Goal: Task Accomplishment & Management: Manage account settings

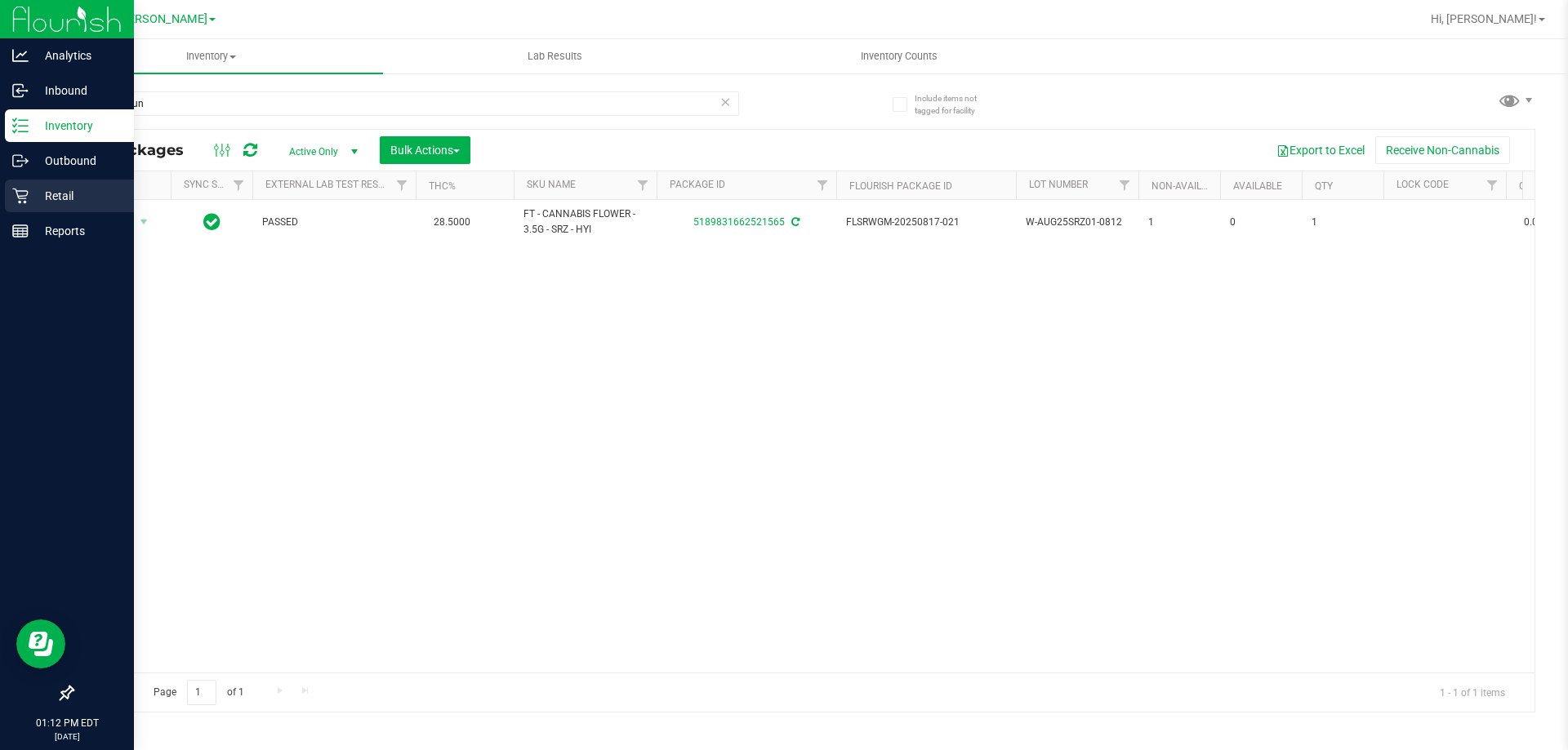
click at [73, 189] on p "Retail" at bounding box center [78, 196] width 98 height 19
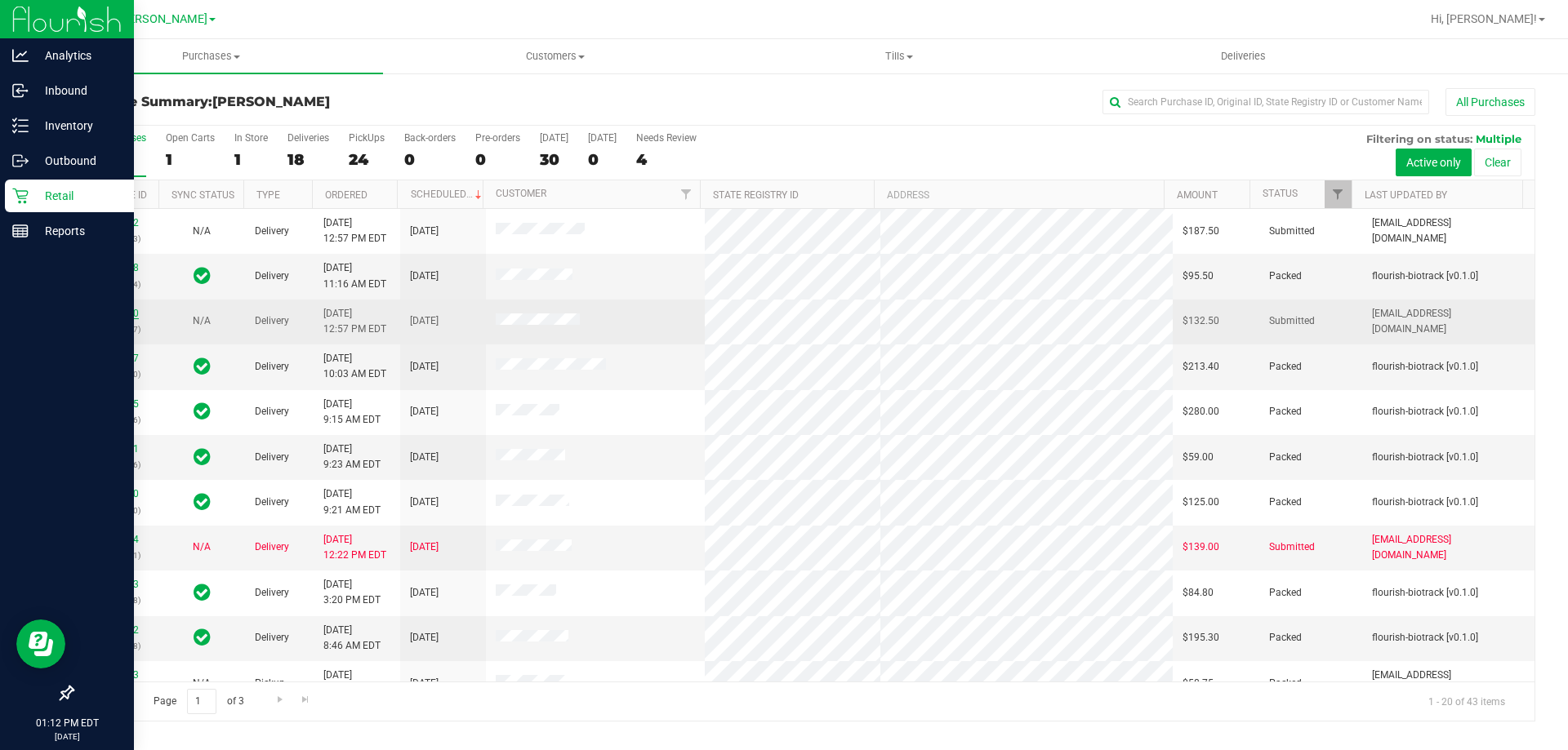
click at [123, 313] on link "11849080" at bounding box center [116, 313] width 46 height 11
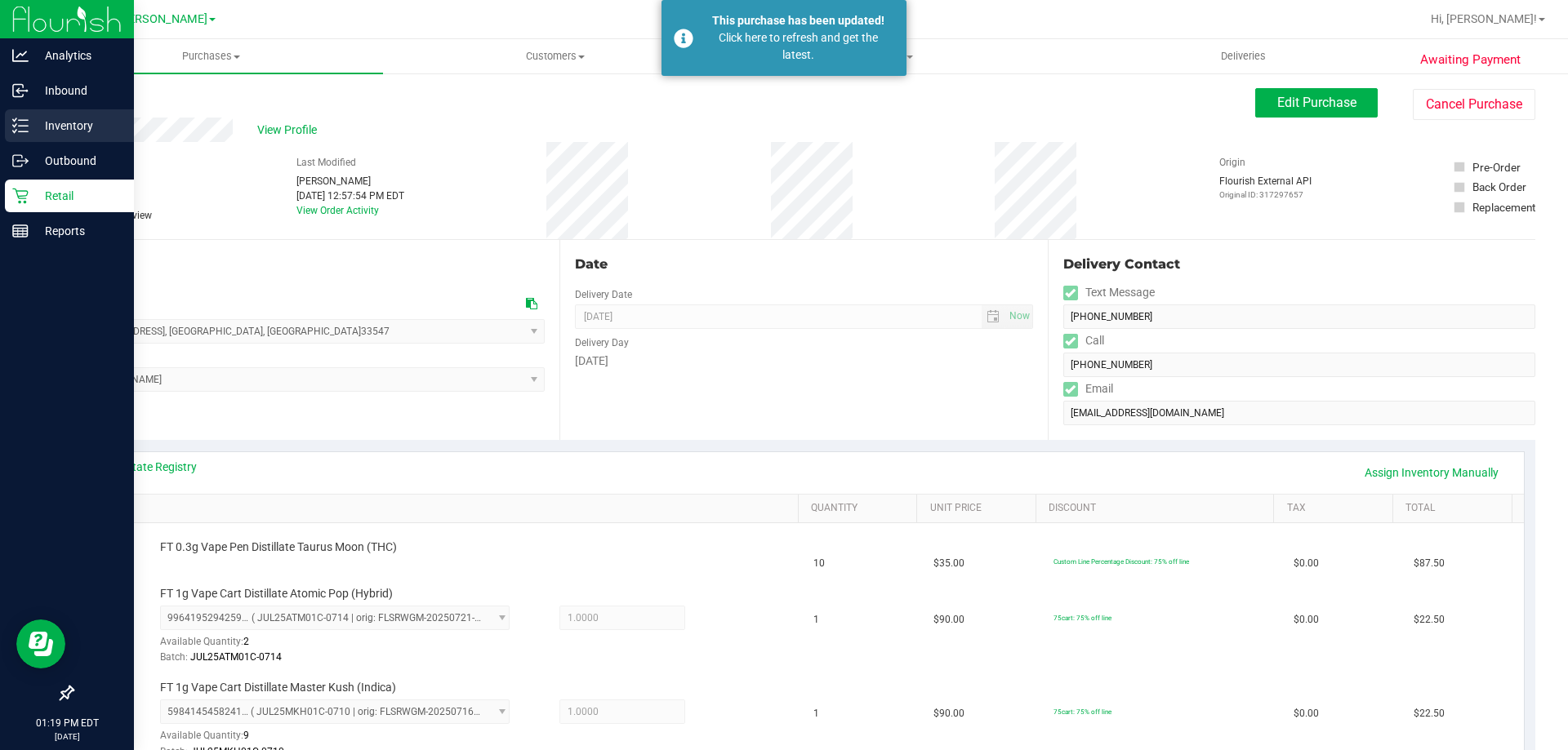
click at [54, 127] on p "Inventory" at bounding box center [78, 125] width 98 height 19
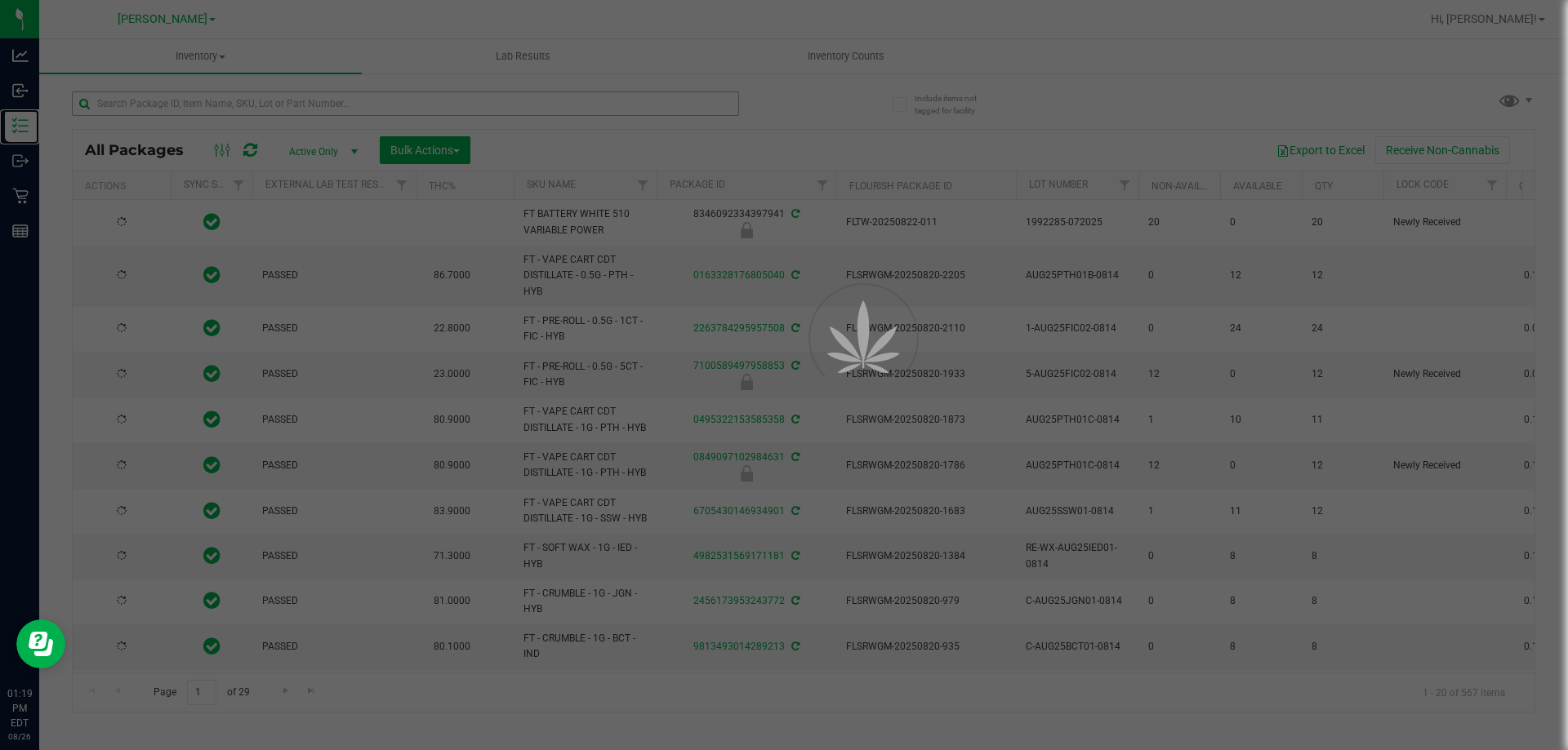
type input "[DATE]"
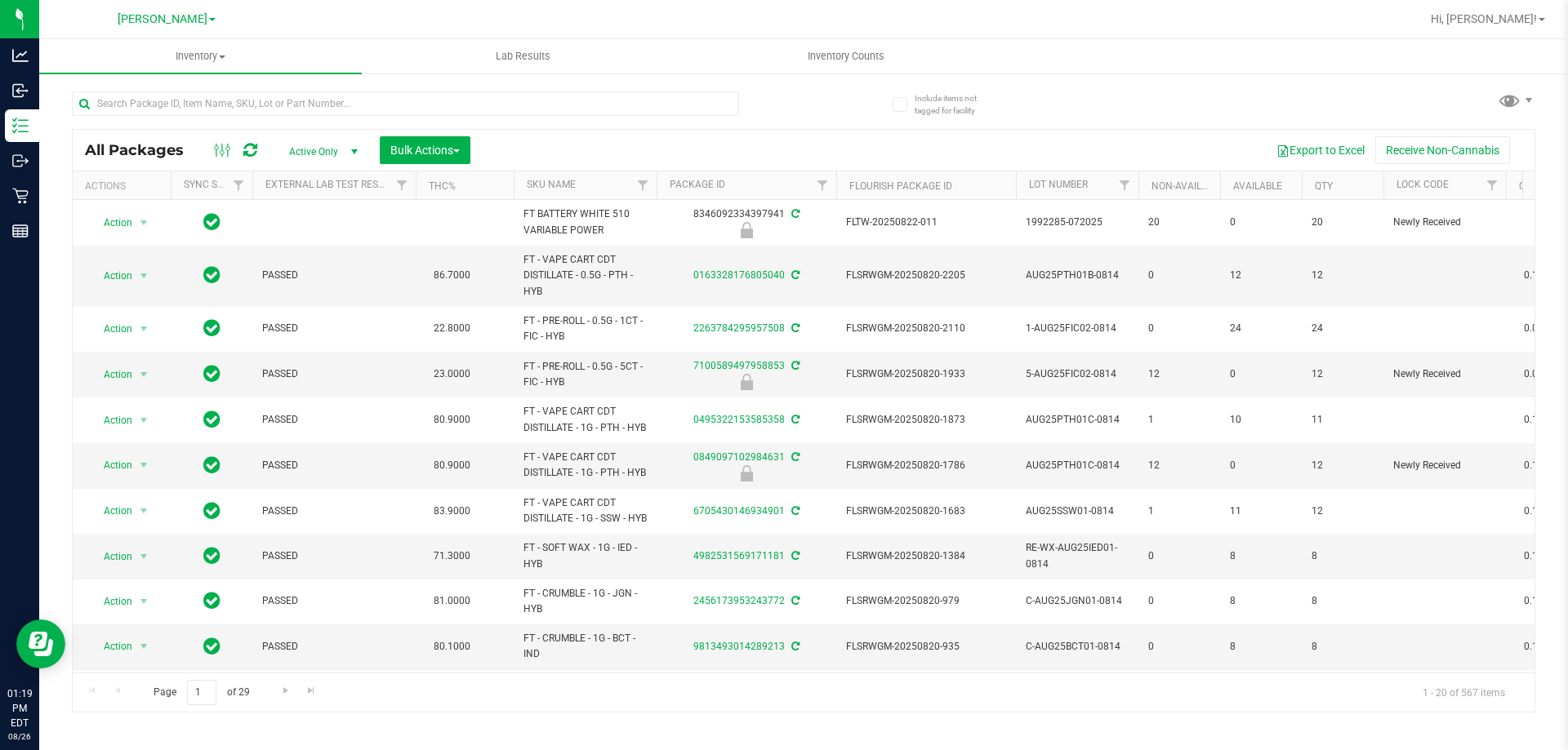
click at [243, 116] on div at bounding box center [405, 110] width 667 height 38
click at [251, 104] on input "text" at bounding box center [405, 104] width 667 height 25
type input "3860431528981174"
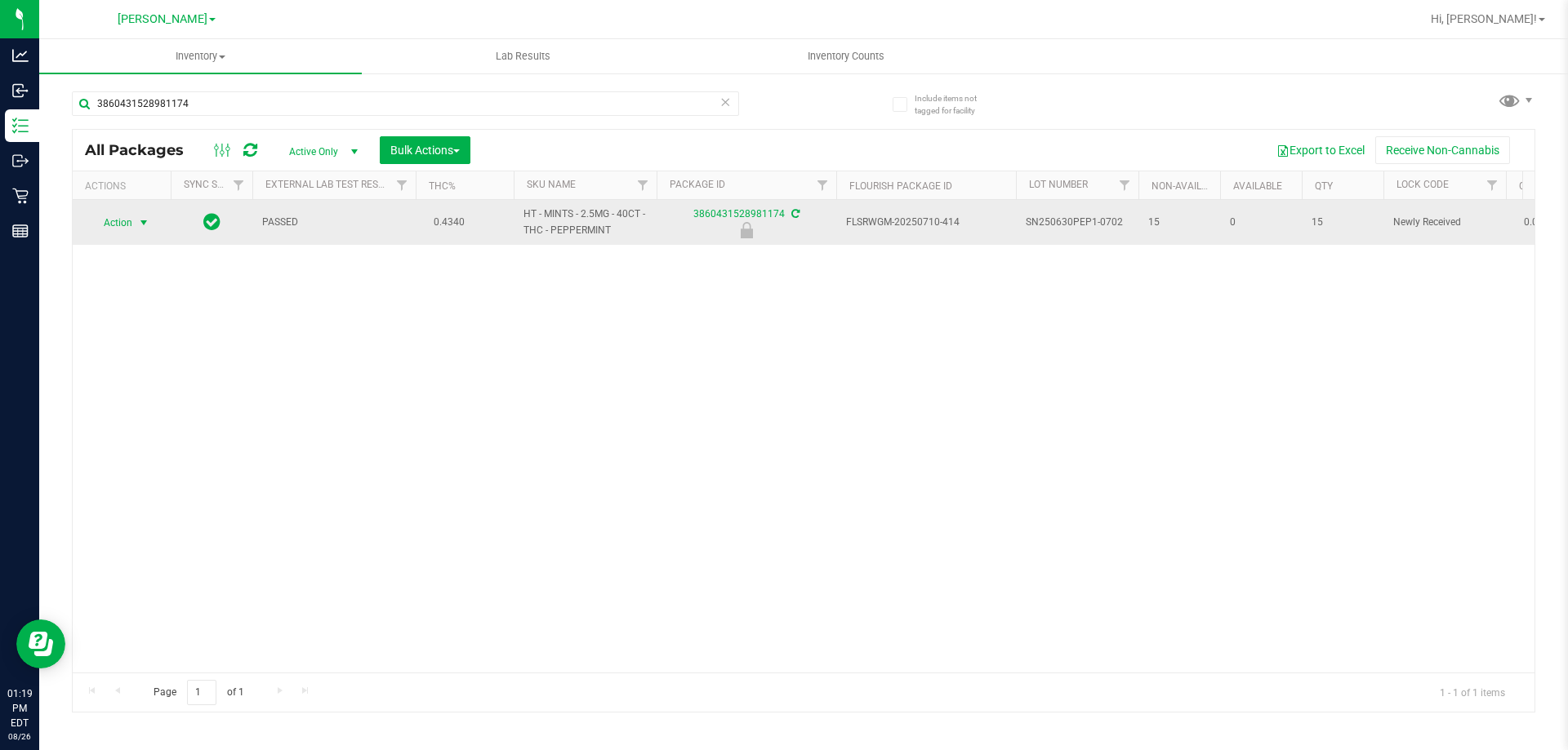
click at [135, 221] on span "select" at bounding box center [144, 223] width 20 height 23
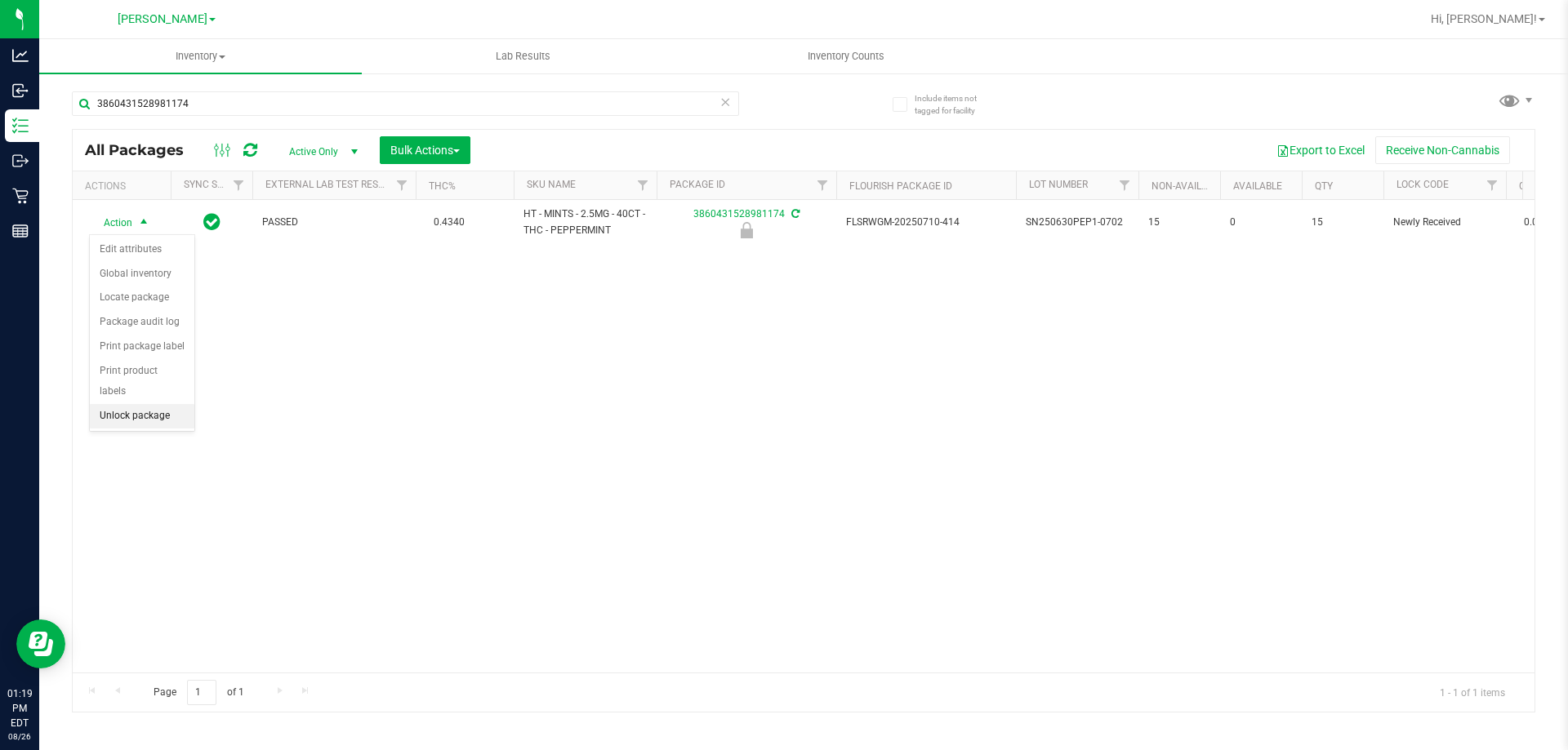
click at [127, 404] on li "Unlock package" at bounding box center [141, 417] width 104 height 25
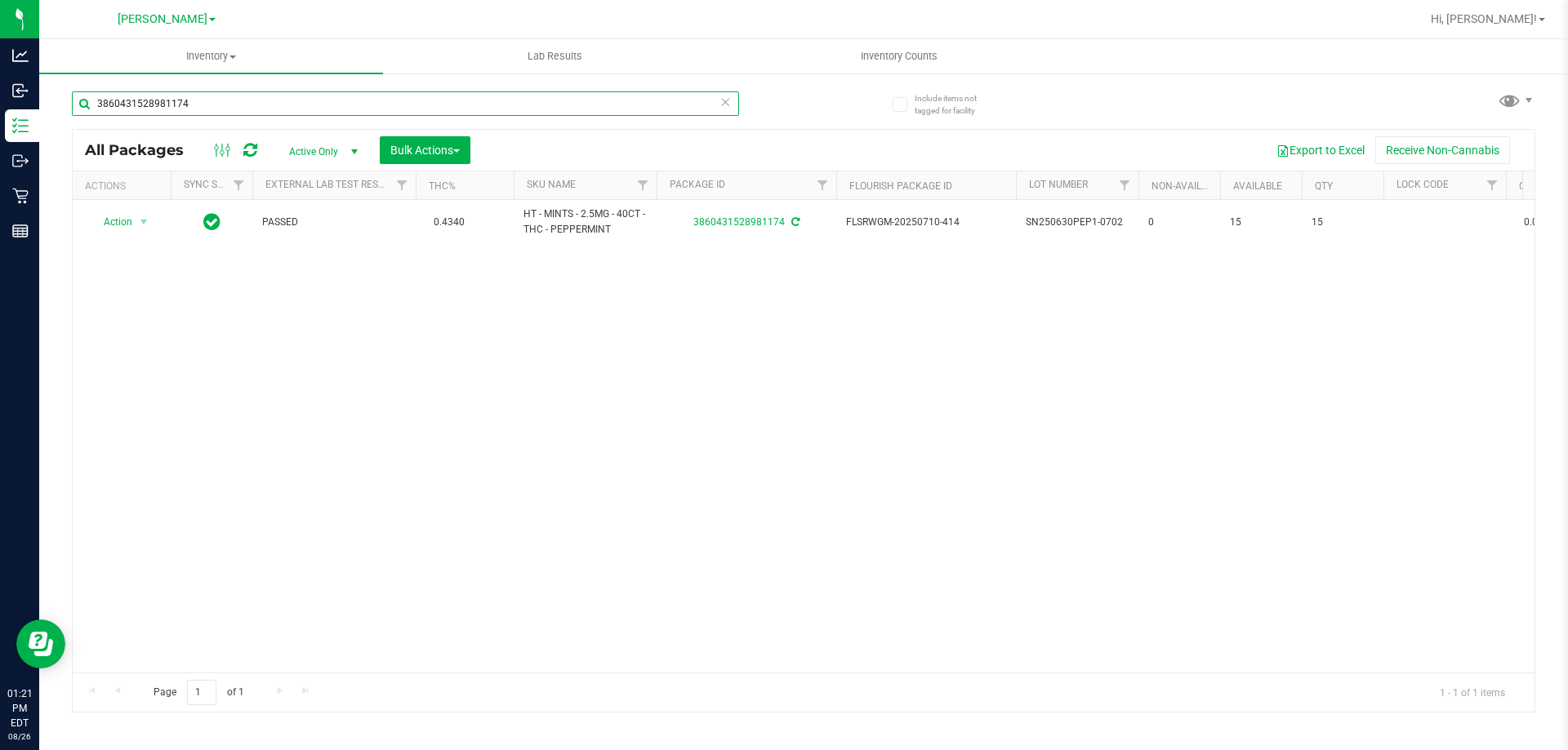
click at [253, 105] on input "3860431528981174" at bounding box center [405, 104] width 667 height 25
type input "4801958708320112"
type input "2025-12-30"
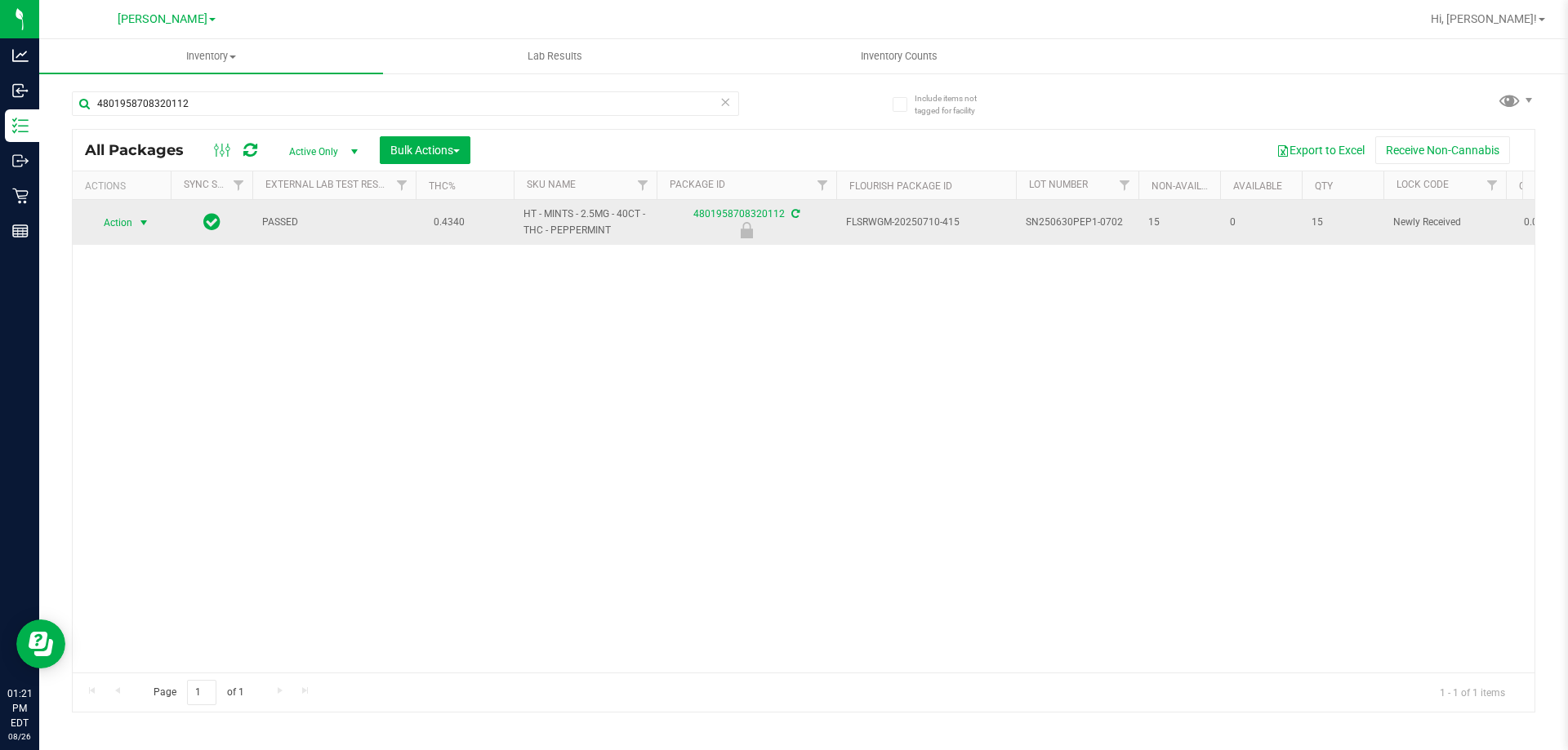
click at [125, 224] on span "Action" at bounding box center [111, 223] width 44 height 23
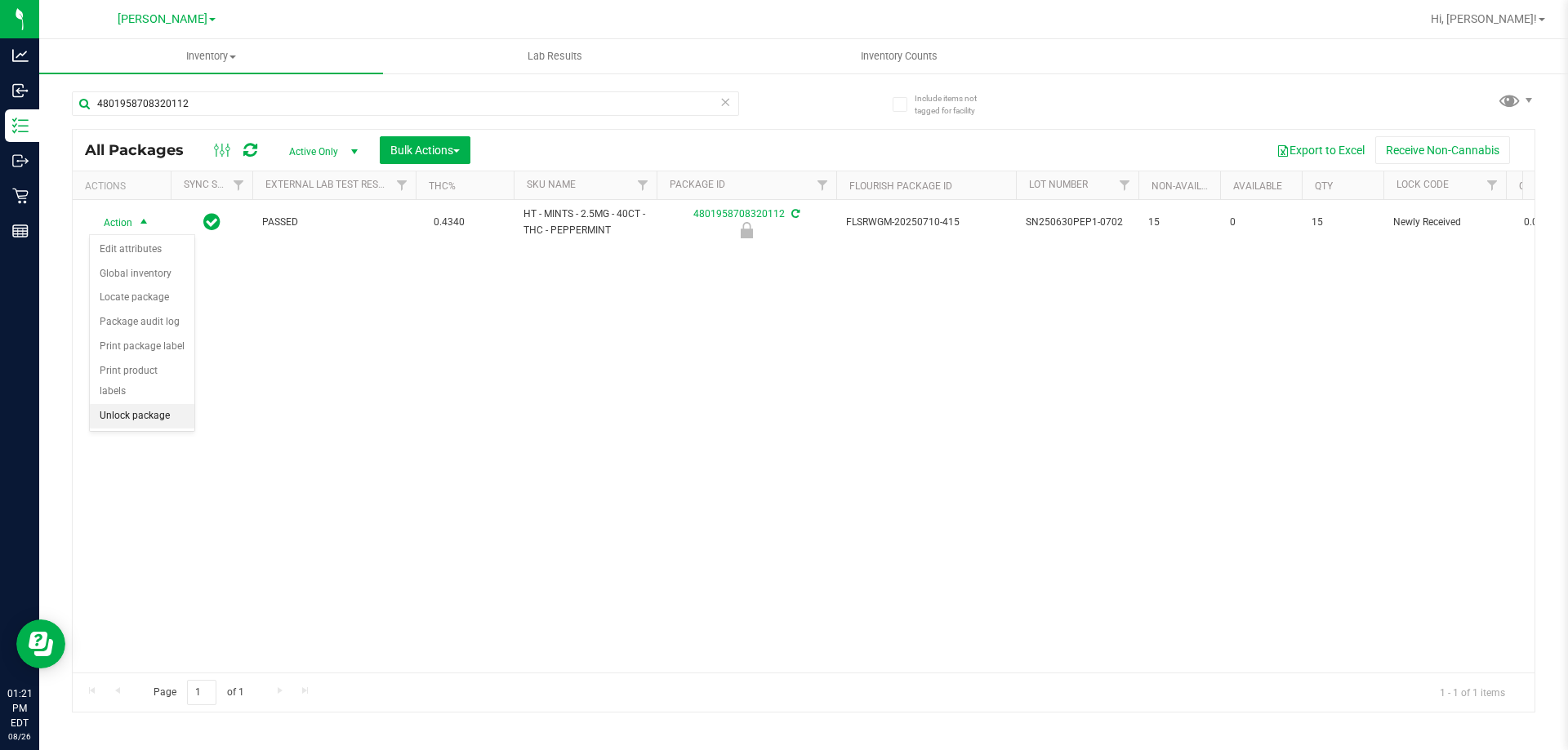
click at [148, 404] on li "Unlock package" at bounding box center [141, 417] width 104 height 25
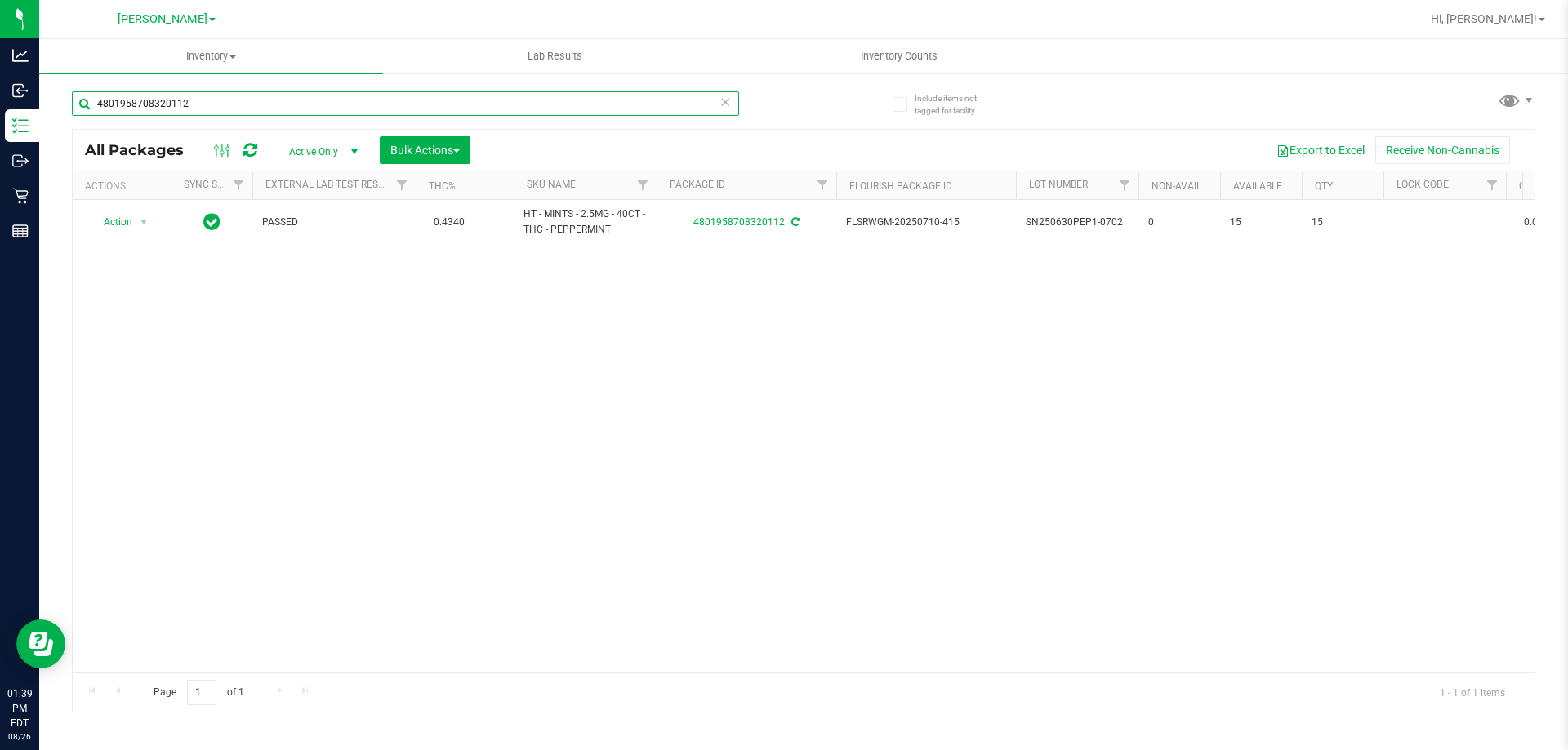
click at [326, 103] on input "4801958708320112" at bounding box center [405, 104] width 667 height 25
type input "9514321961544609"
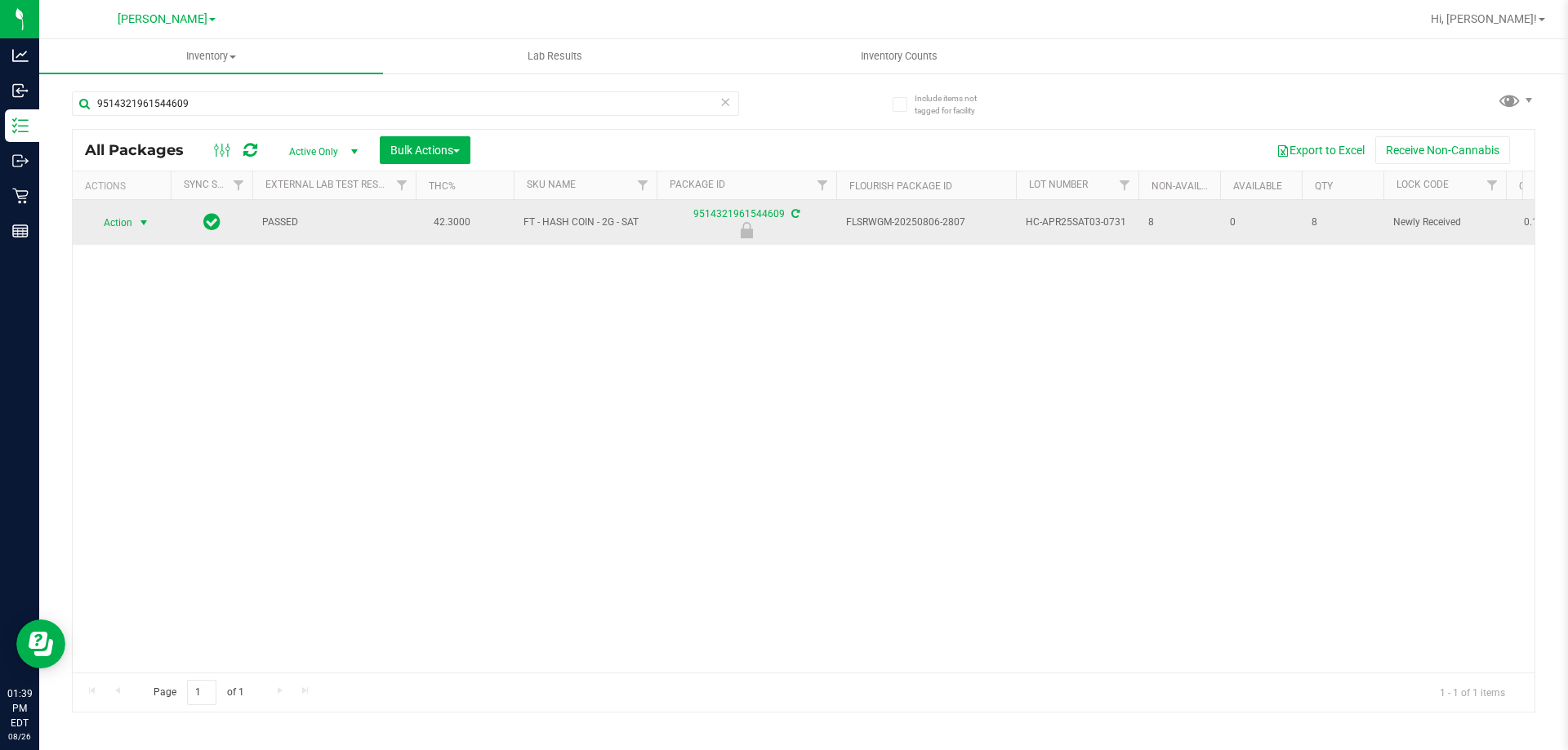
click at [137, 225] on span "select" at bounding box center [143, 223] width 13 height 13
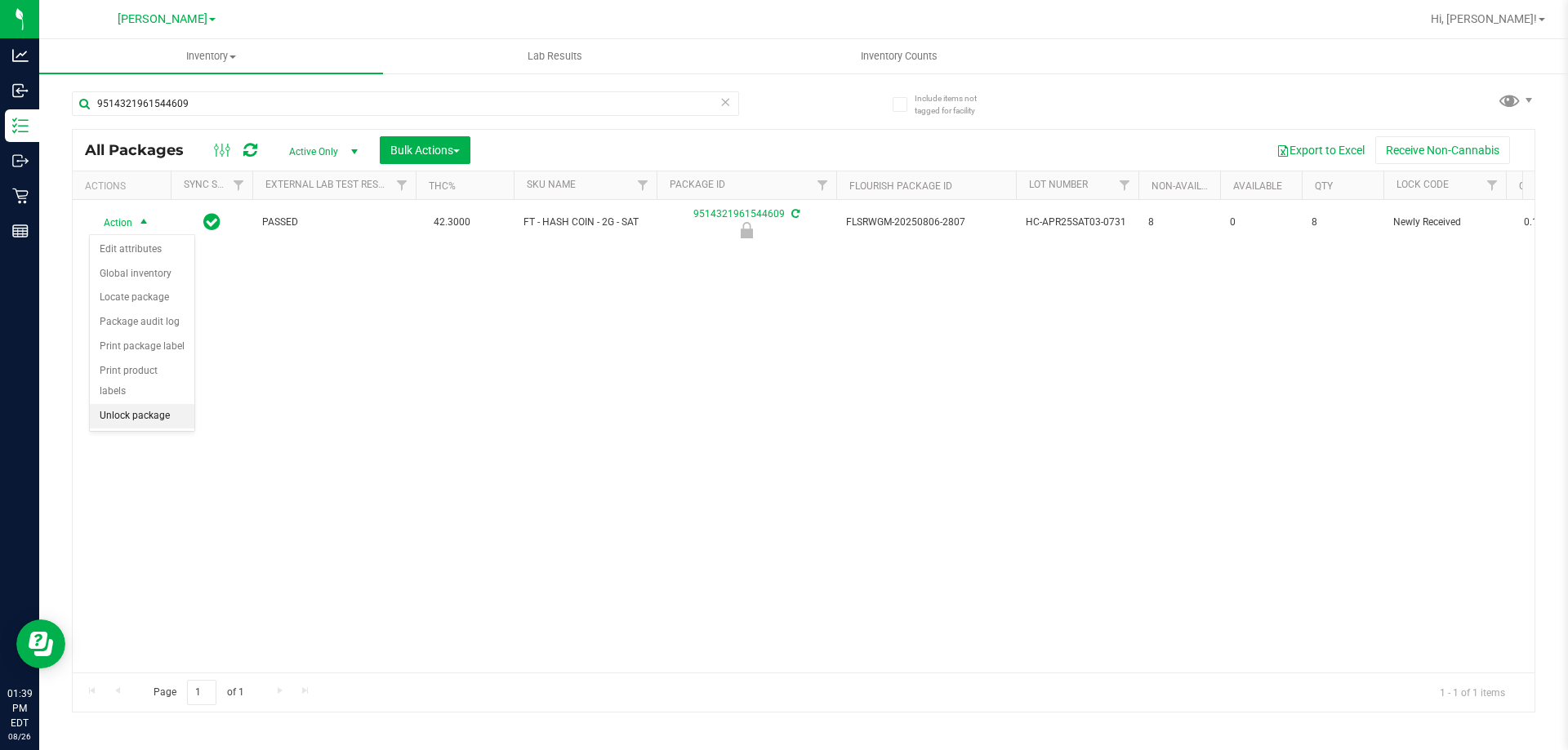
click at [163, 404] on li "Unlock package" at bounding box center [141, 417] width 104 height 25
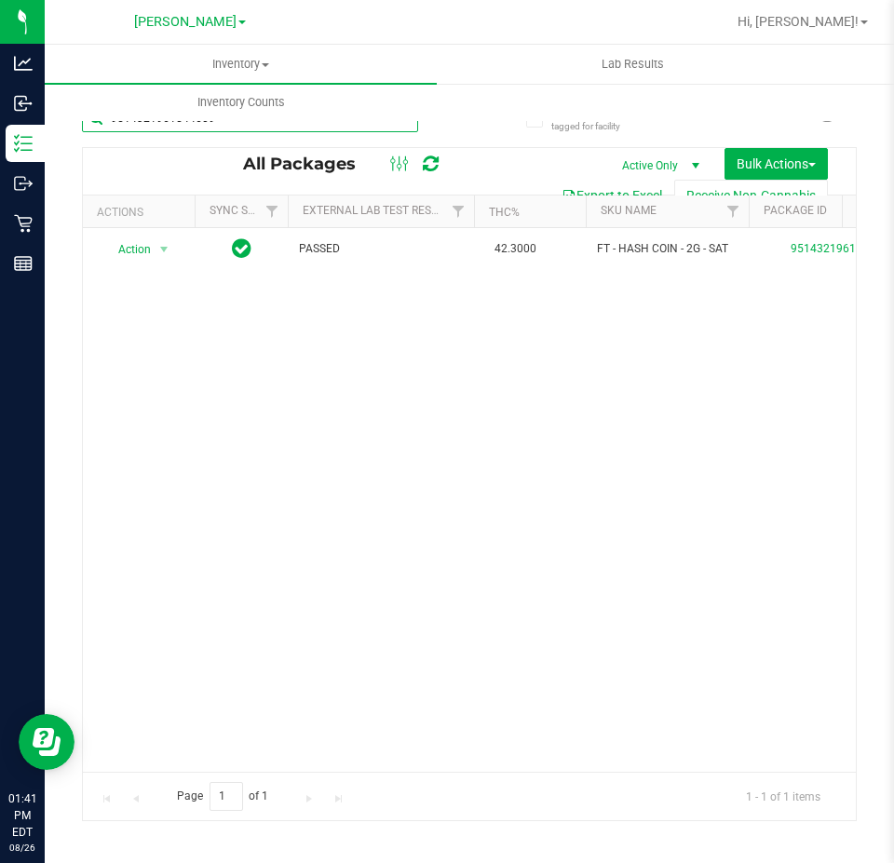
click at [185, 129] on input "9514321961544609" at bounding box center [250, 118] width 336 height 28
type input "sunset runtz"
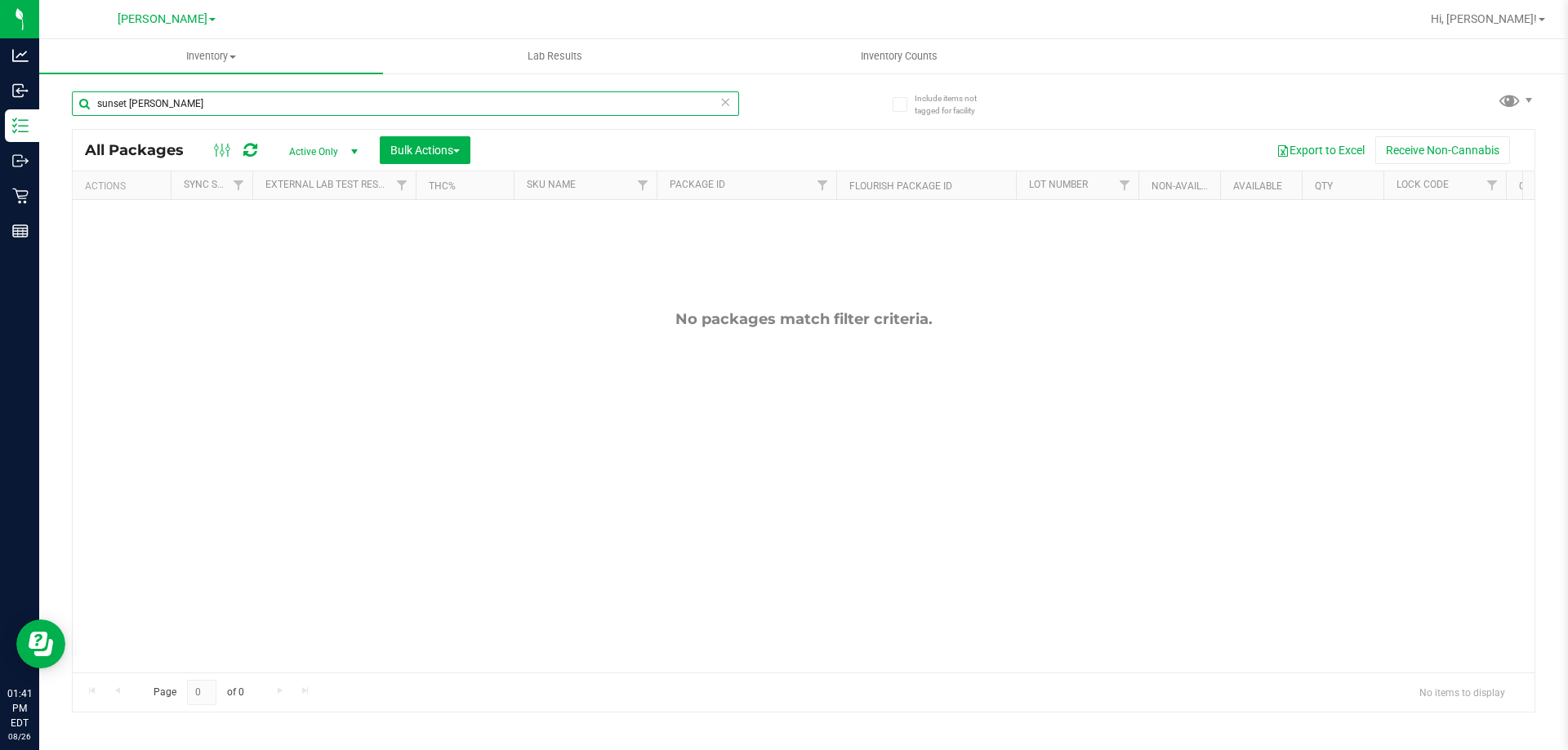
click at [276, 111] on input "sunset runtz" at bounding box center [405, 104] width 667 height 25
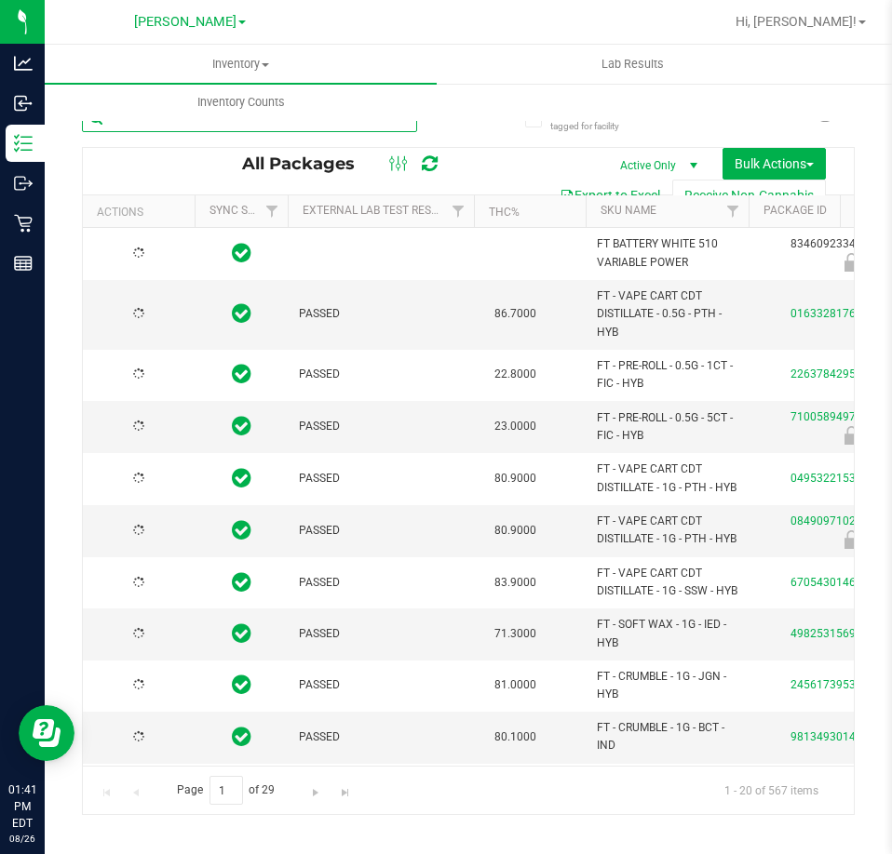
type input "[DATE]"
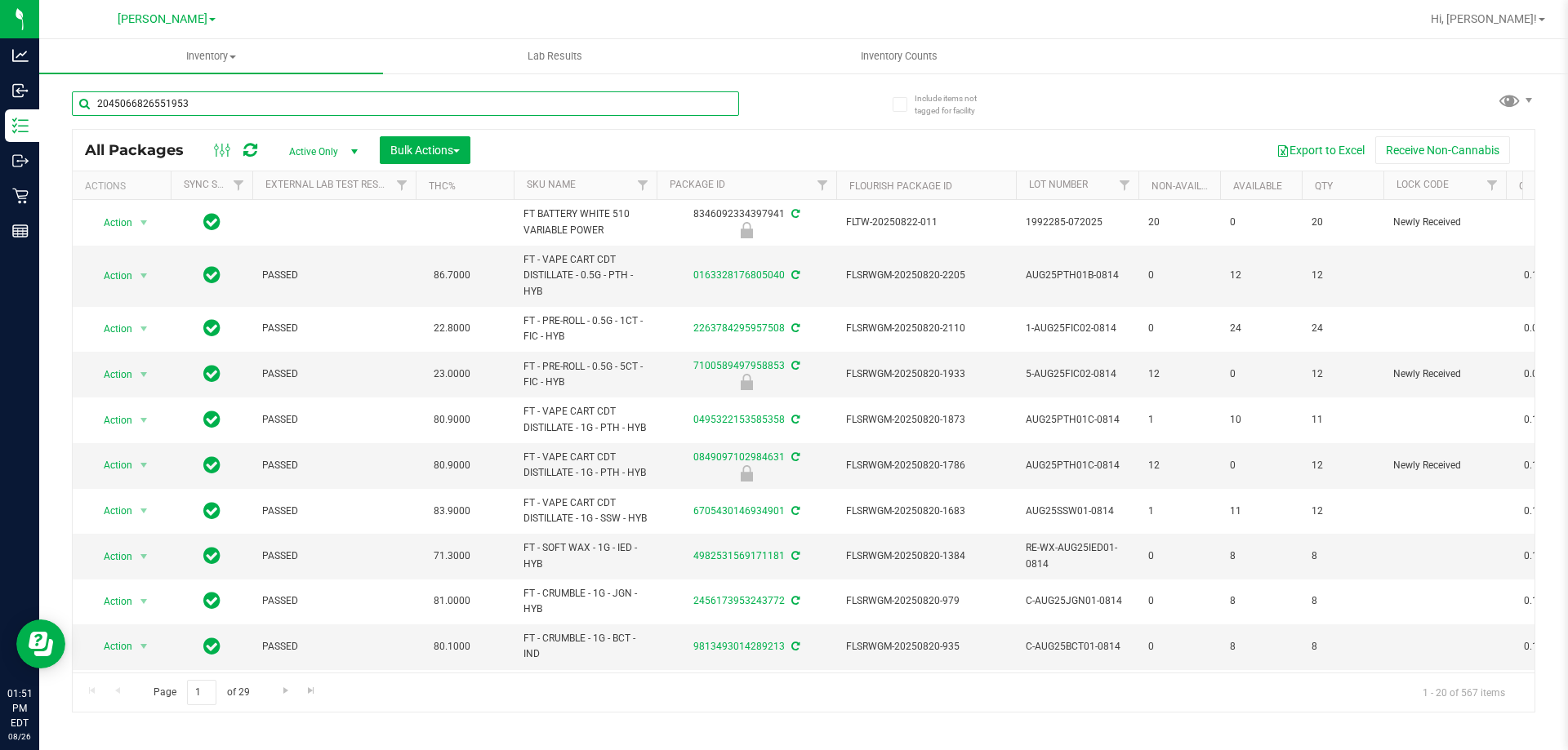
type input "2045066826551953"
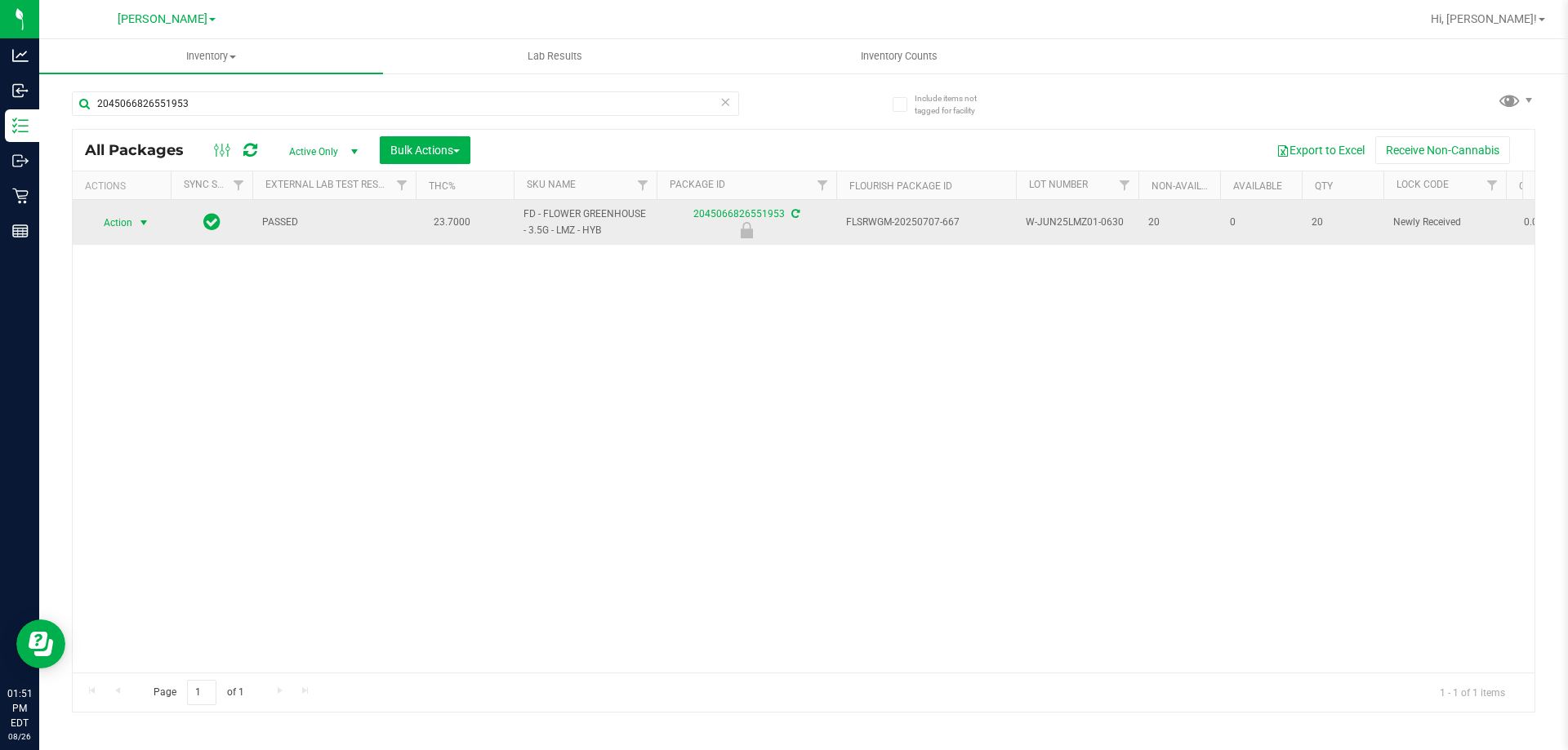
click at [141, 222] on span "select" at bounding box center [143, 223] width 13 height 13
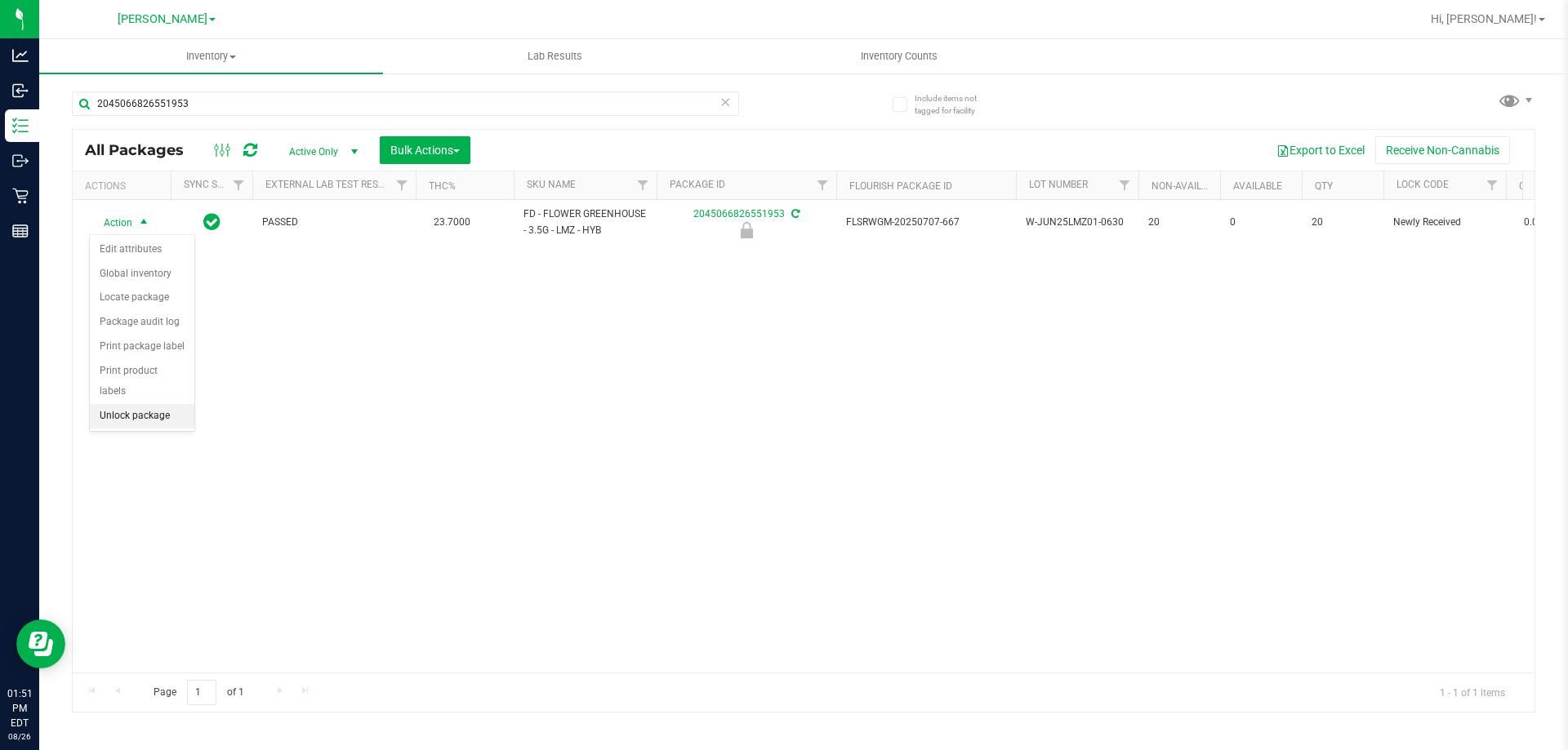
click at [168, 404] on li "Unlock package" at bounding box center [141, 417] width 104 height 25
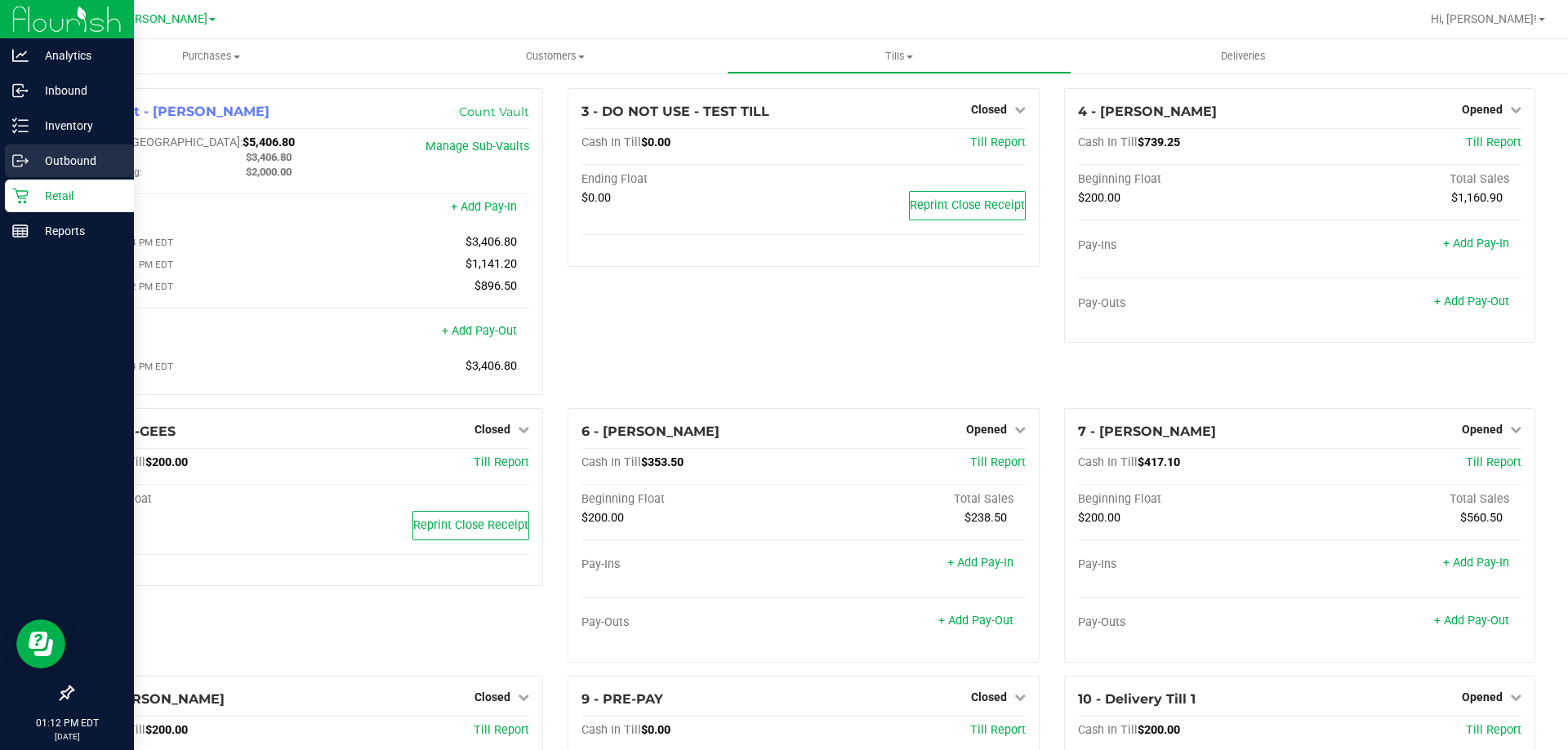
scroll to position [215, 0]
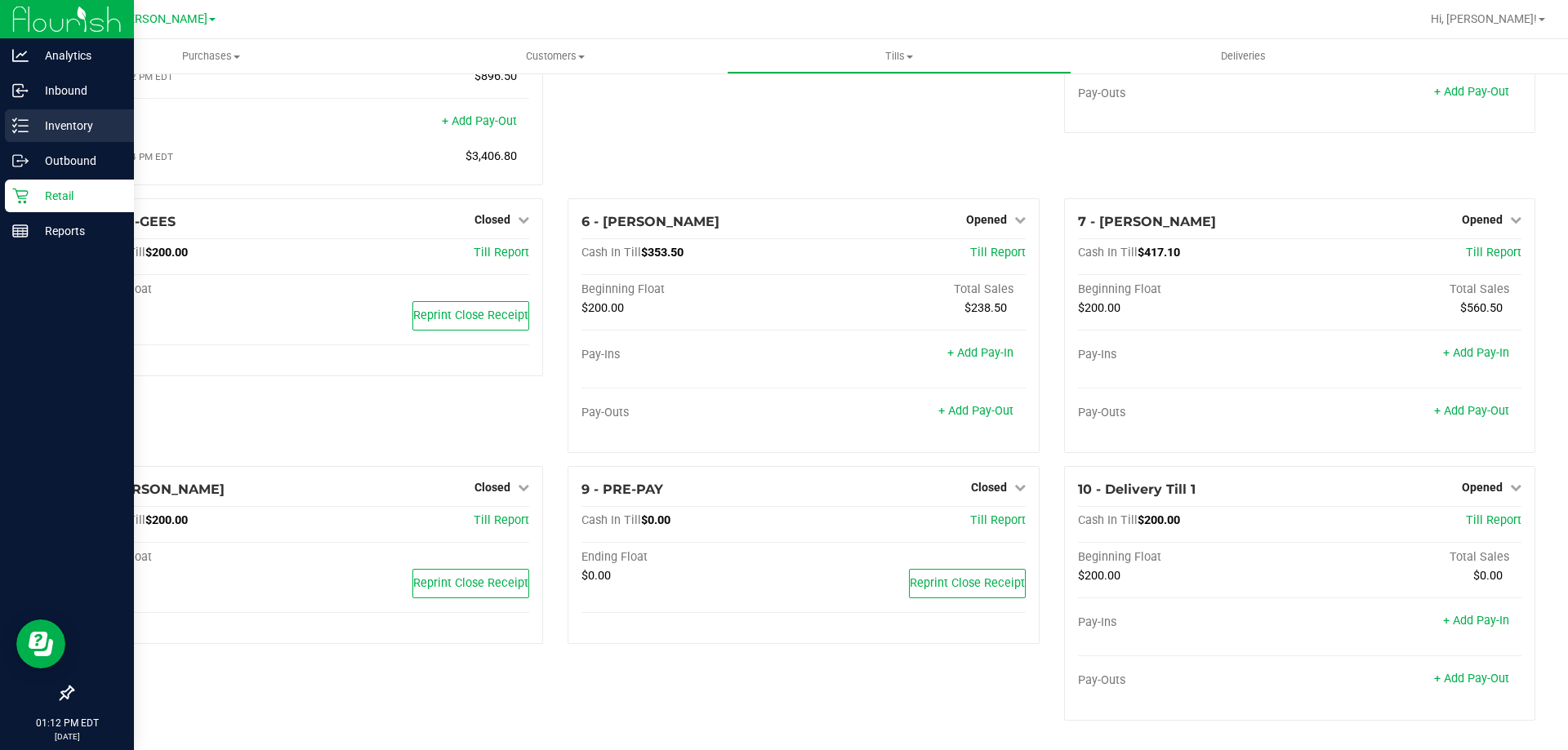
click at [59, 123] on p "Inventory" at bounding box center [78, 125] width 98 height 19
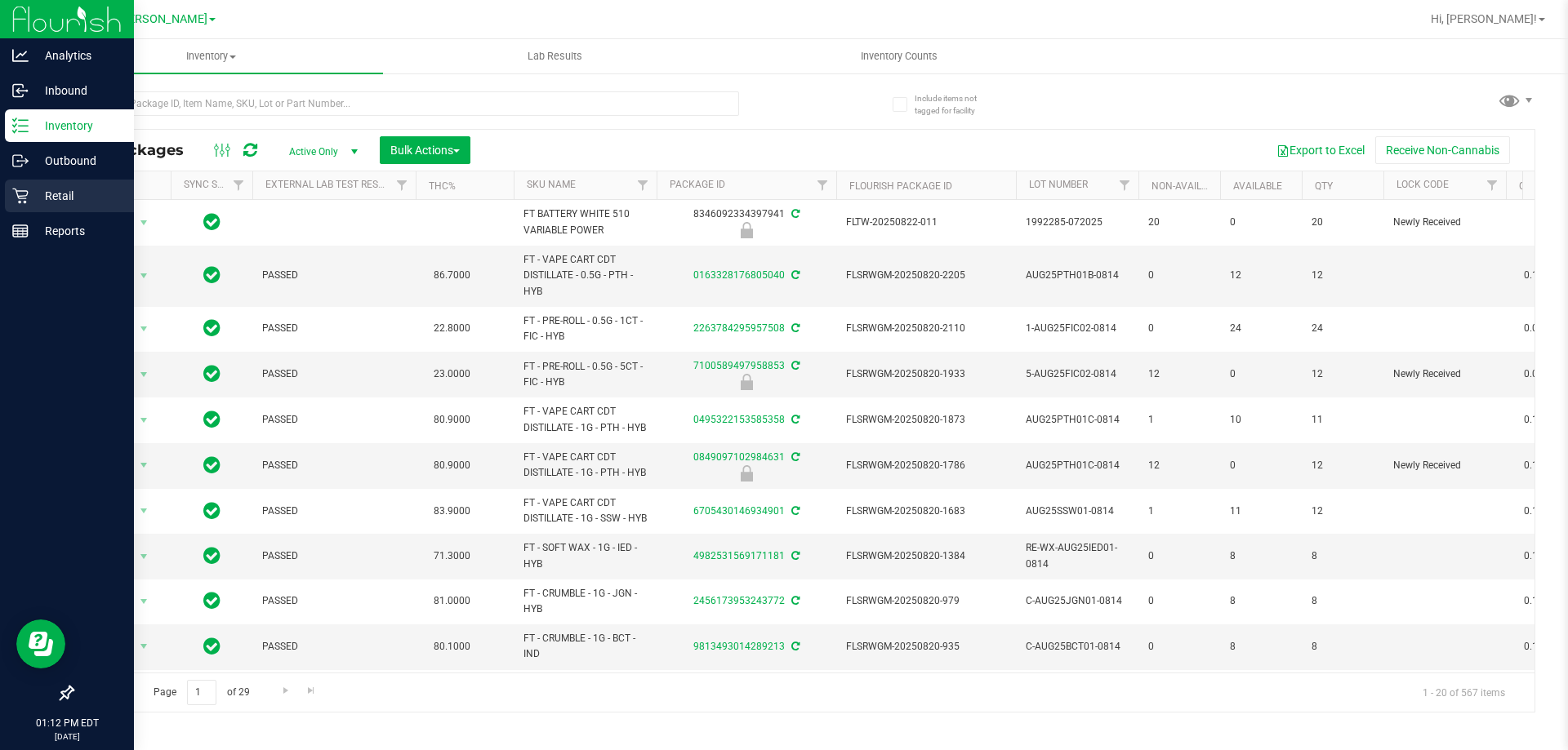
click at [47, 186] on p "Retail" at bounding box center [78, 196] width 98 height 19
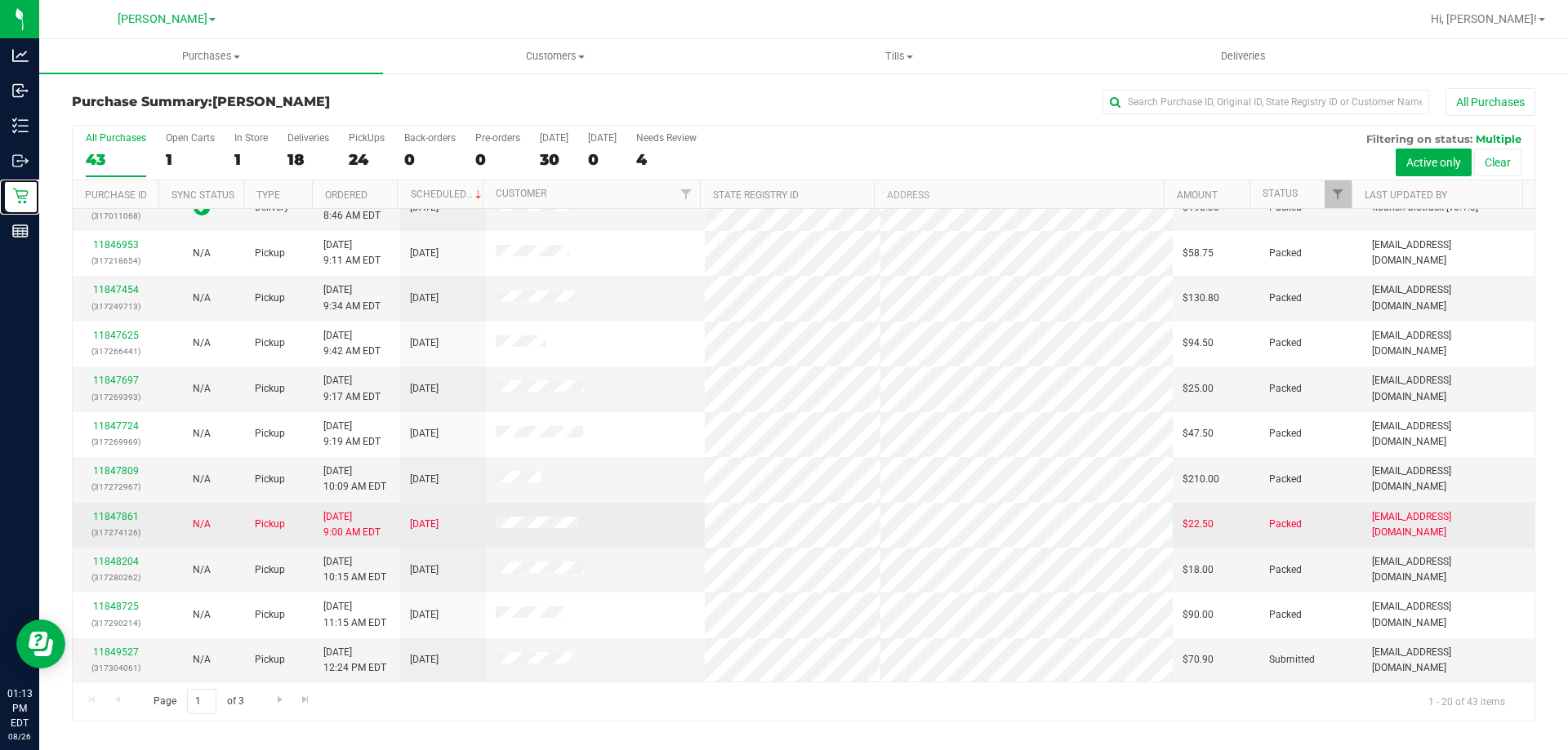
scroll to position [431, 0]
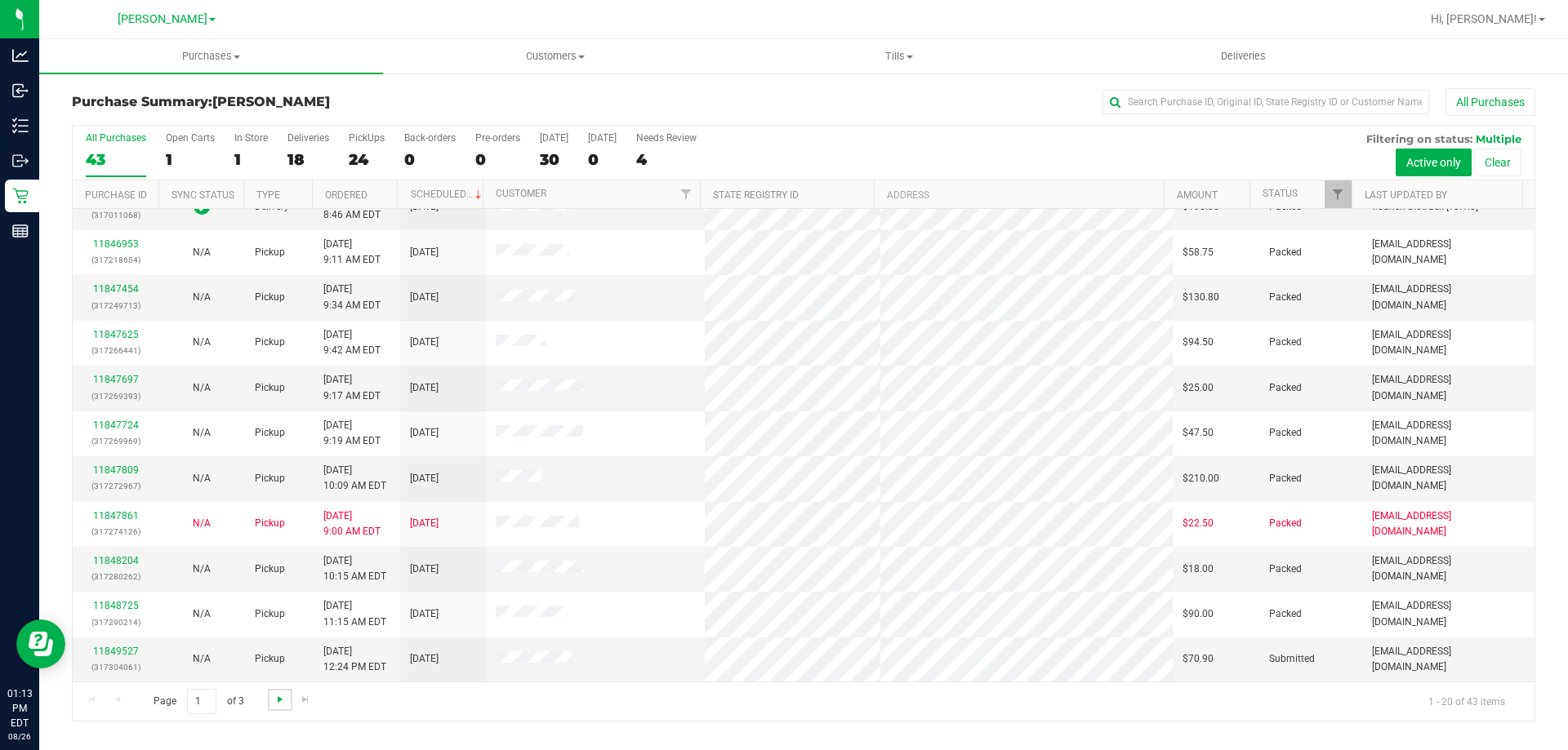
click at [276, 699] on span "Go to the next page" at bounding box center [280, 699] width 13 height 13
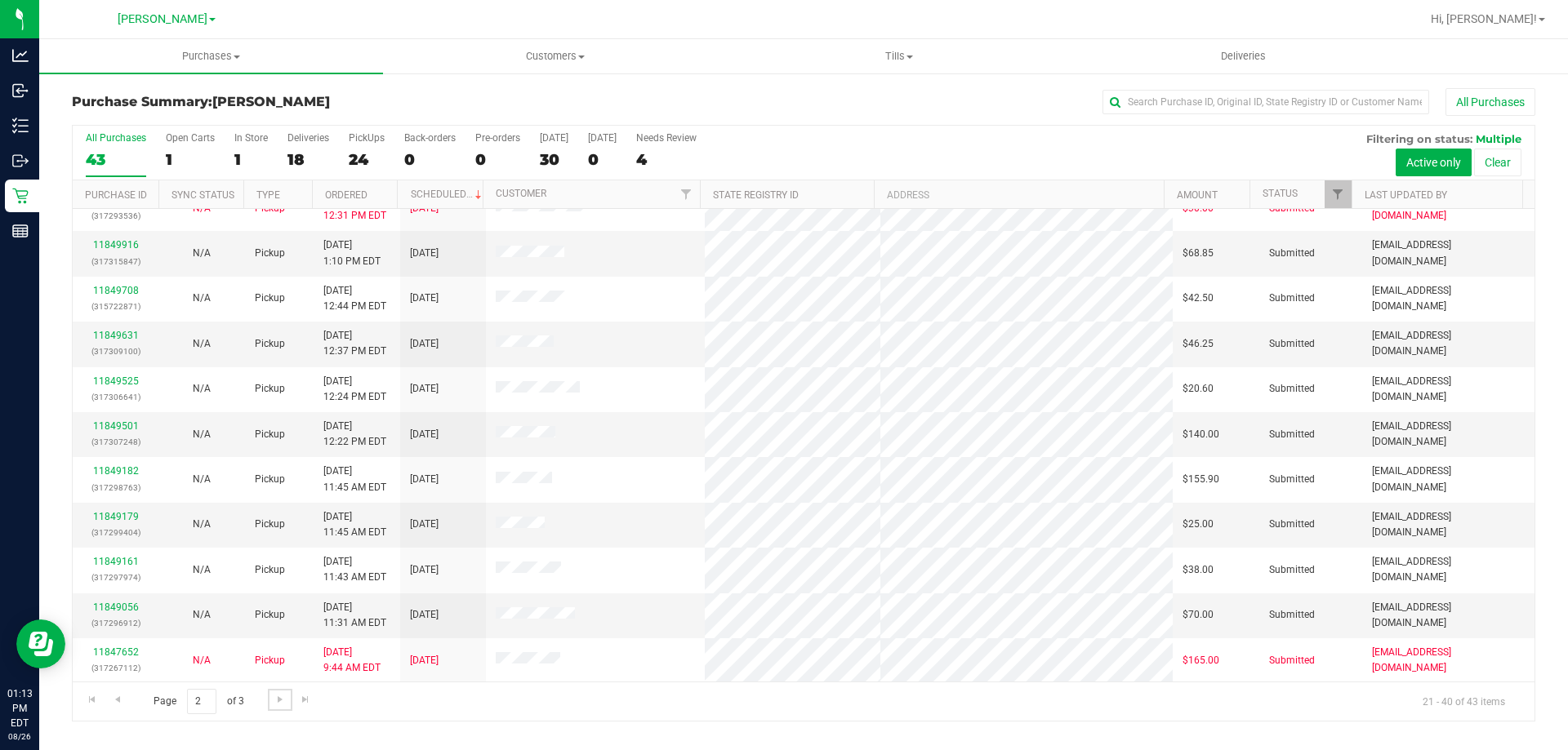
scroll to position [0, 0]
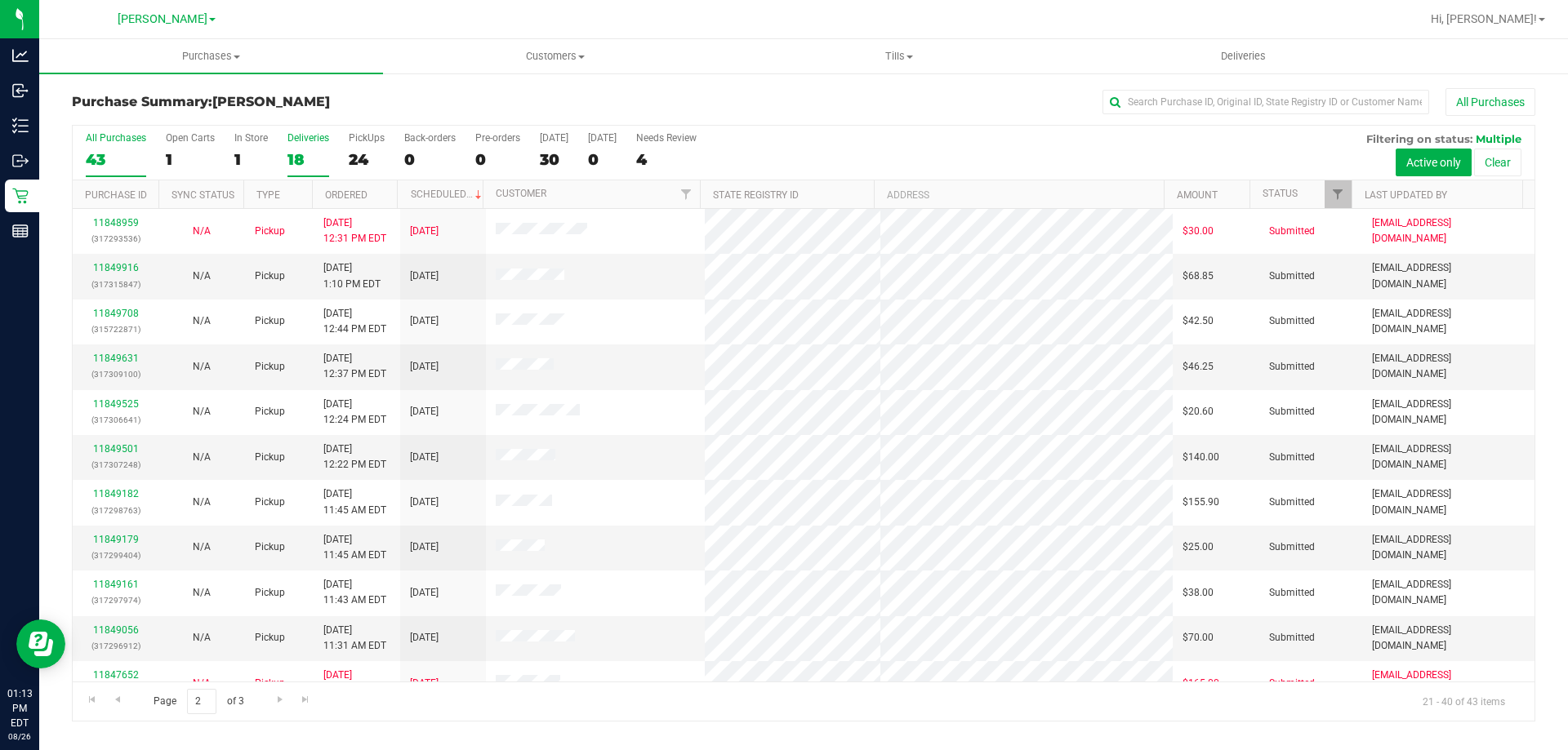
click at [309, 161] on div "18" at bounding box center [308, 159] width 41 height 18
click at [0, 0] on input "Deliveries 18" at bounding box center [0, 0] width 0 height 0
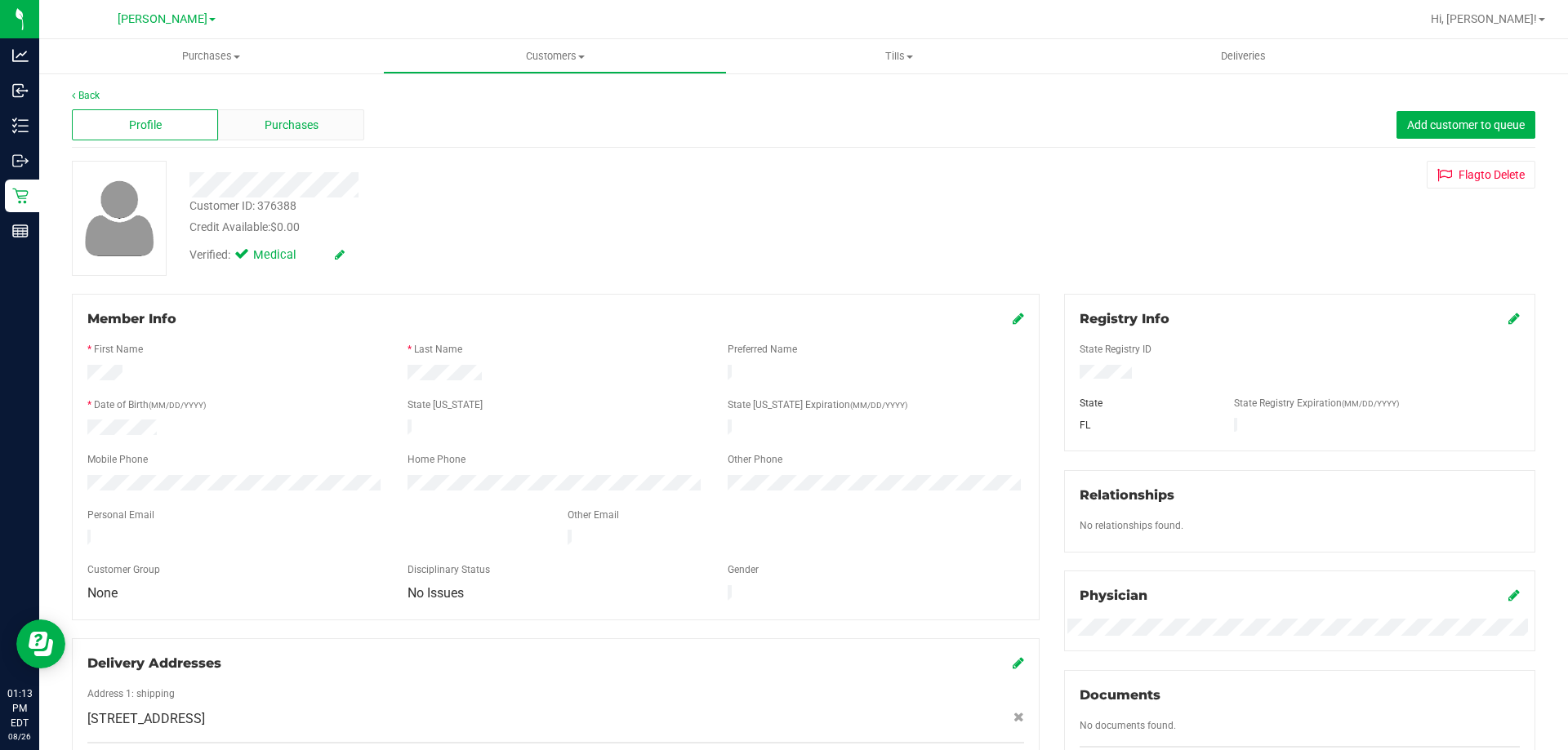
click at [265, 122] on span "Purchases" at bounding box center [291, 125] width 54 height 18
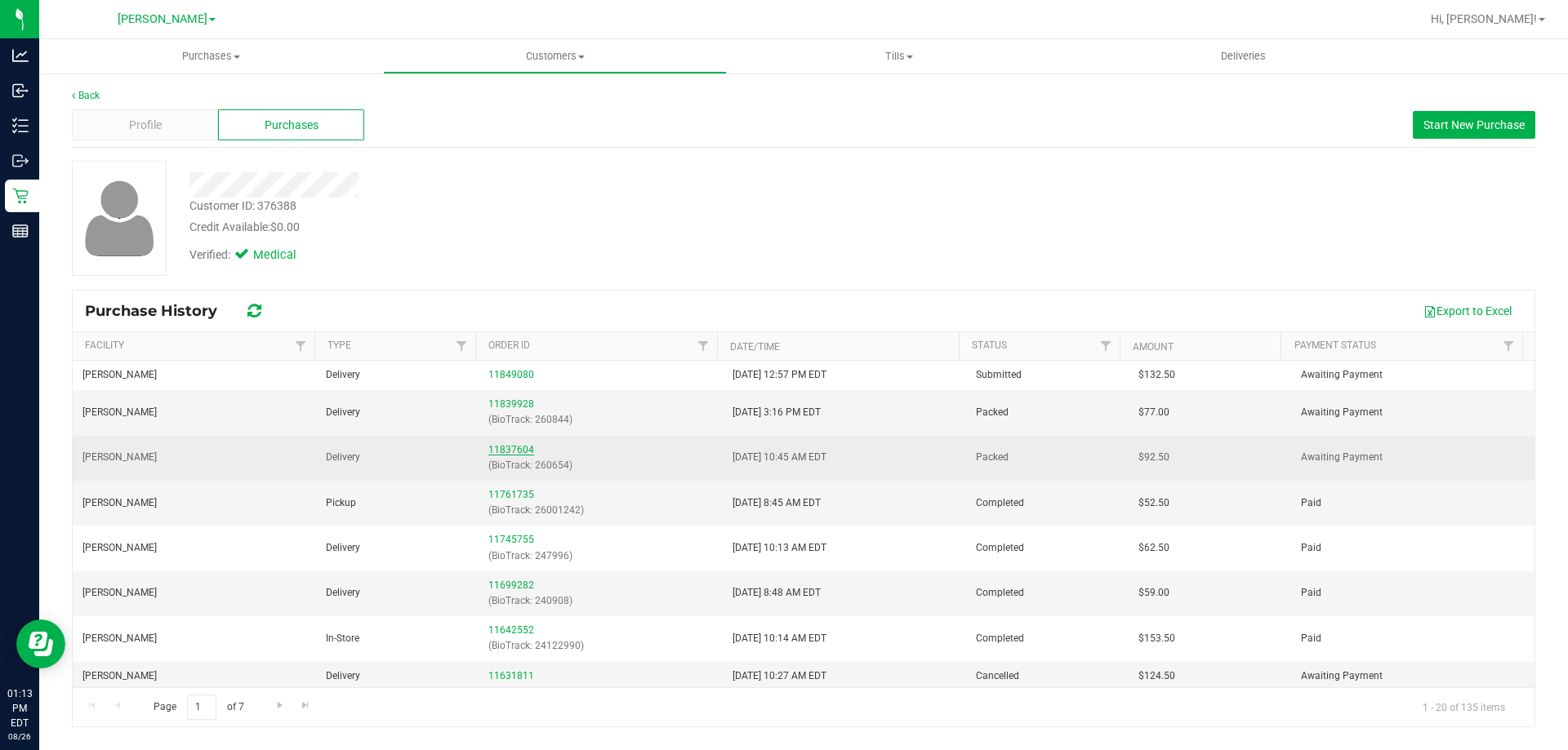
click at [501, 447] on link "11837604" at bounding box center [512, 449] width 46 height 11
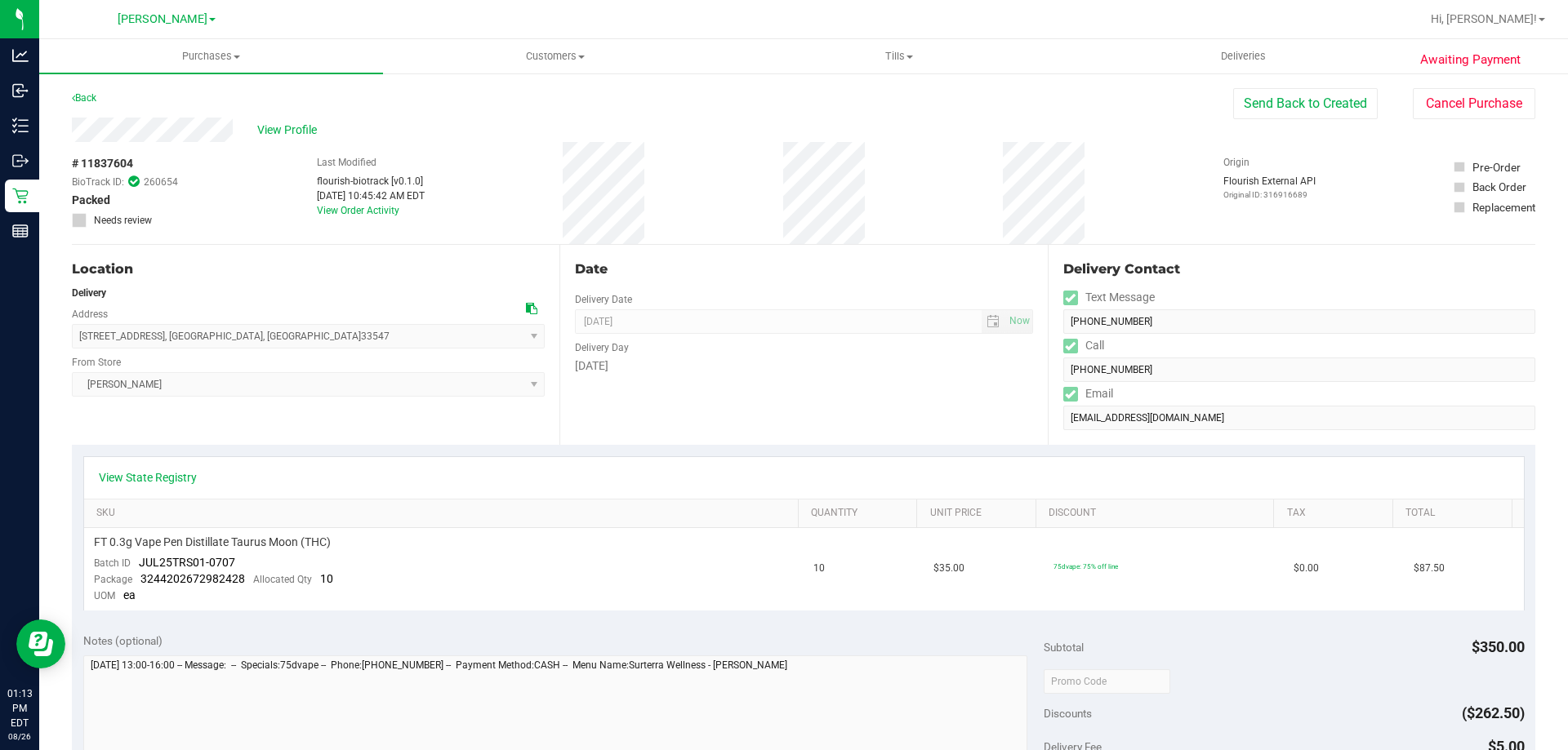
click at [1445, 125] on div "View Profile # 11837604 BioTrack ID: 260654 Packed Needs review Last Modified f…" at bounding box center [804, 181] width 1464 height 127
click at [1445, 108] on button "Cancel Purchase" at bounding box center [1474, 104] width 123 height 31
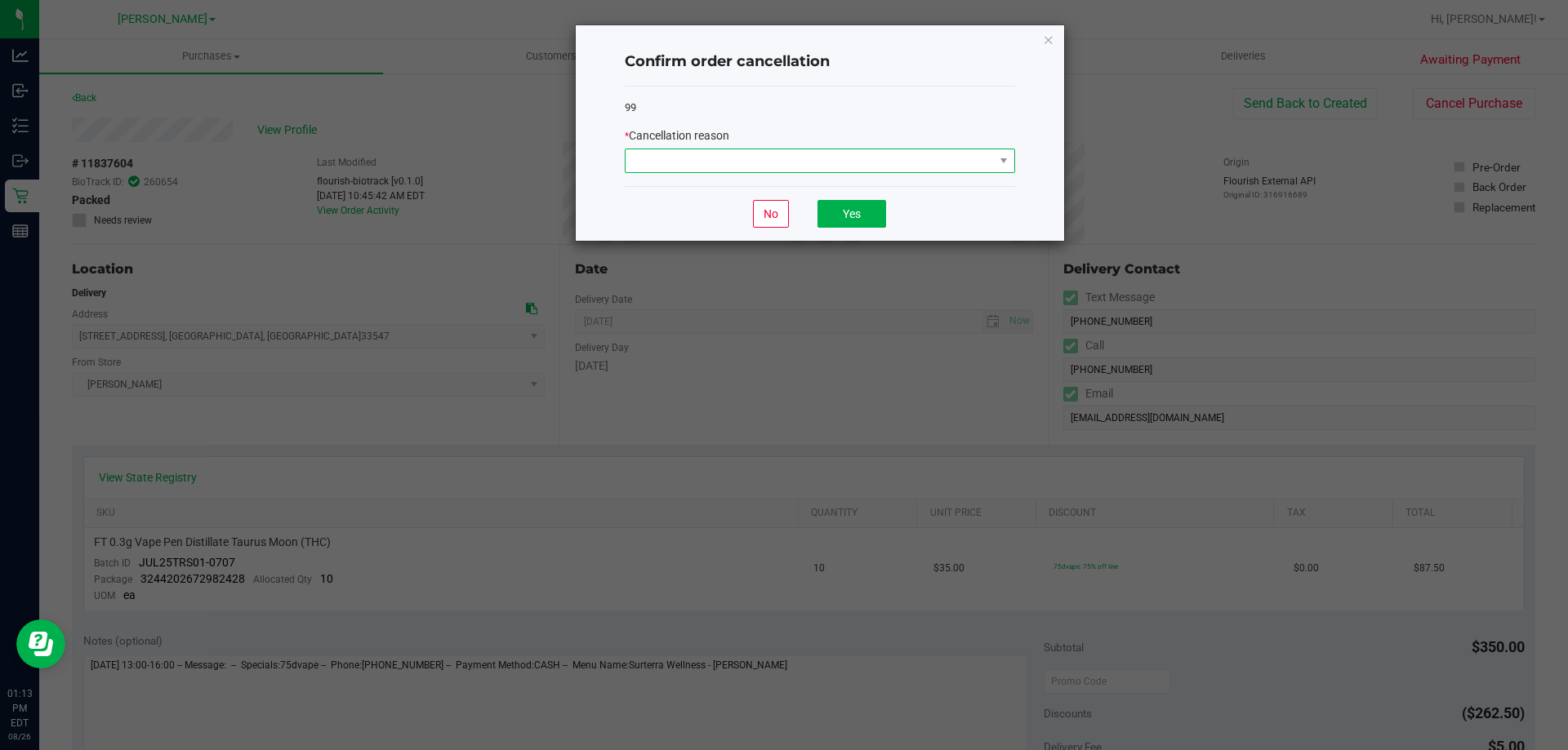
click at [712, 157] on span at bounding box center [810, 161] width 369 height 23
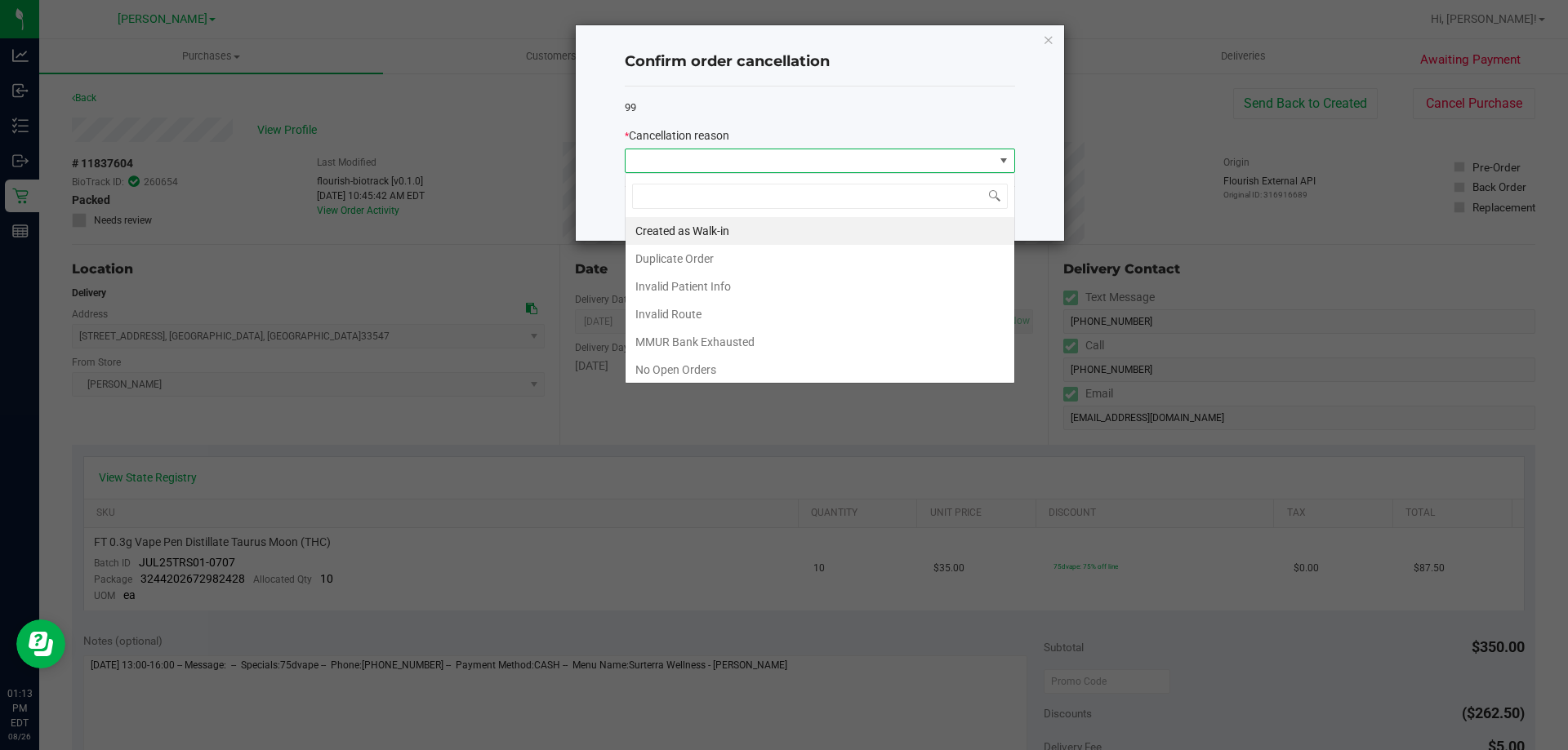
scroll to position [25, 390]
click at [734, 260] on li "Duplicate Order" at bounding box center [820, 259] width 389 height 28
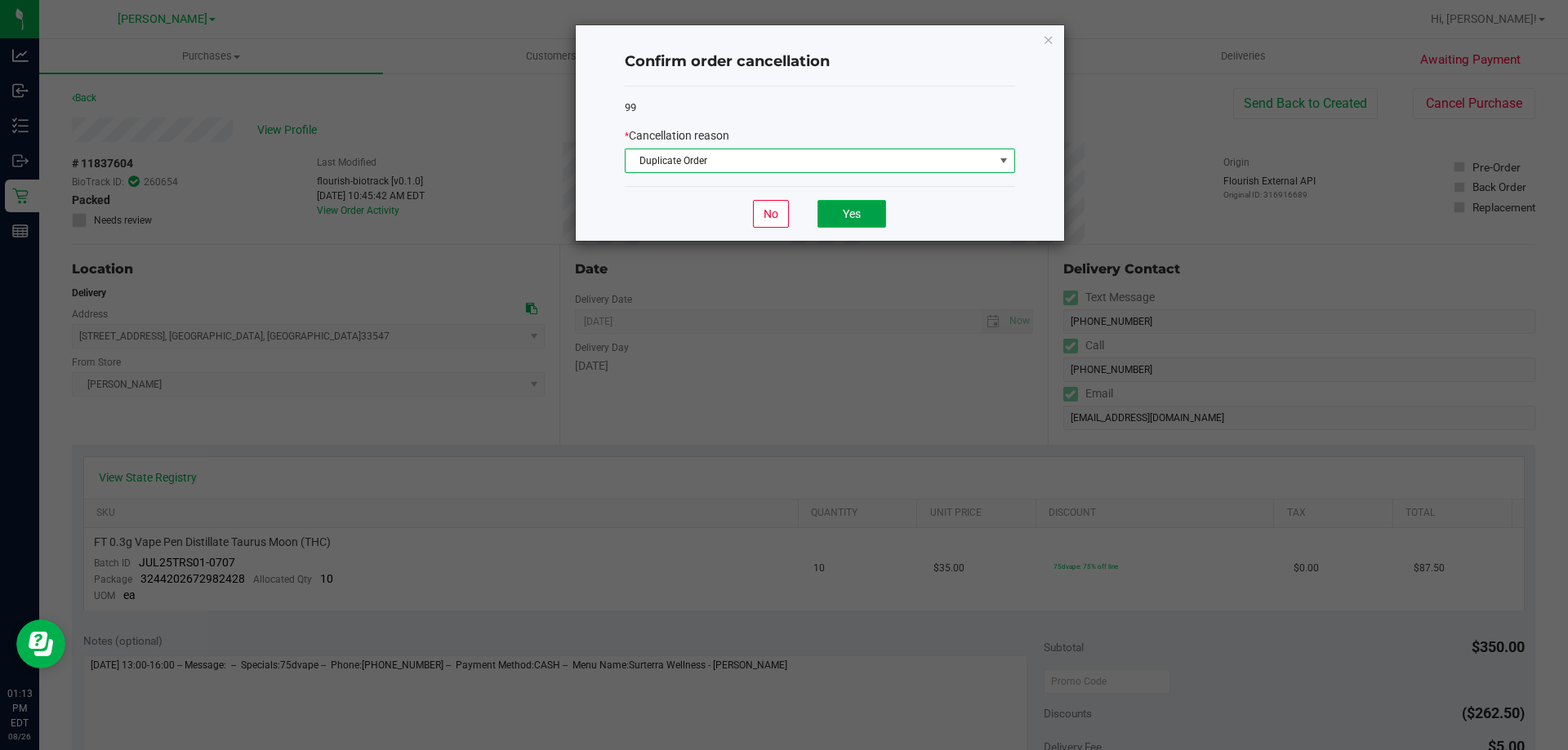
click at [849, 217] on button "Yes" at bounding box center [852, 214] width 68 height 28
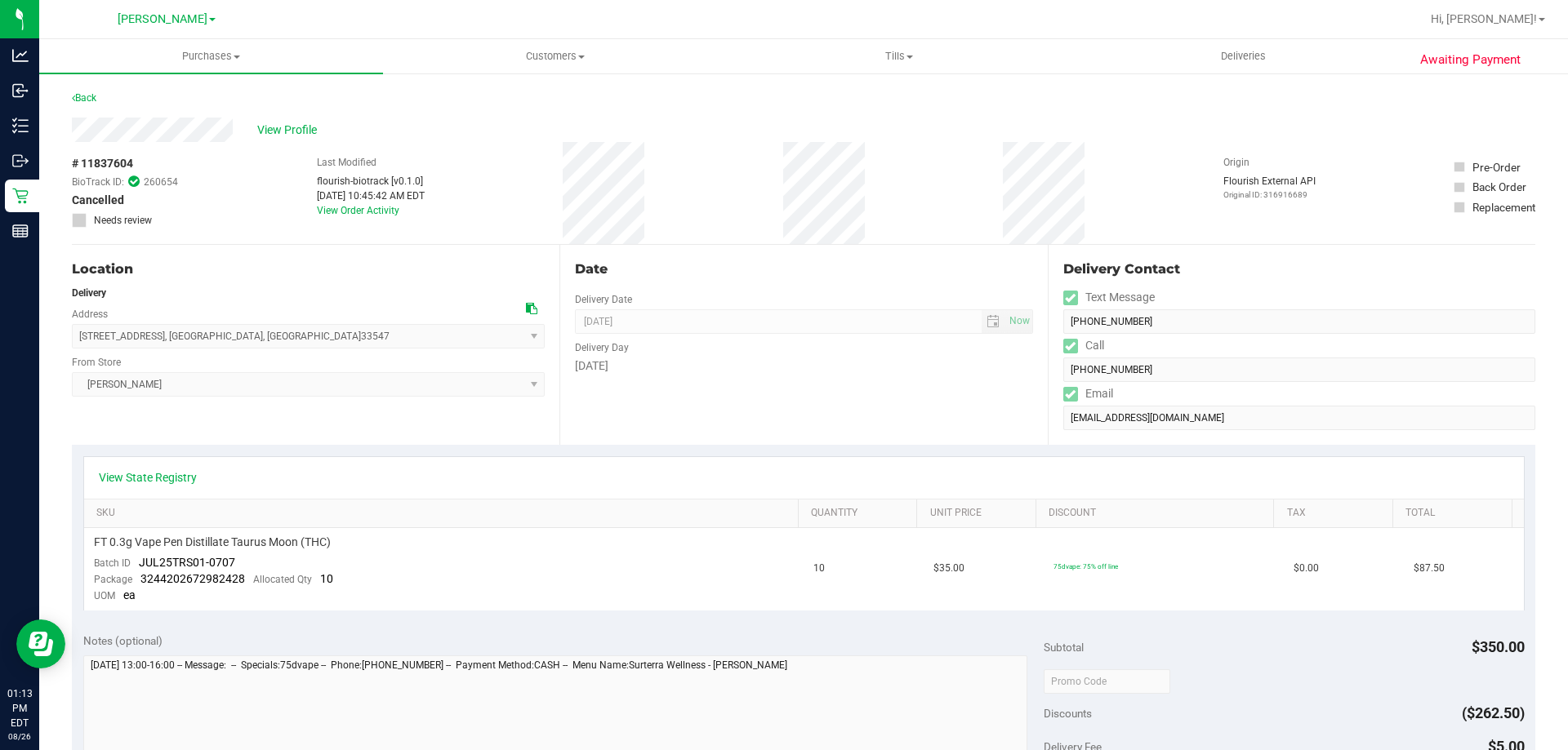
click at [283, 120] on div "View Profile" at bounding box center [804, 130] width 1464 height 25
click at [291, 136] on span "View Profile" at bounding box center [290, 131] width 65 height 18
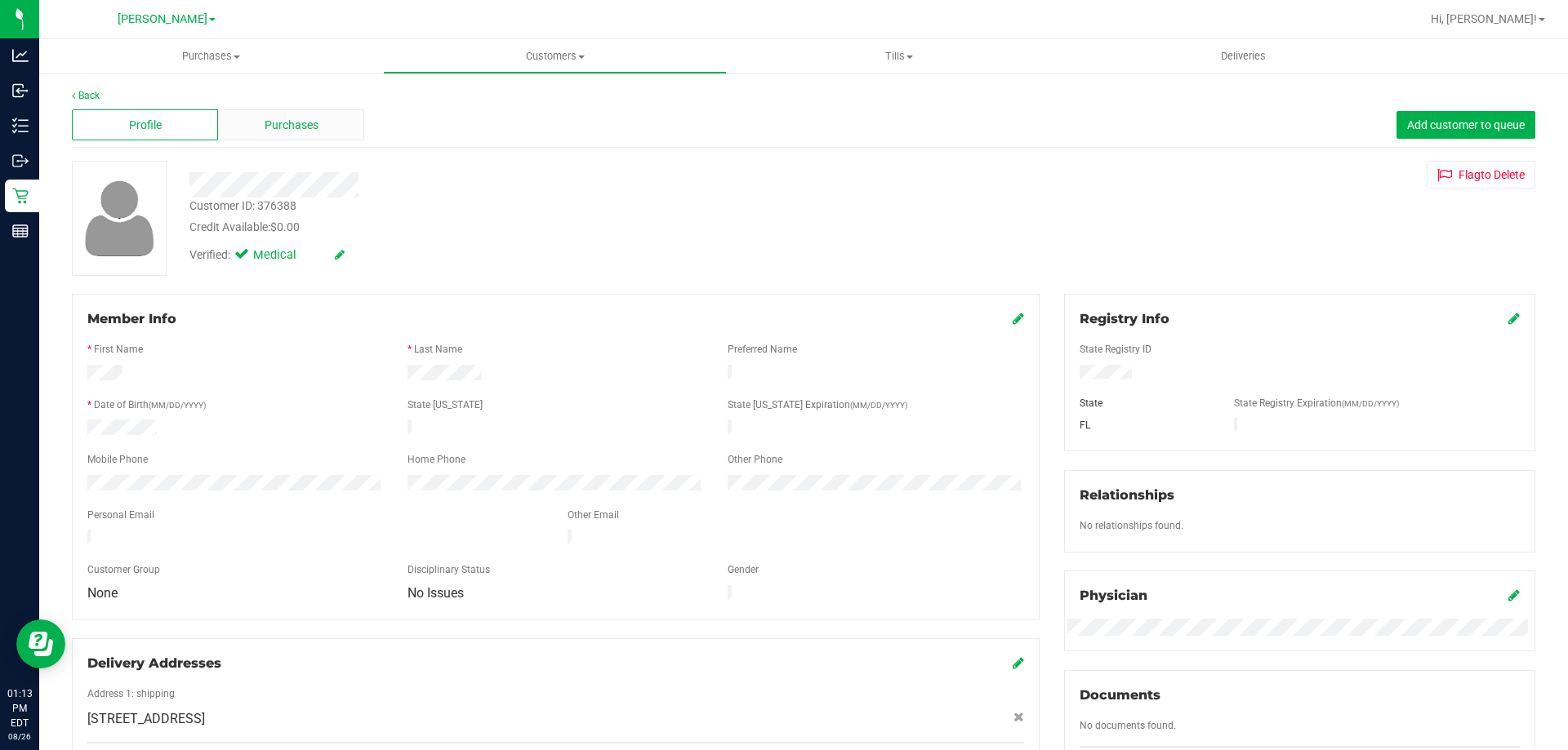
click at [325, 136] on div "Purchases" at bounding box center [291, 125] width 147 height 31
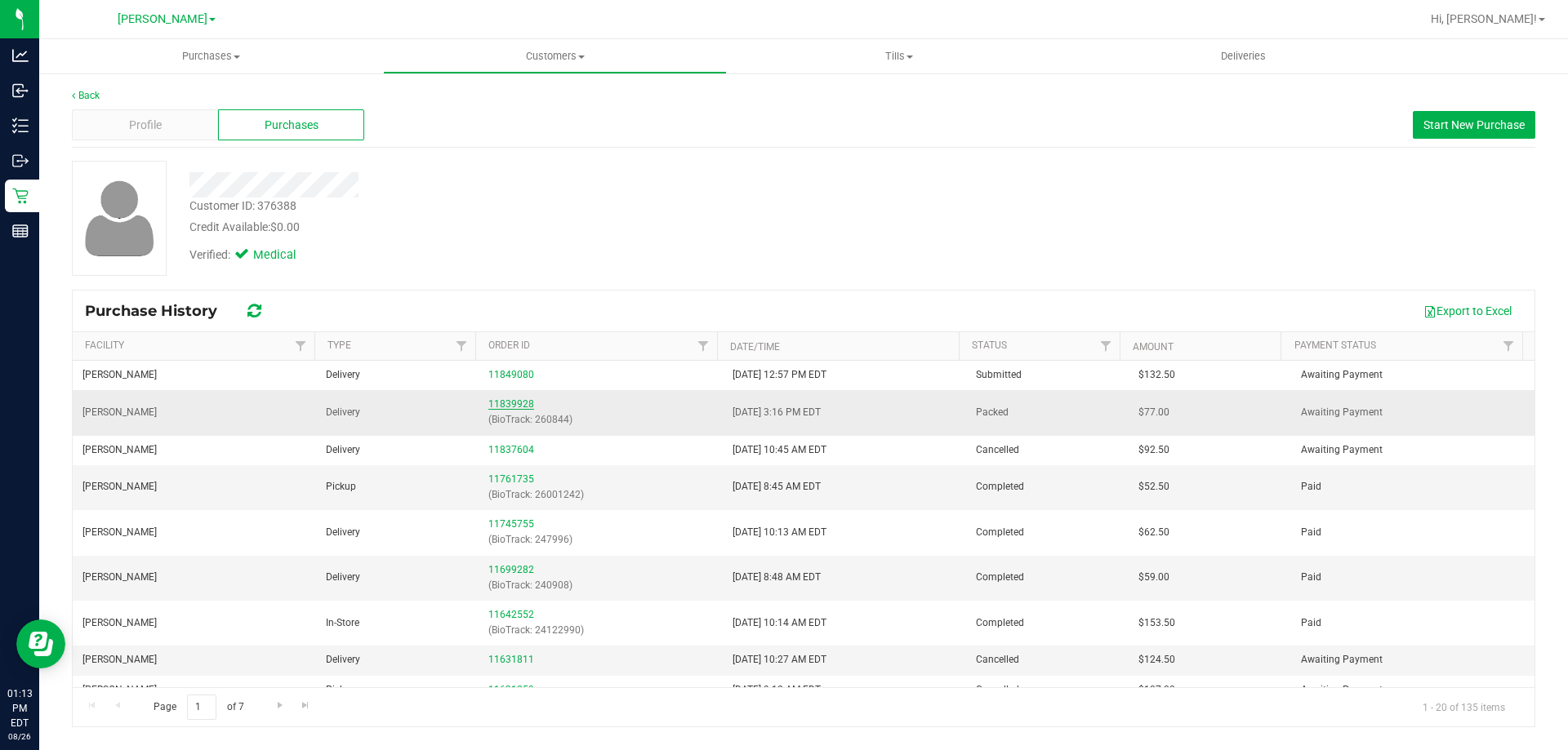
click at [506, 405] on link "11839928" at bounding box center [512, 404] width 46 height 11
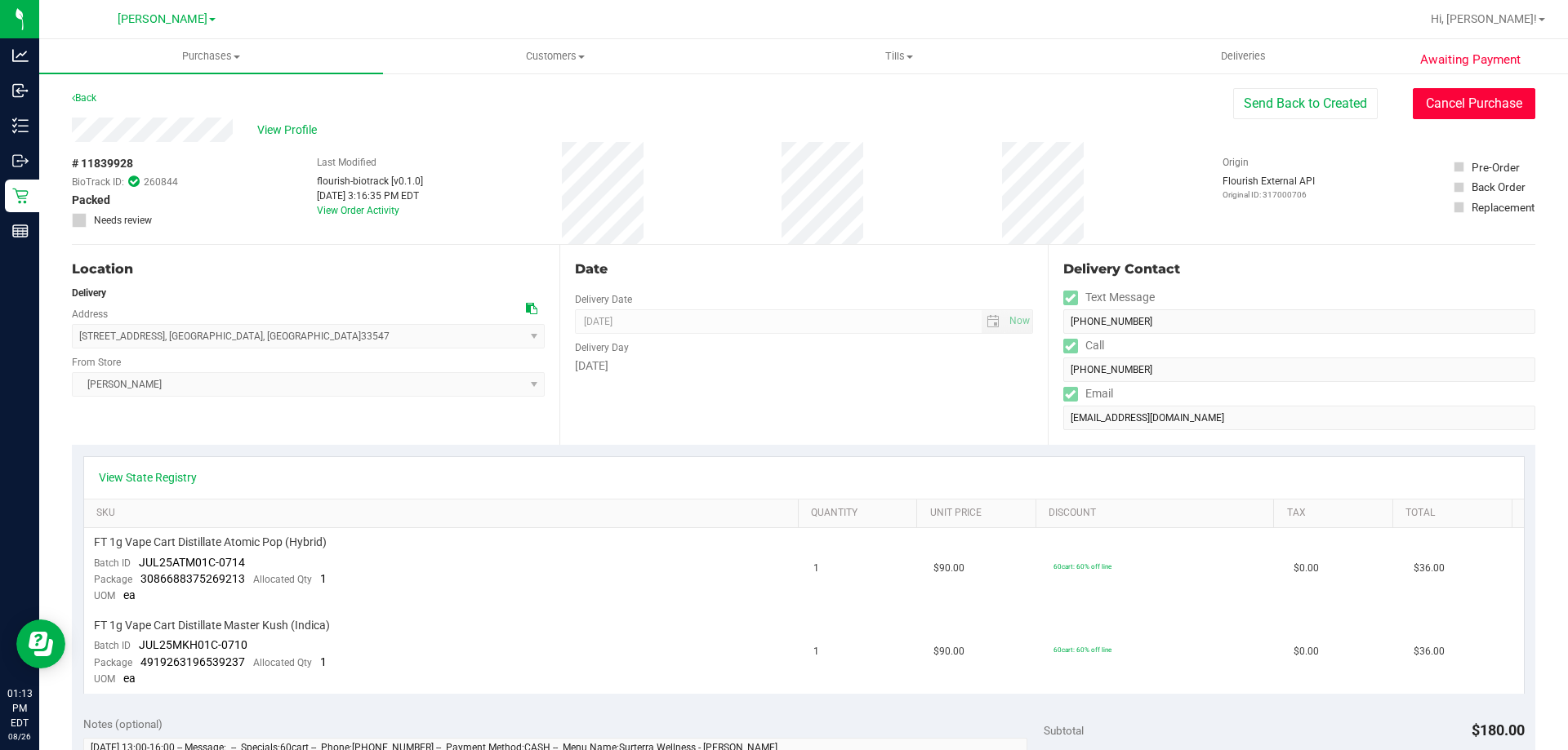
click at [1452, 100] on button "Cancel Purchase" at bounding box center [1474, 104] width 123 height 31
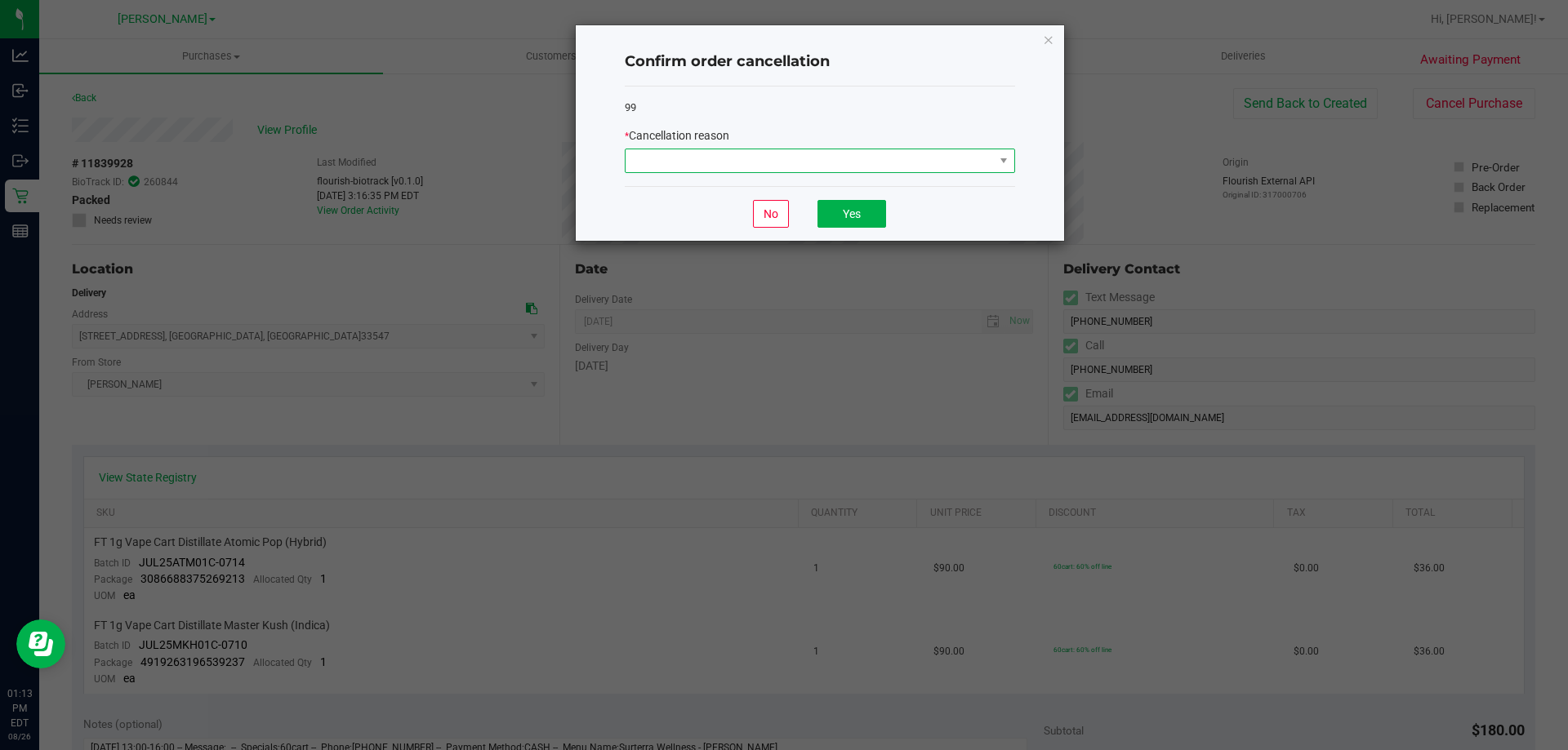
click at [656, 150] on span at bounding box center [810, 161] width 369 height 23
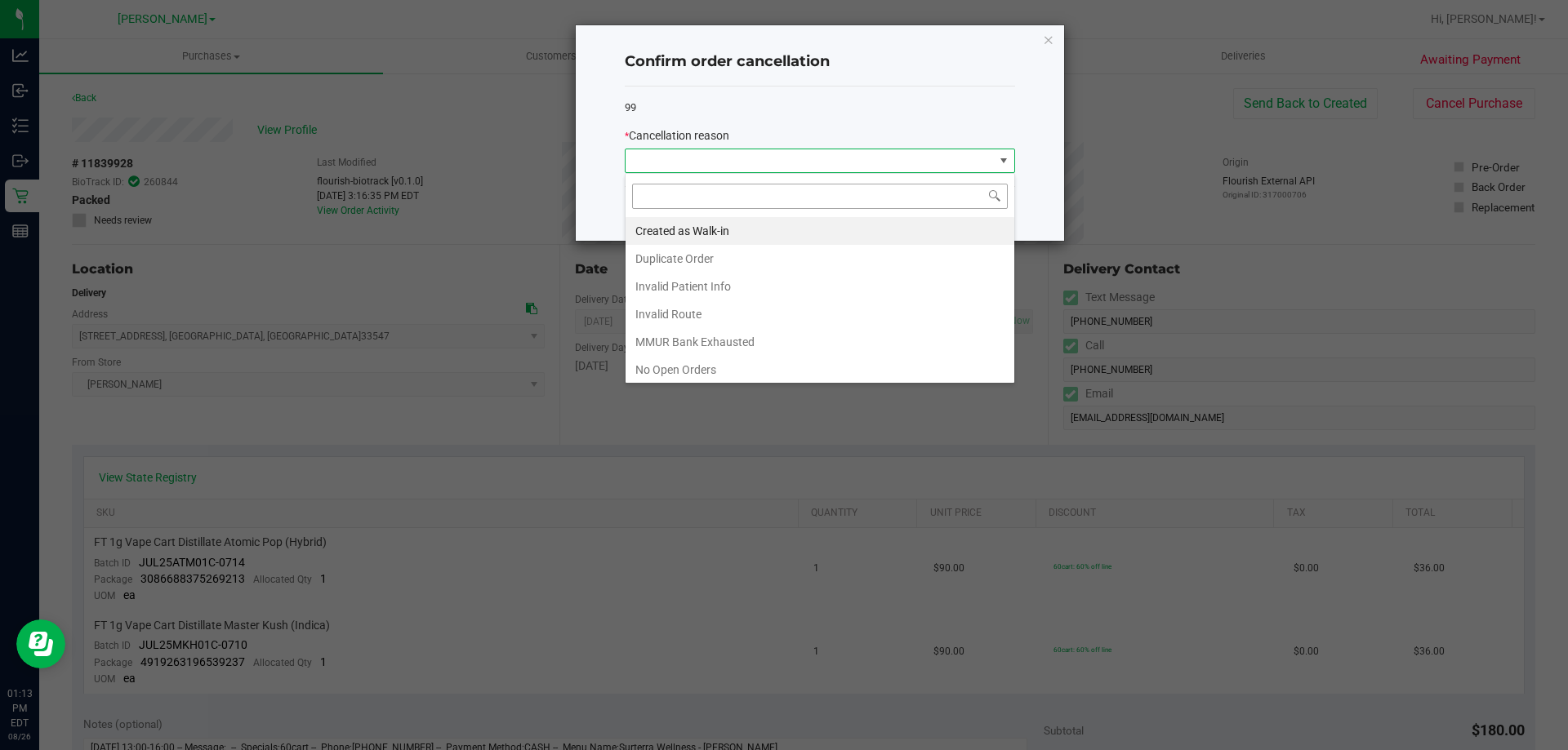
scroll to position [25, 390]
click at [669, 232] on li "Created as Walk-in" at bounding box center [820, 232] width 389 height 28
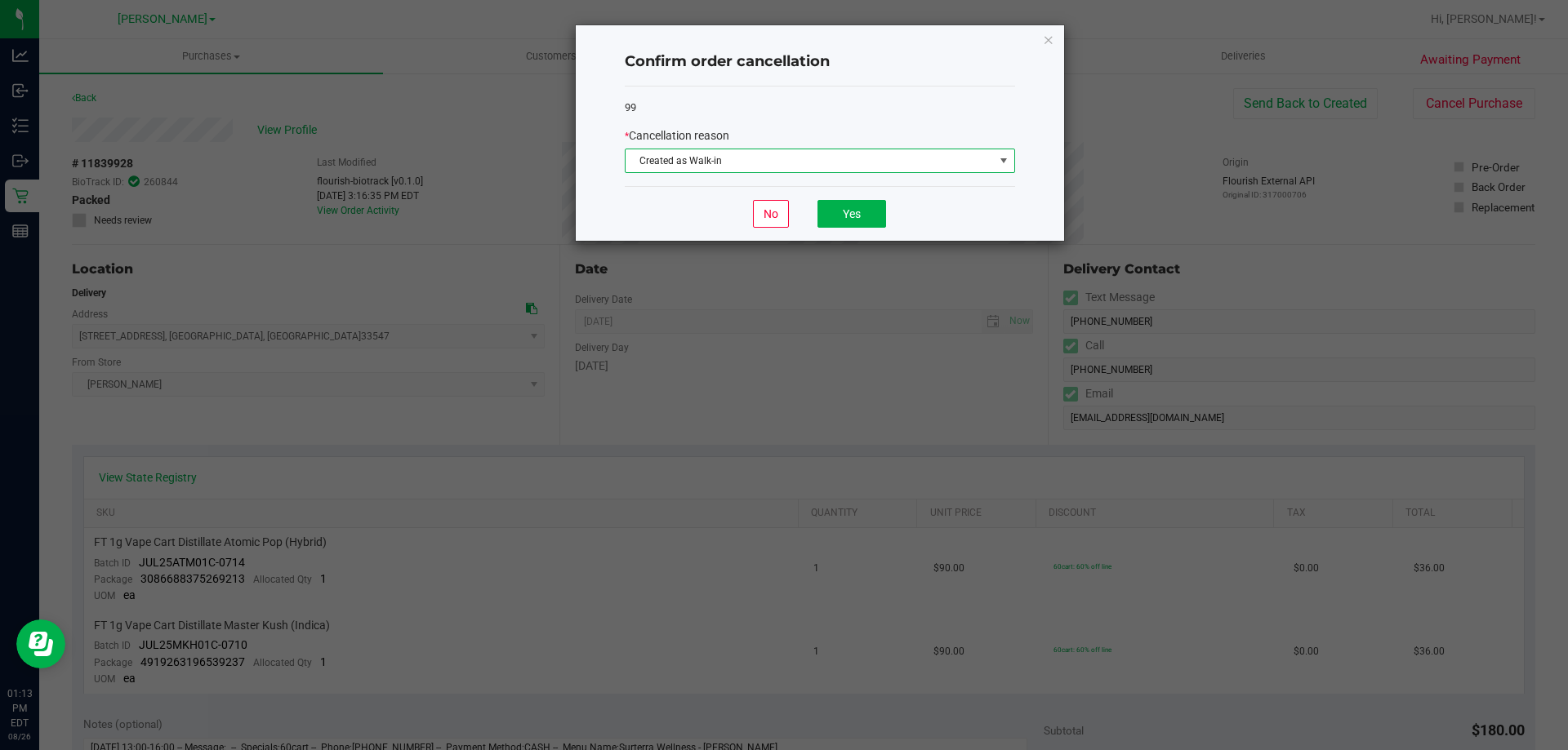
click at [669, 232] on div "No Yes" at bounding box center [820, 213] width 390 height 54
click at [664, 156] on span "Created as Walk-in" at bounding box center [810, 161] width 369 height 23
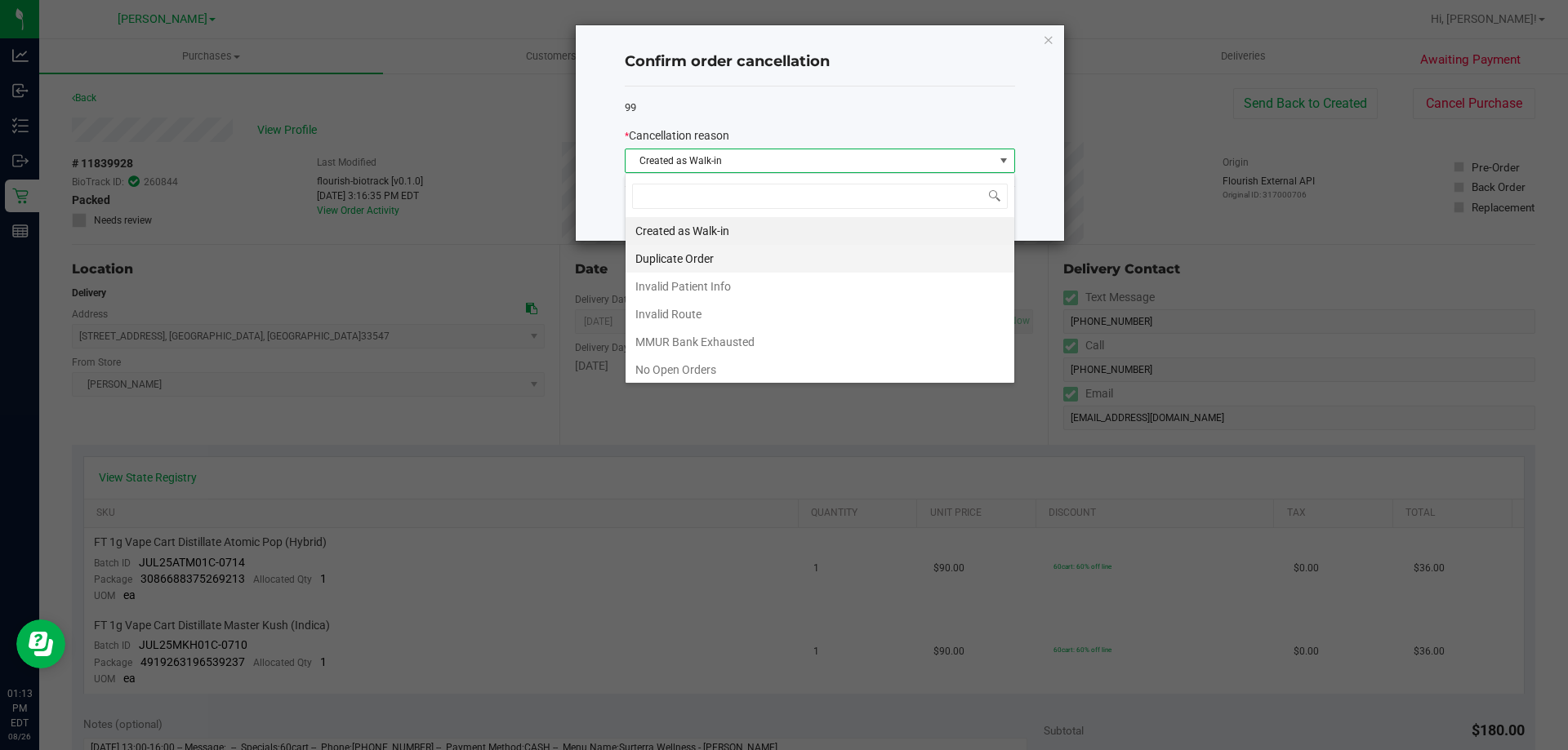
click at [672, 256] on li "Duplicate Order" at bounding box center [820, 259] width 389 height 28
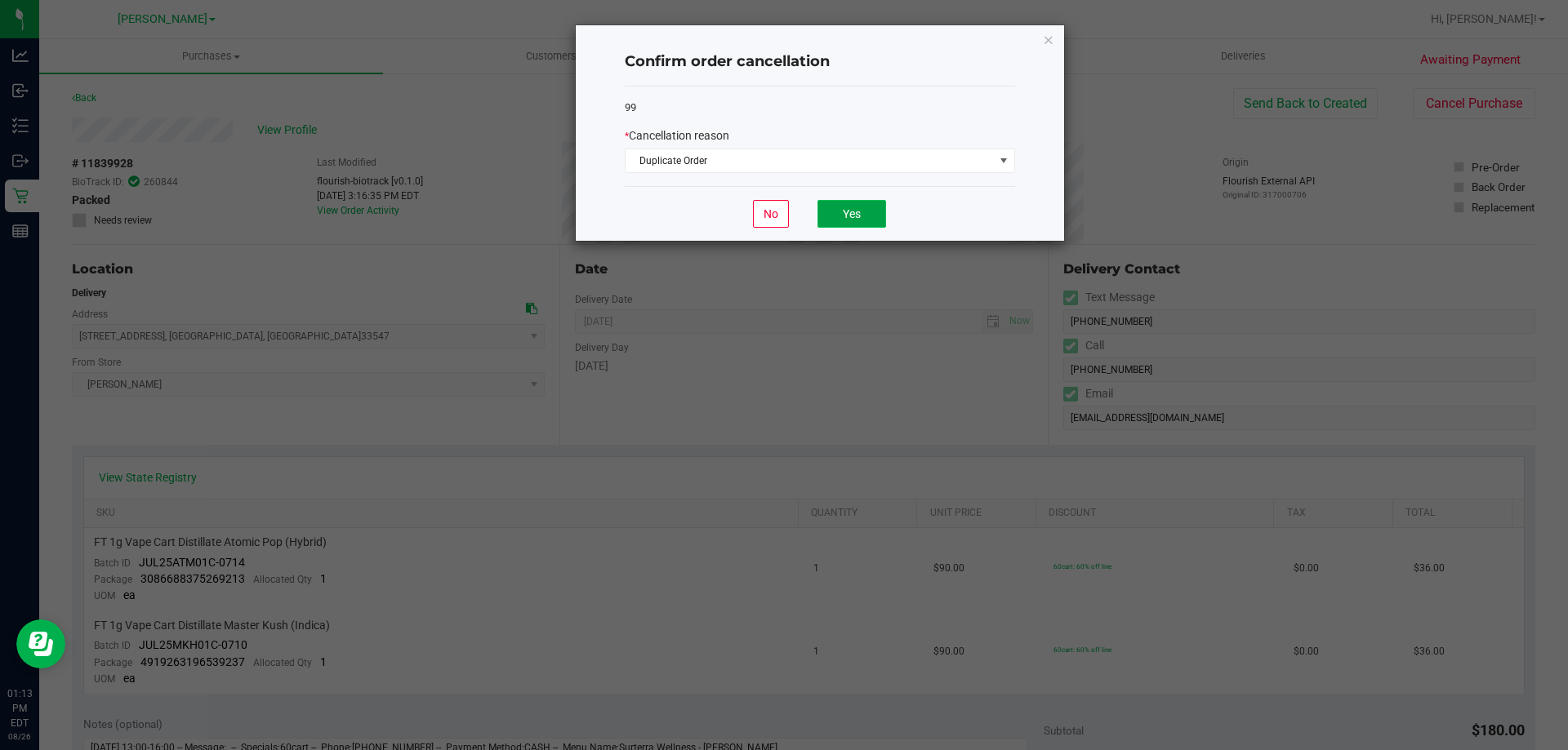
click at [839, 210] on button "Yes" at bounding box center [852, 214] width 68 height 28
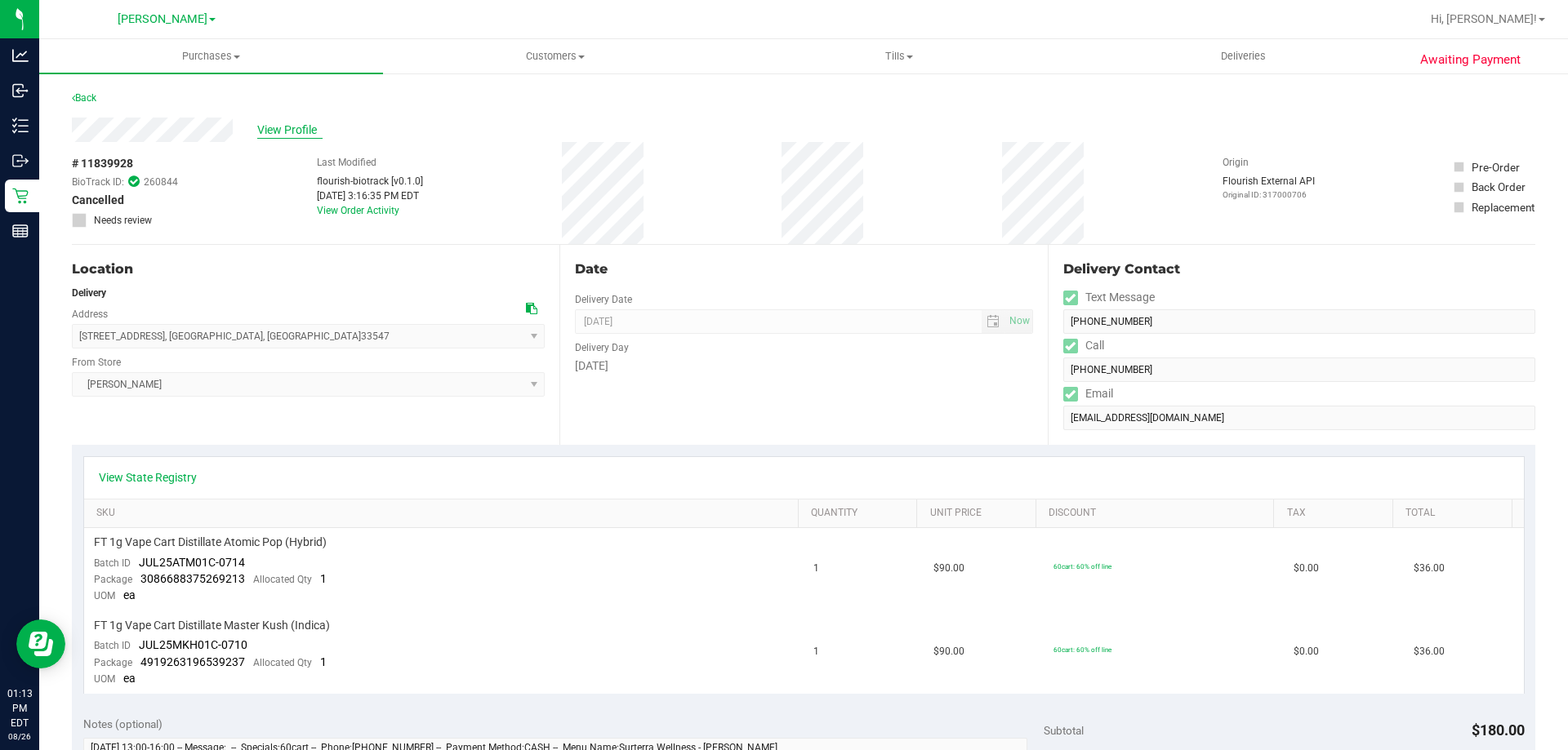
click at [298, 128] on span "View Profile" at bounding box center [290, 131] width 65 height 18
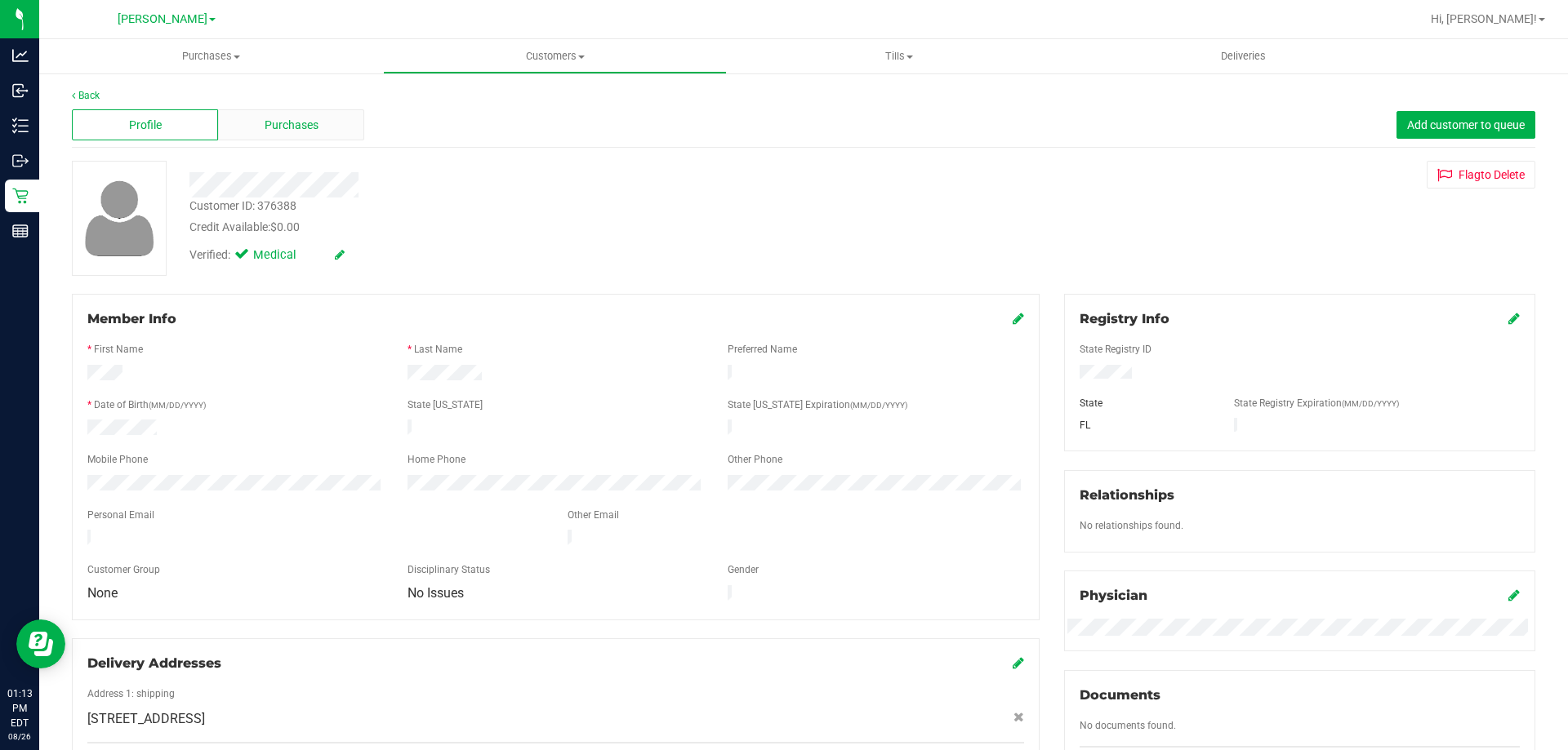
click at [326, 125] on div "Purchases" at bounding box center [291, 125] width 147 height 31
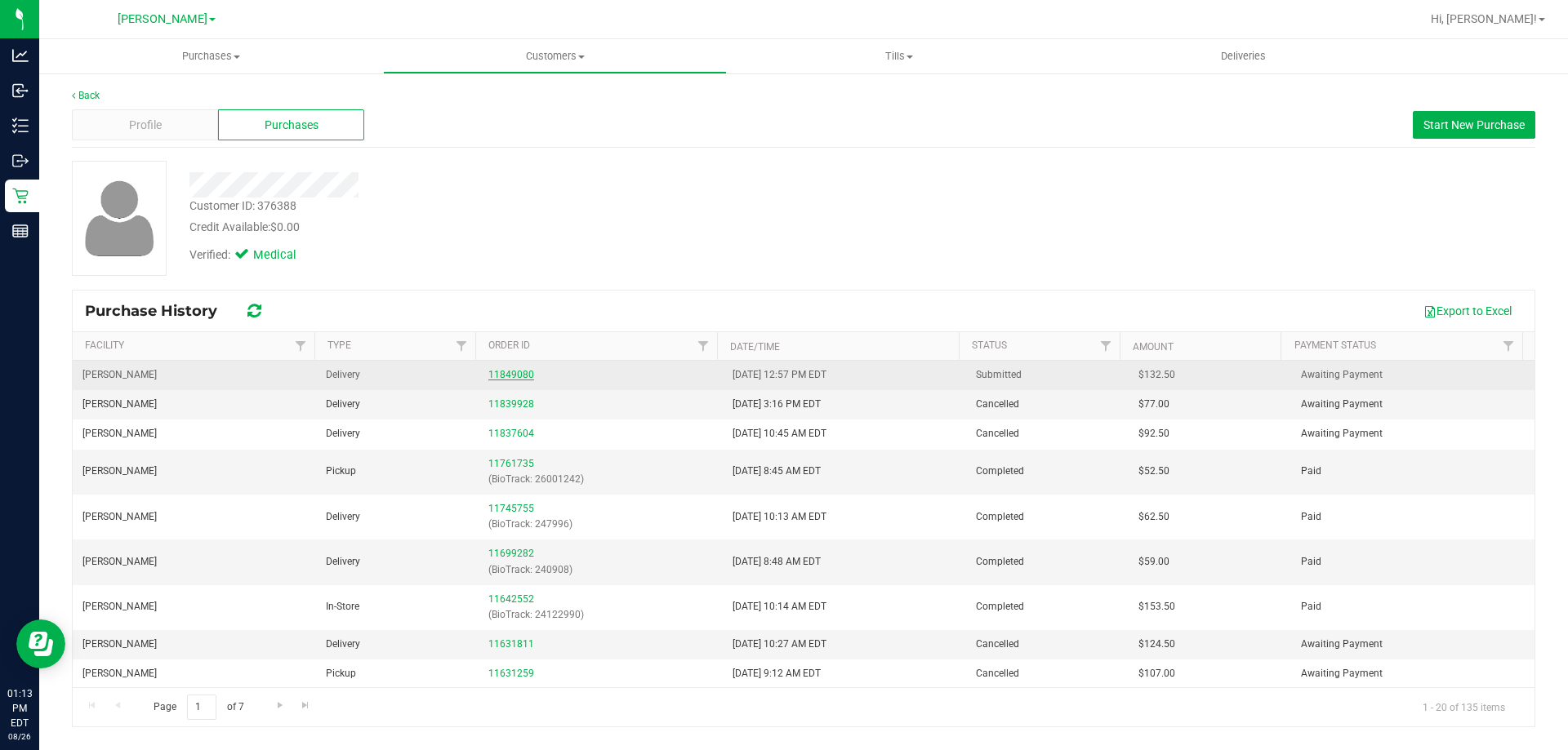
click at [519, 376] on link "11849080" at bounding box center [512, 375] width 46 height 11
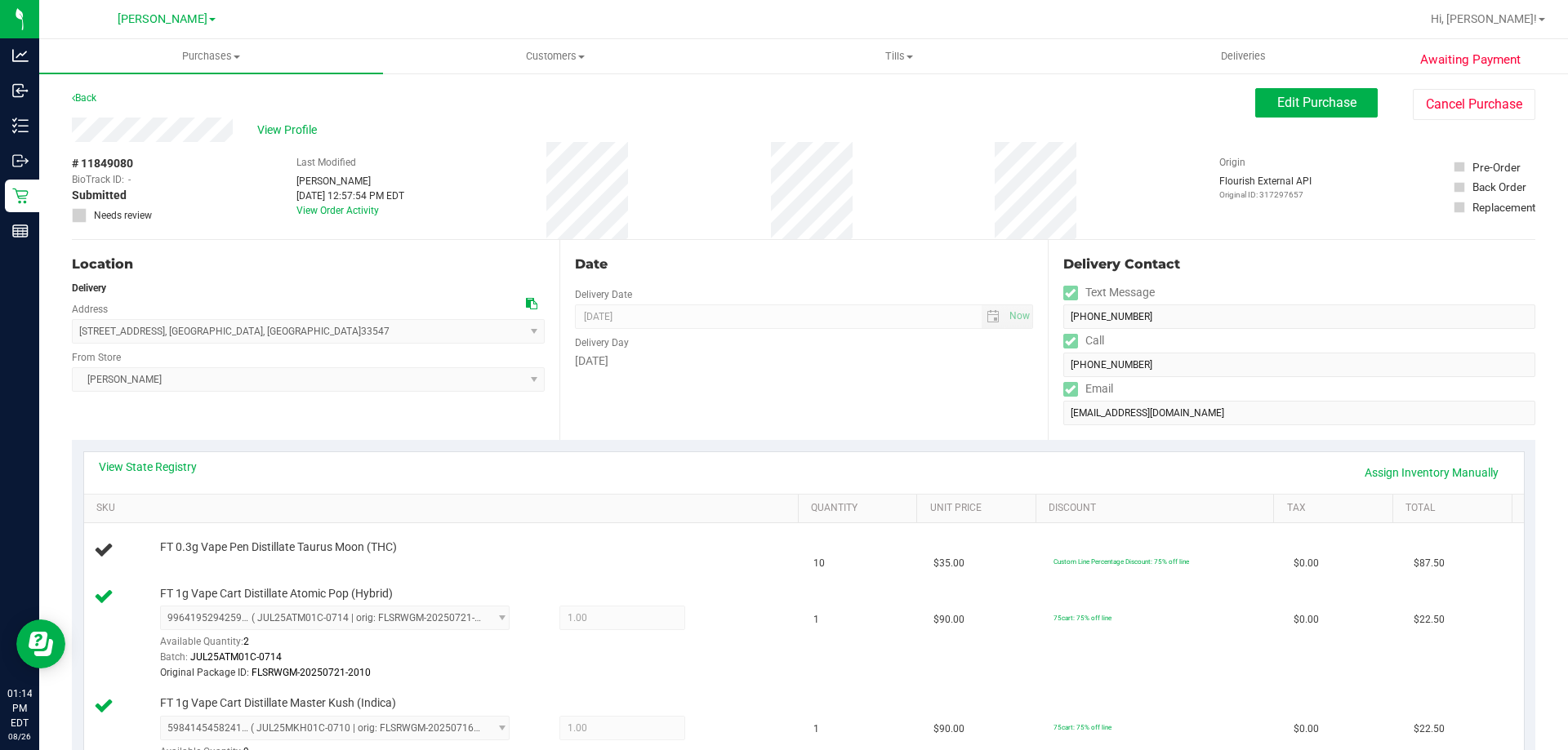
click at [391, 427] on div "Location Delivery Address [STREET_ADDRESS] , [GEOGRAPHIC_DATA] , [GEOGRAPHIC_DA…" at bounding box center [316, 340] width 488 height 200
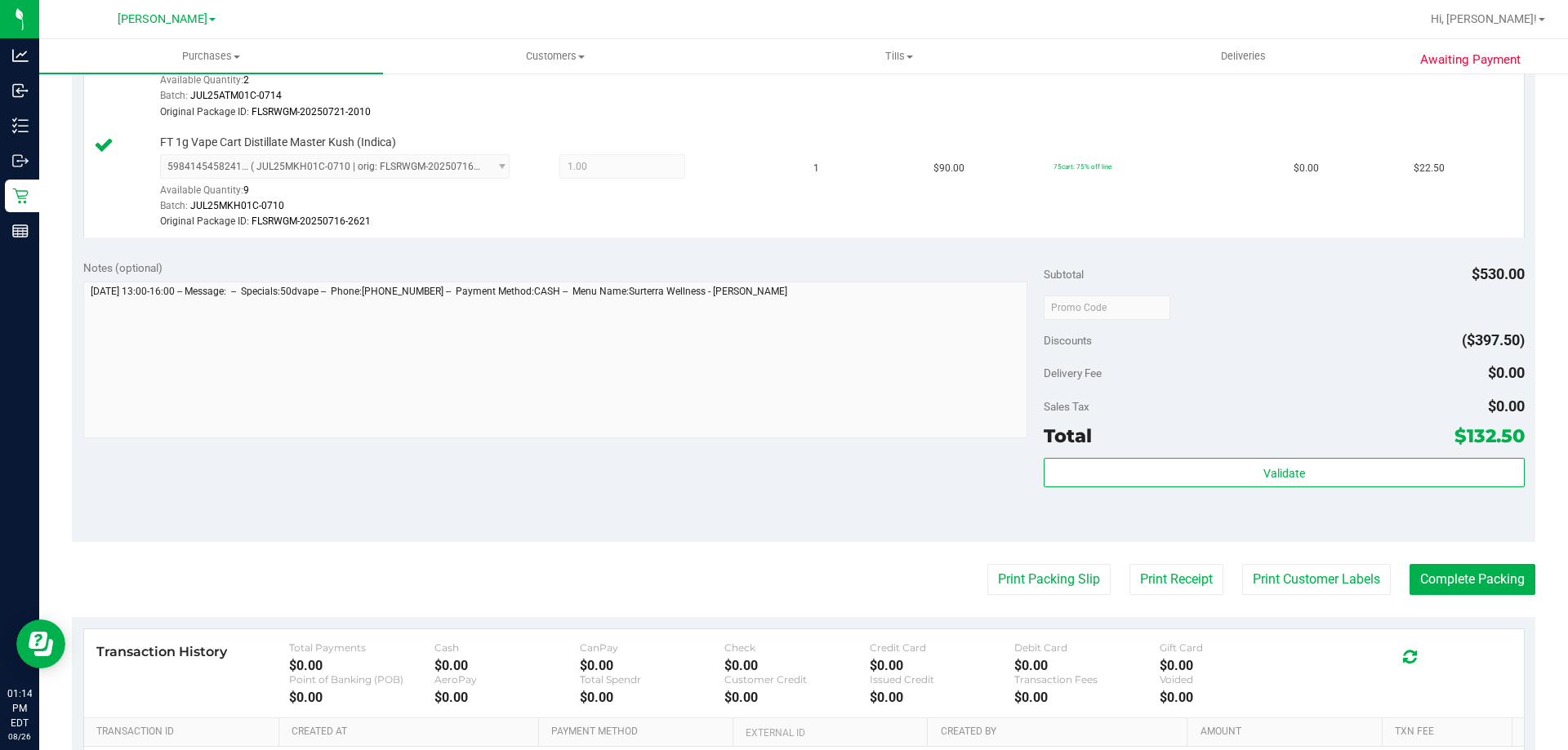
scroll to position [606, 0]
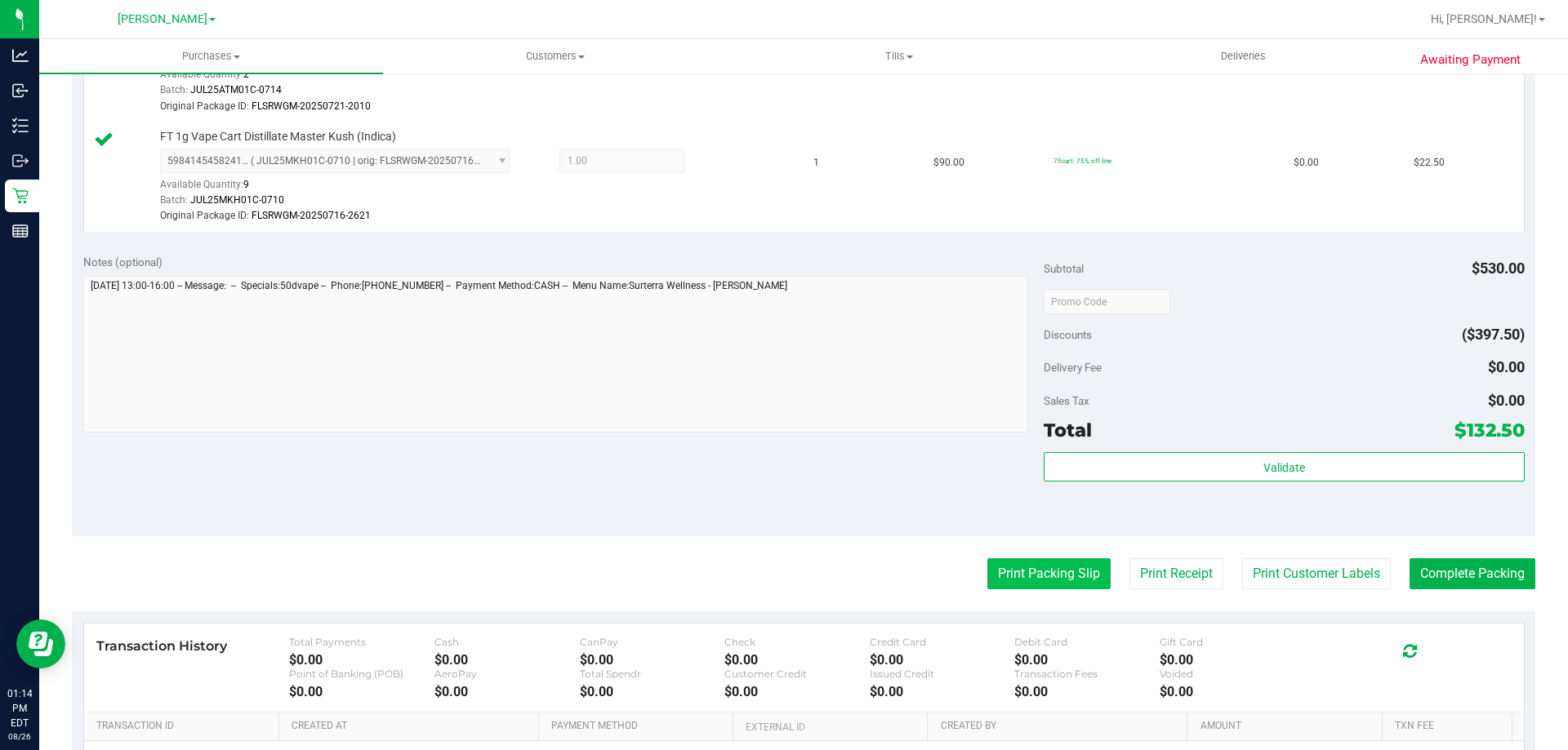
click at [1054, 568] on button "Print Packing Slip" at bounding box center [1049, 574] width 124 height 31
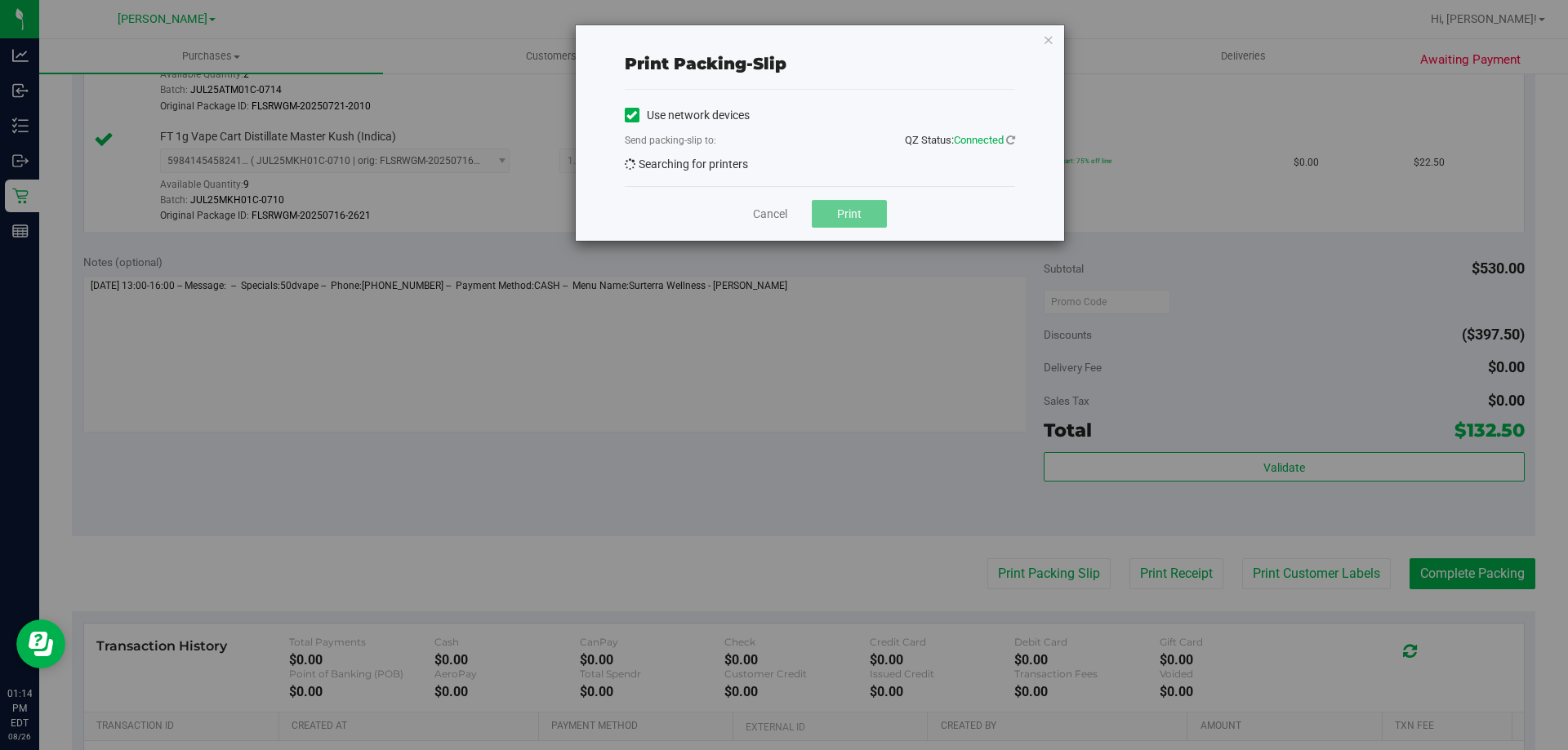
click at [852, 217] on span "Print" at bounding box center [849, 213] width 25 height 13
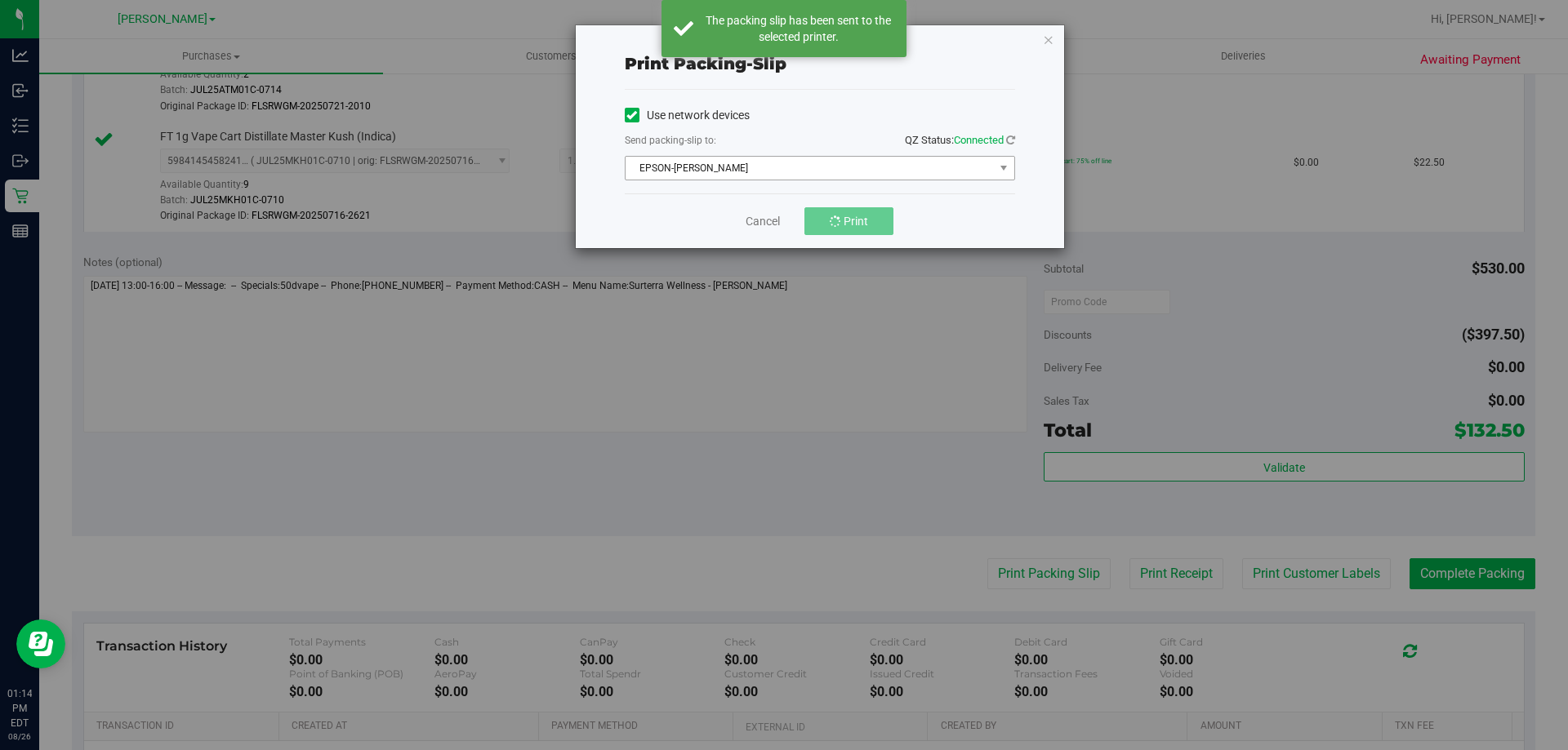
click at [905, 171] on span "EPSON-[PERSON_NAME]" at bounding box center [810, 168] width 369 height 23
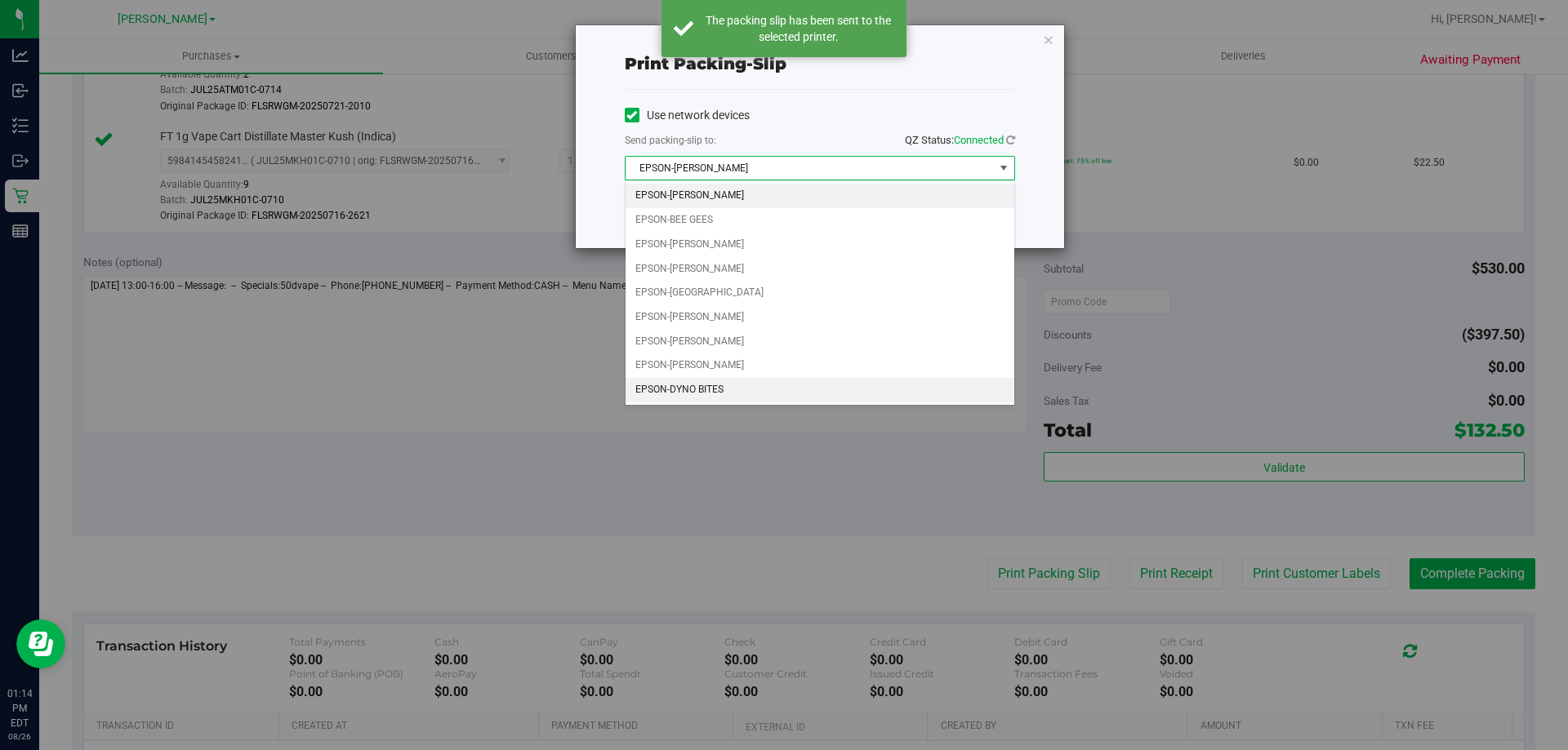
click at [773, 390] on li "EPSON-DYNO BITES" at bounding box center [820, 390] width 389 height 25
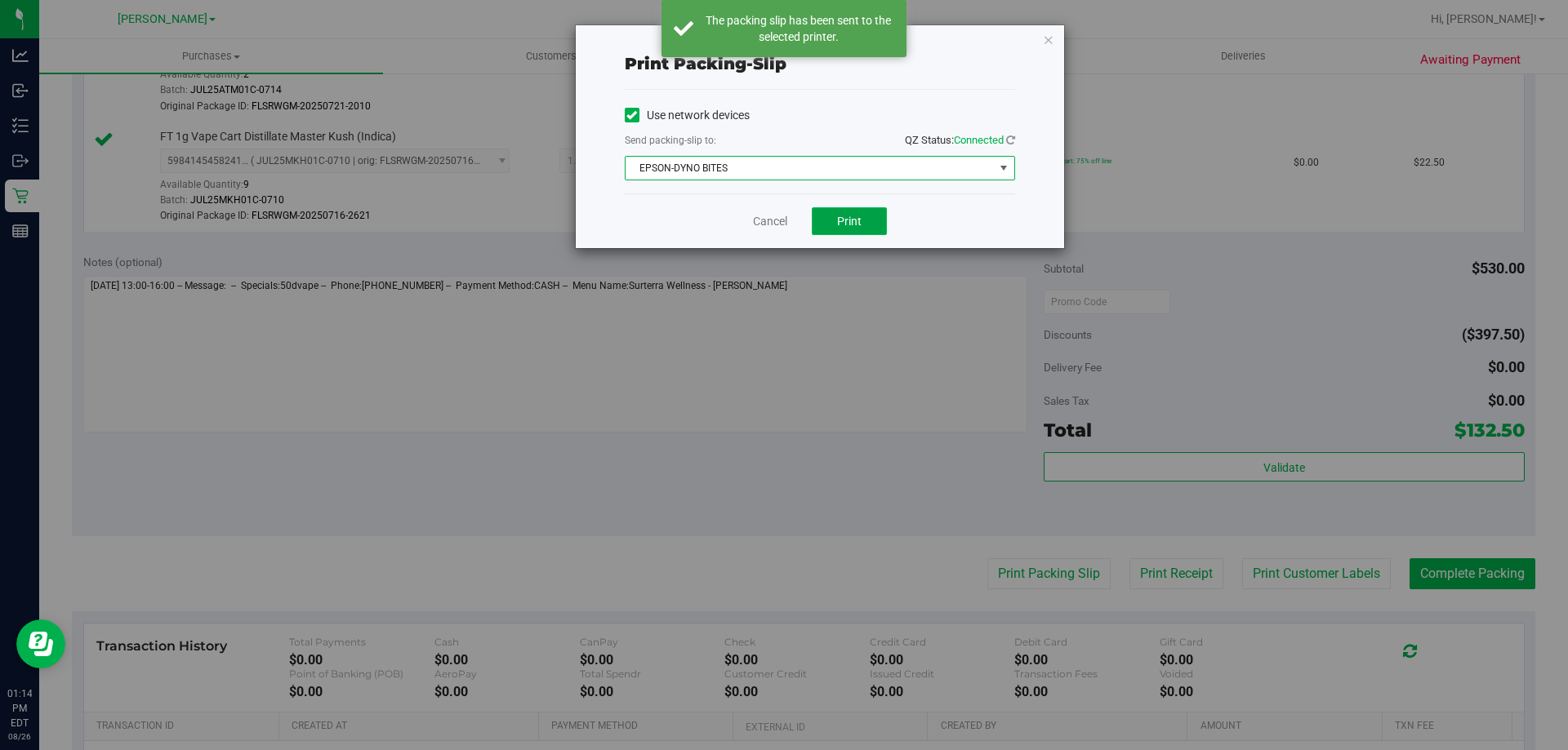
click at [855, 230] on button "Print" at bounding box center [849, 221] width 75 height 28
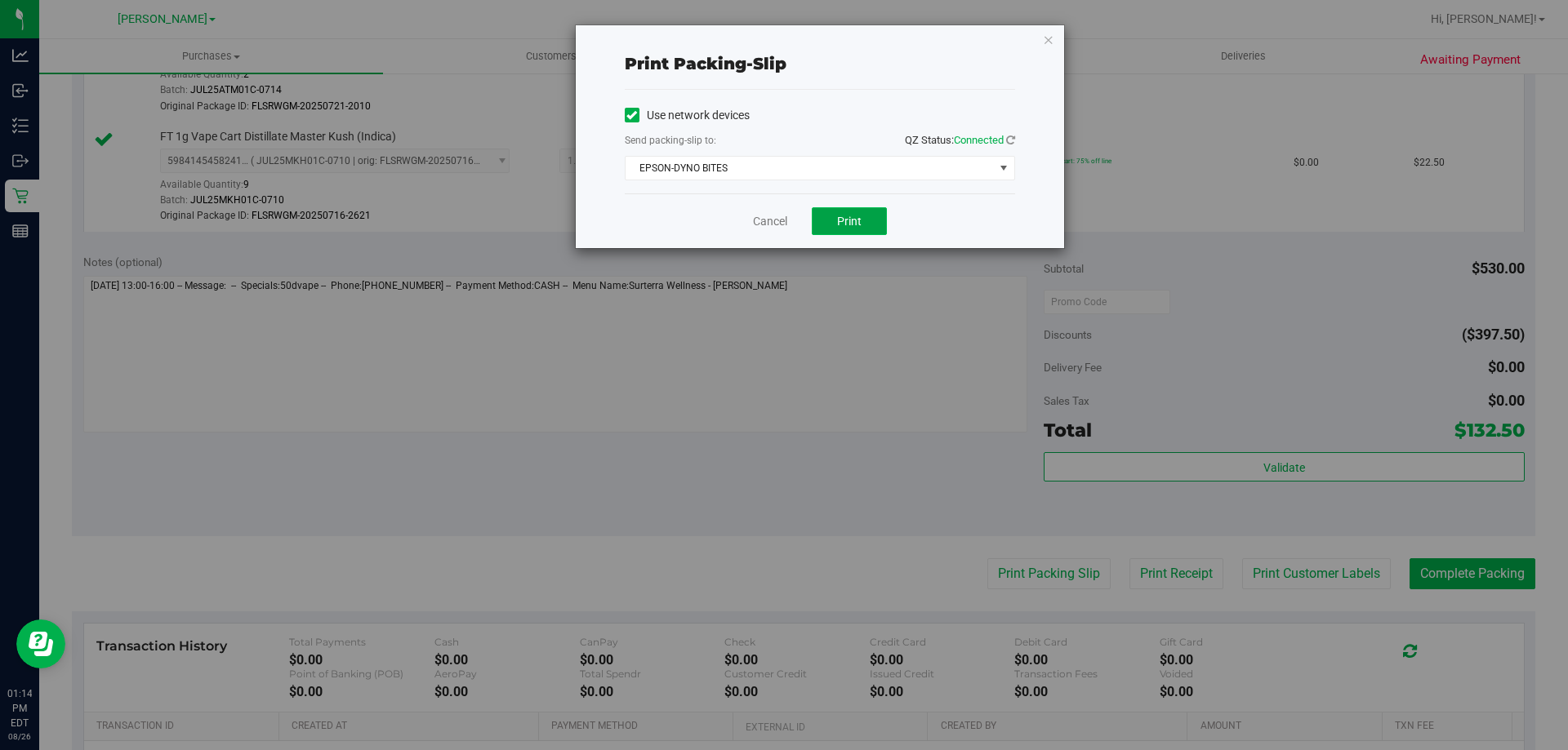
click at [864, 225] on button "Print" at bounding box center [849, 221] width 75 height 28
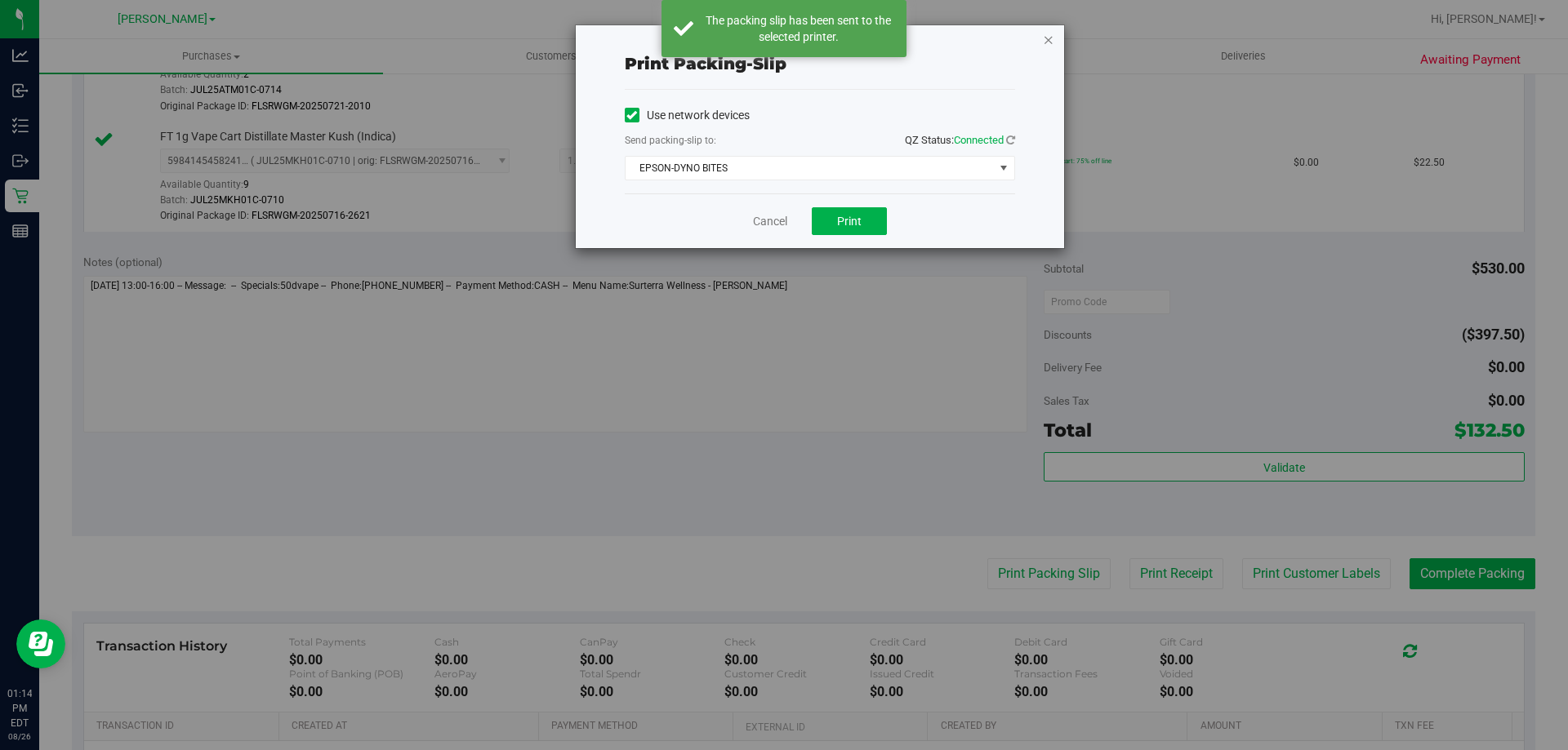
click at [1048, 39] on icon "button" at bounding box center [1049, 39] width 11 height 19
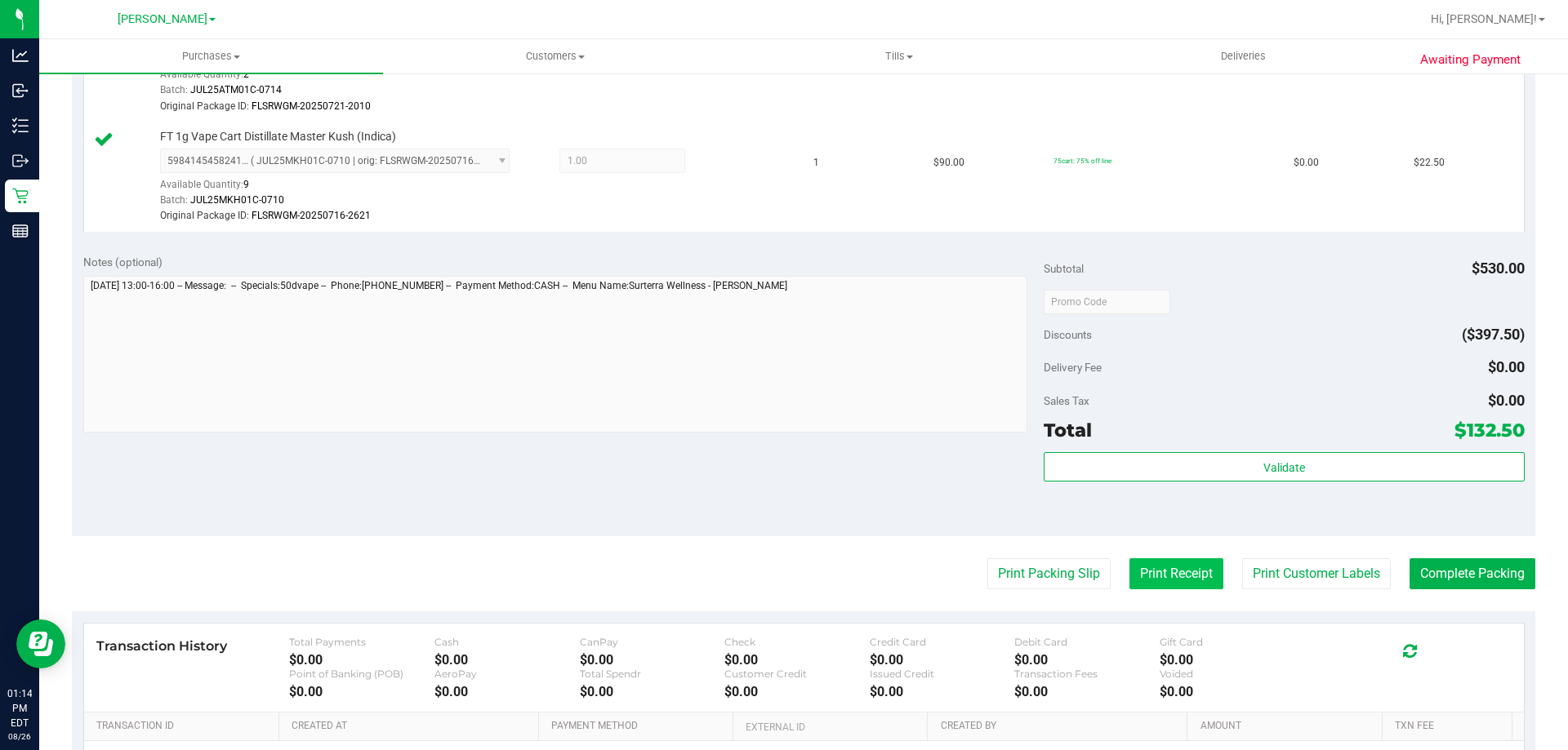
click at [1163, 578] on button "Print Receipt" at bounding box center [1176, 574] width 94 height 31
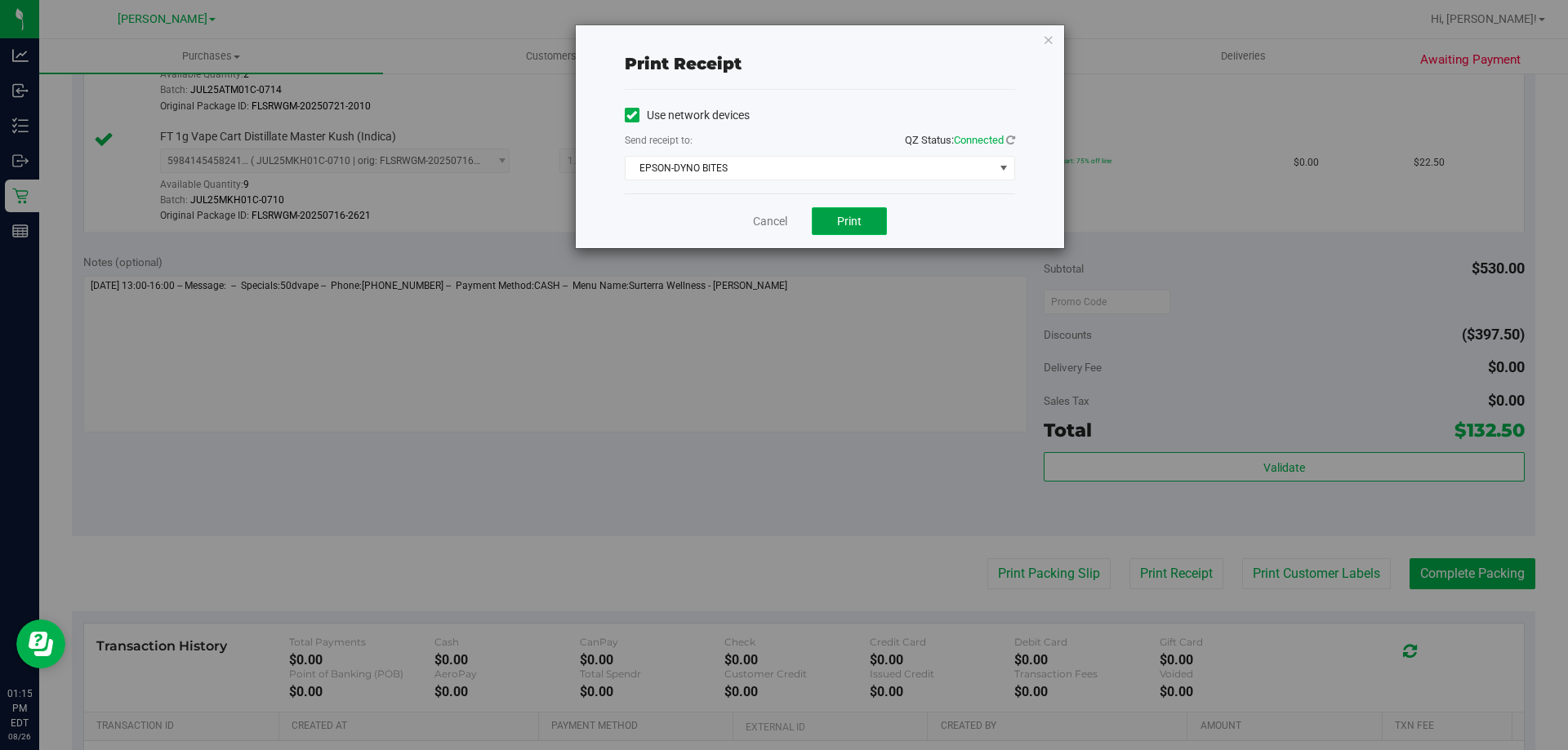
click at [863, 216] on button "Print" at bounding box center [849, 221] width 75 height 28
click at [856, 218] on span "Print" at bounding box center [849, 221] width 25 height 13
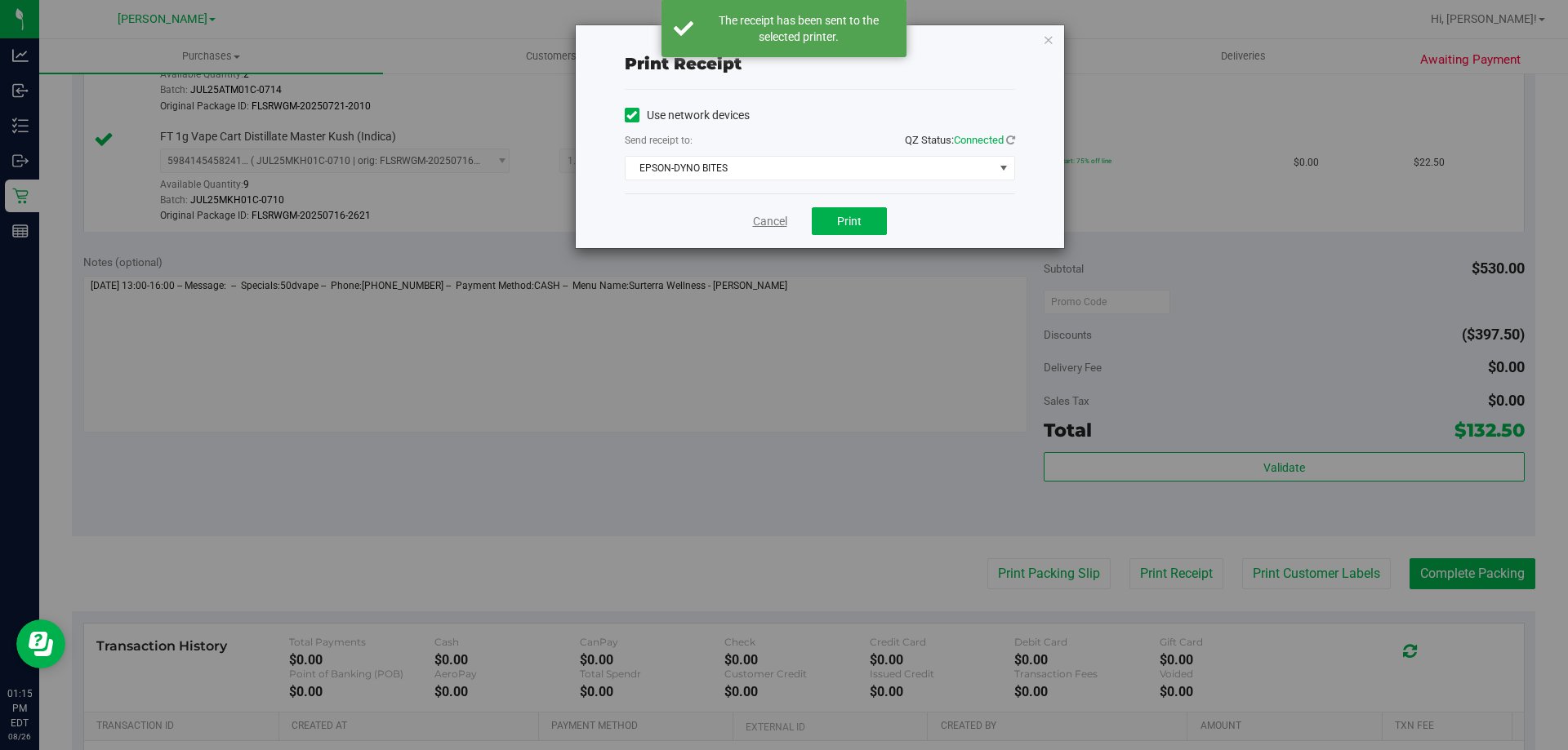
click at [777, 218] on link "Cancel" at bounding box center [770, 222] width 34 height 18
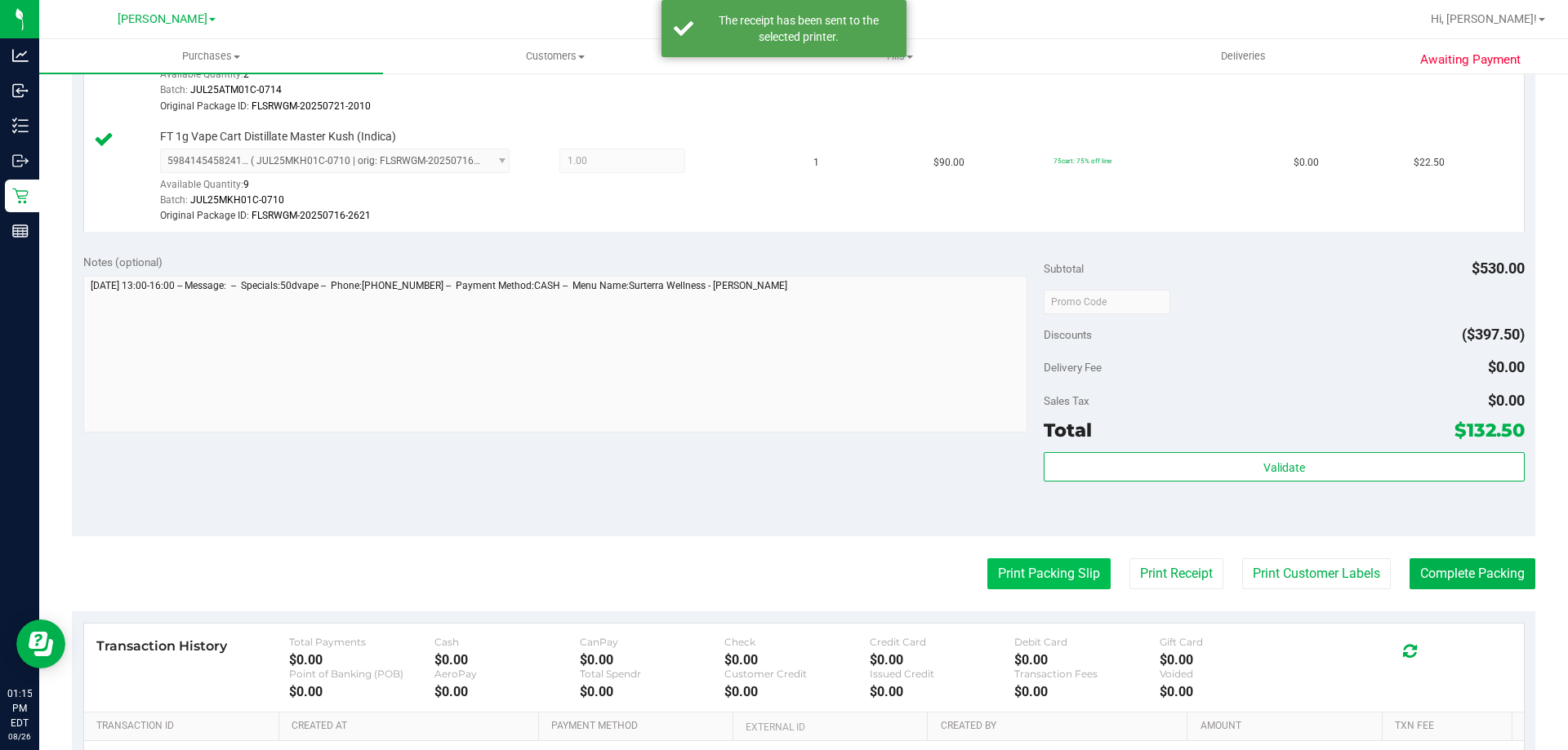
click at [1057, 565] on button "Print Packing Slip" at bounding box center [1049, 574] width 124 height 31
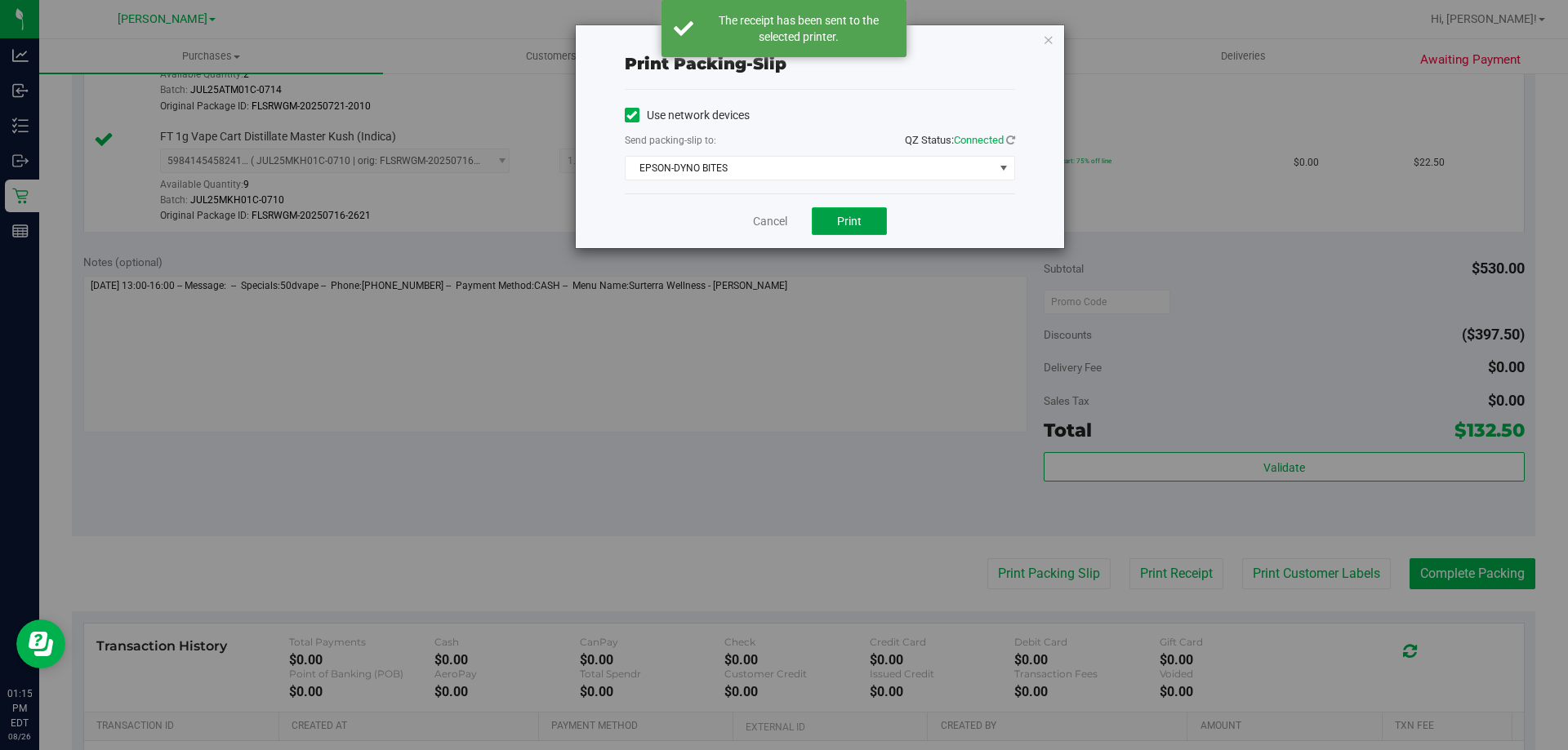
click at [858, 223] on span "Print" at bounding box center [849, 221] width 25 height 13
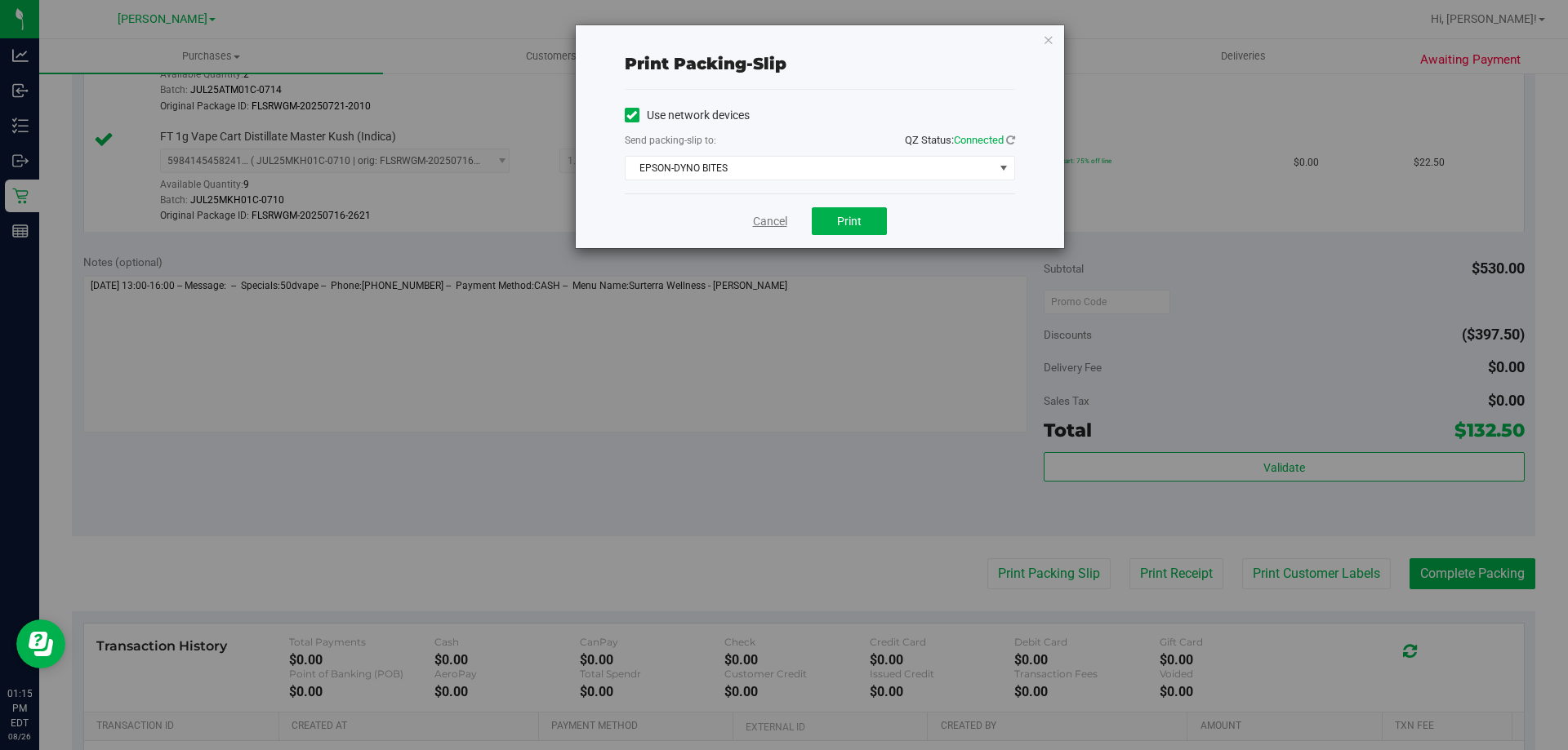
click at [772, 215] on link "Cancel" at bounding box center [770, 222] width 34 height 18
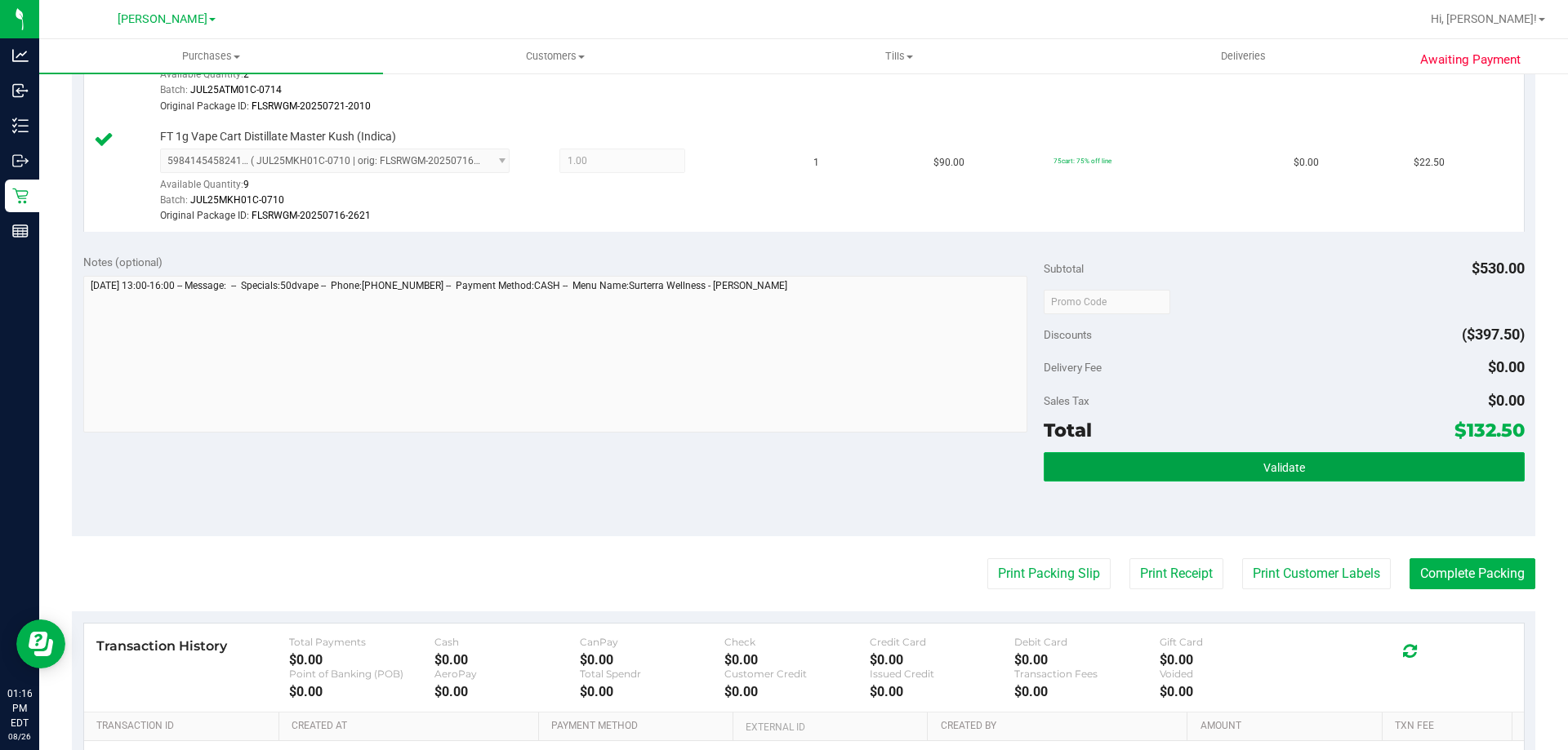
click at [1233, 474] on button "Validate" at bounding box center [1283, 468] width 480 height 30
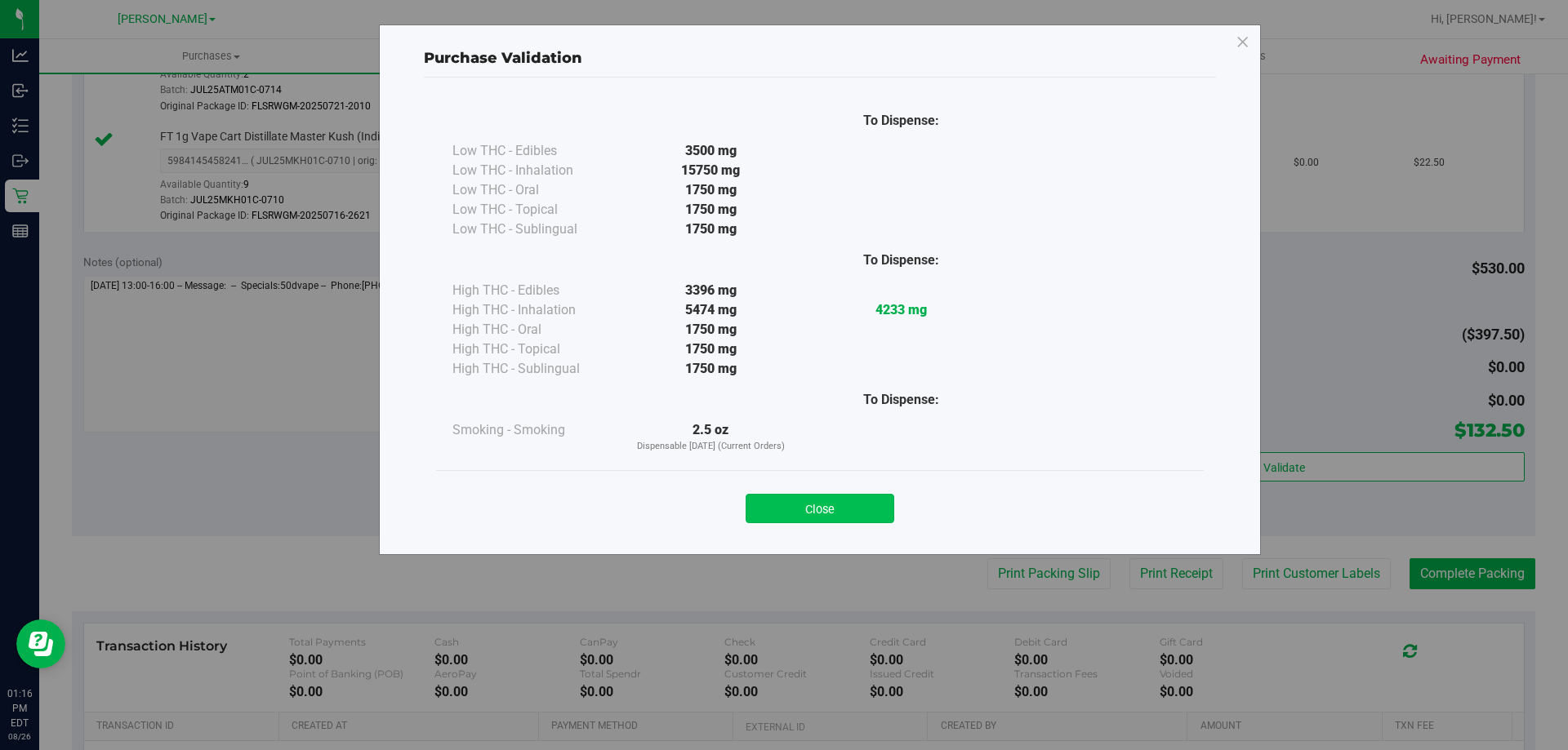
click at [862, 501] on button "Close" at bounding box center [820, 509] width 148 height 30
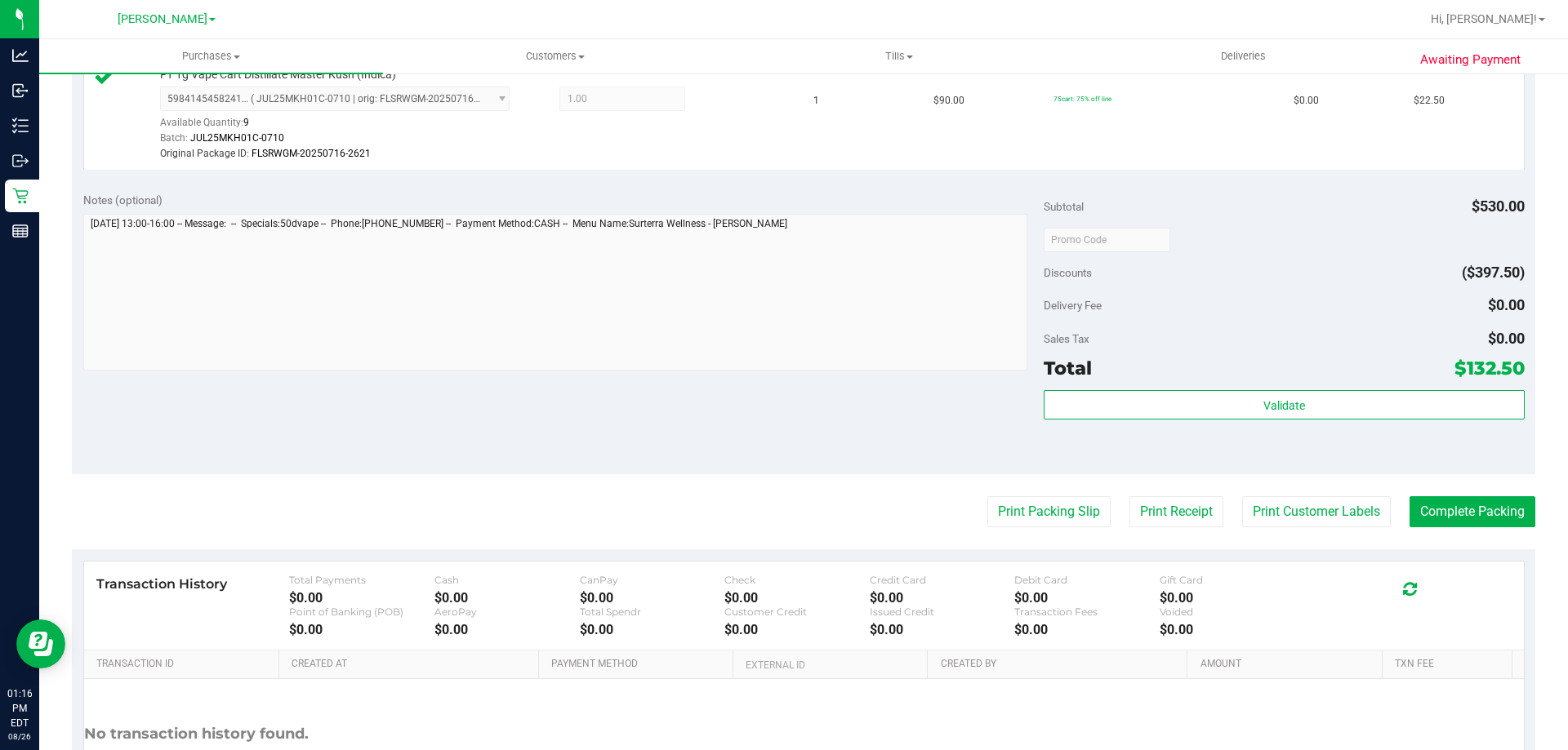
scroll to position [675, 0]
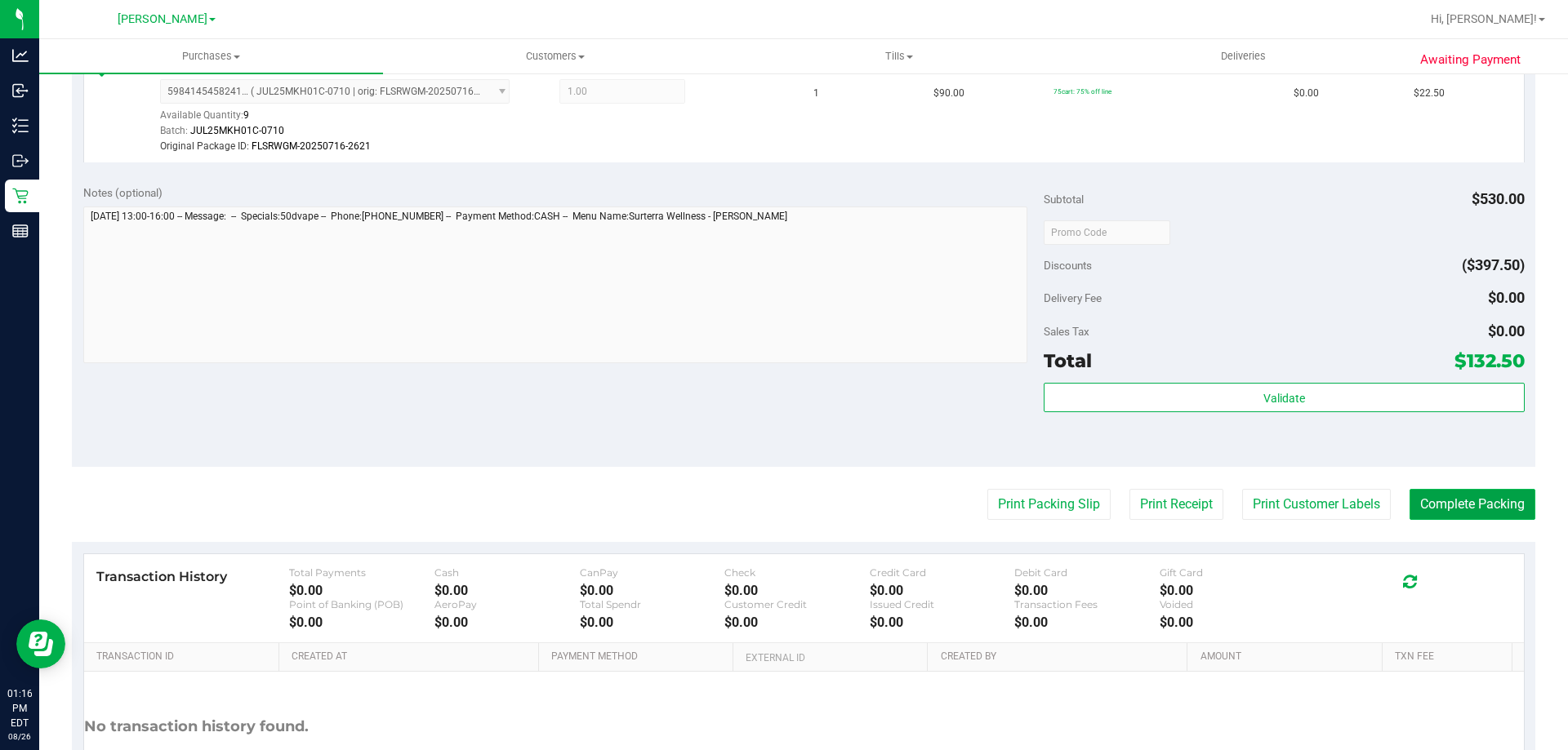
click at [1436, 503] on button "Complete Packing" at bounding box center [1471, 504] width 125 height 31
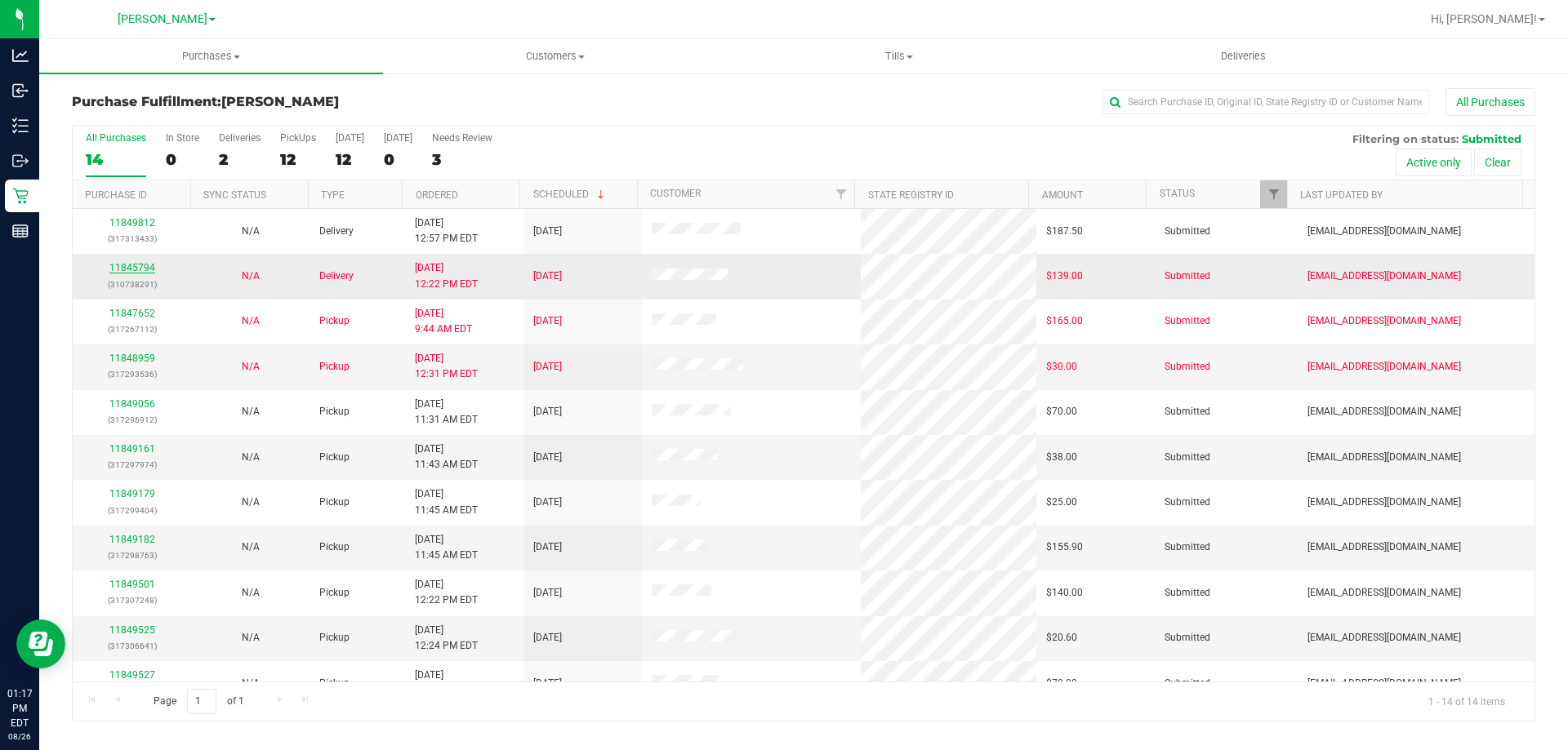
click at [132, 267] on link "11845794" at bounding box center [132, 268] width 46 height 11
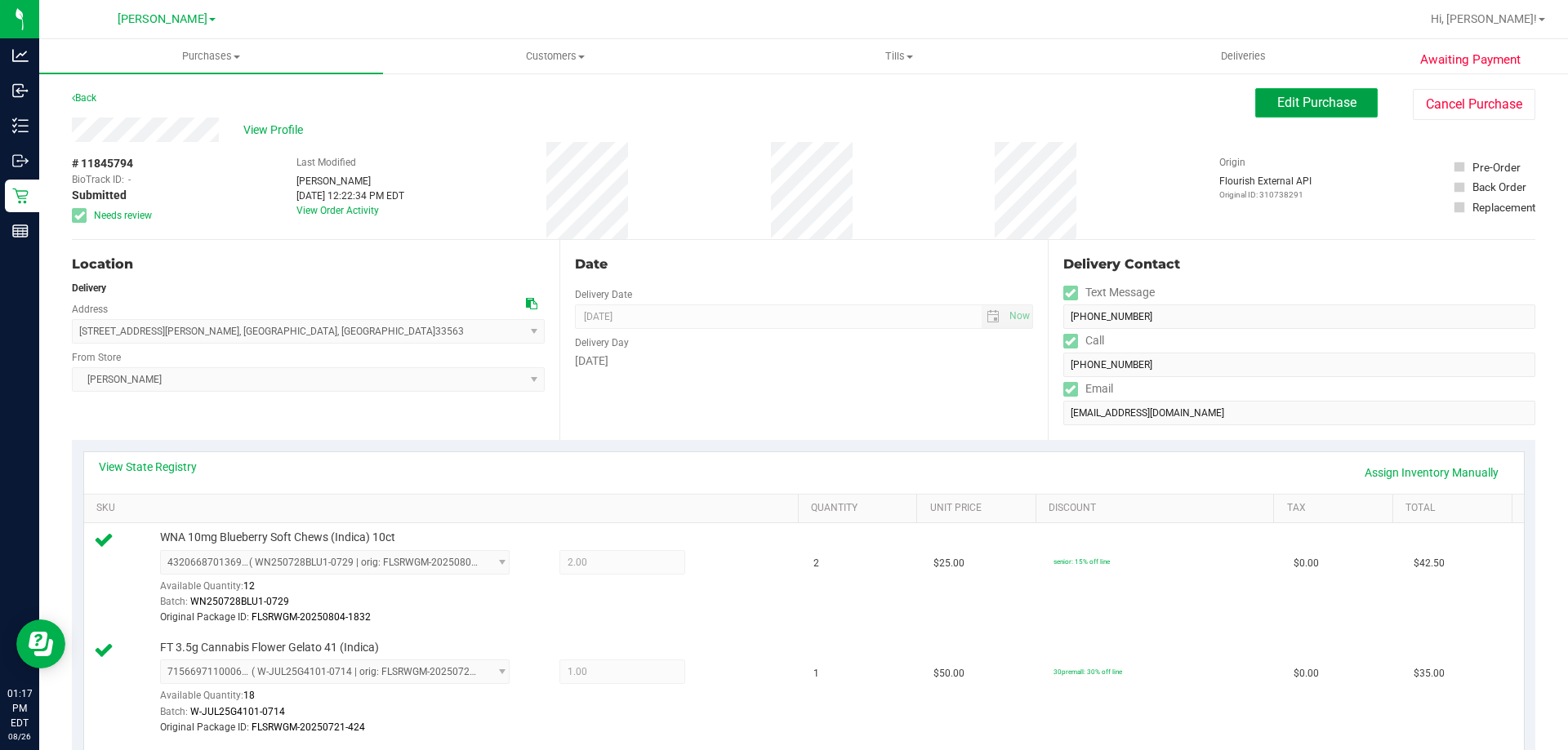
click at [1297, 96] on span "Edit Purchase" at bounding box center [1317, 103] width 79 height 16
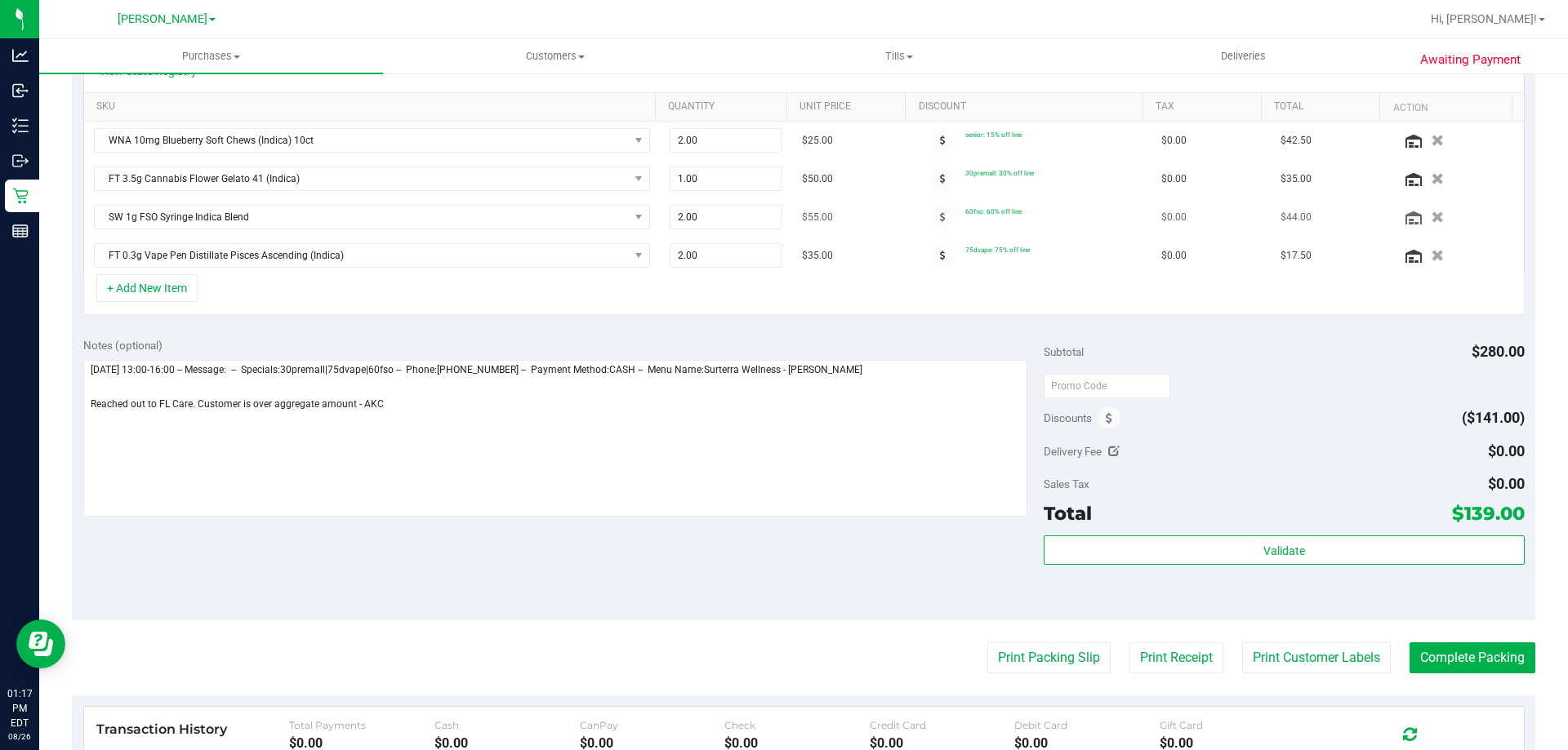
scroll to position [408, 0]
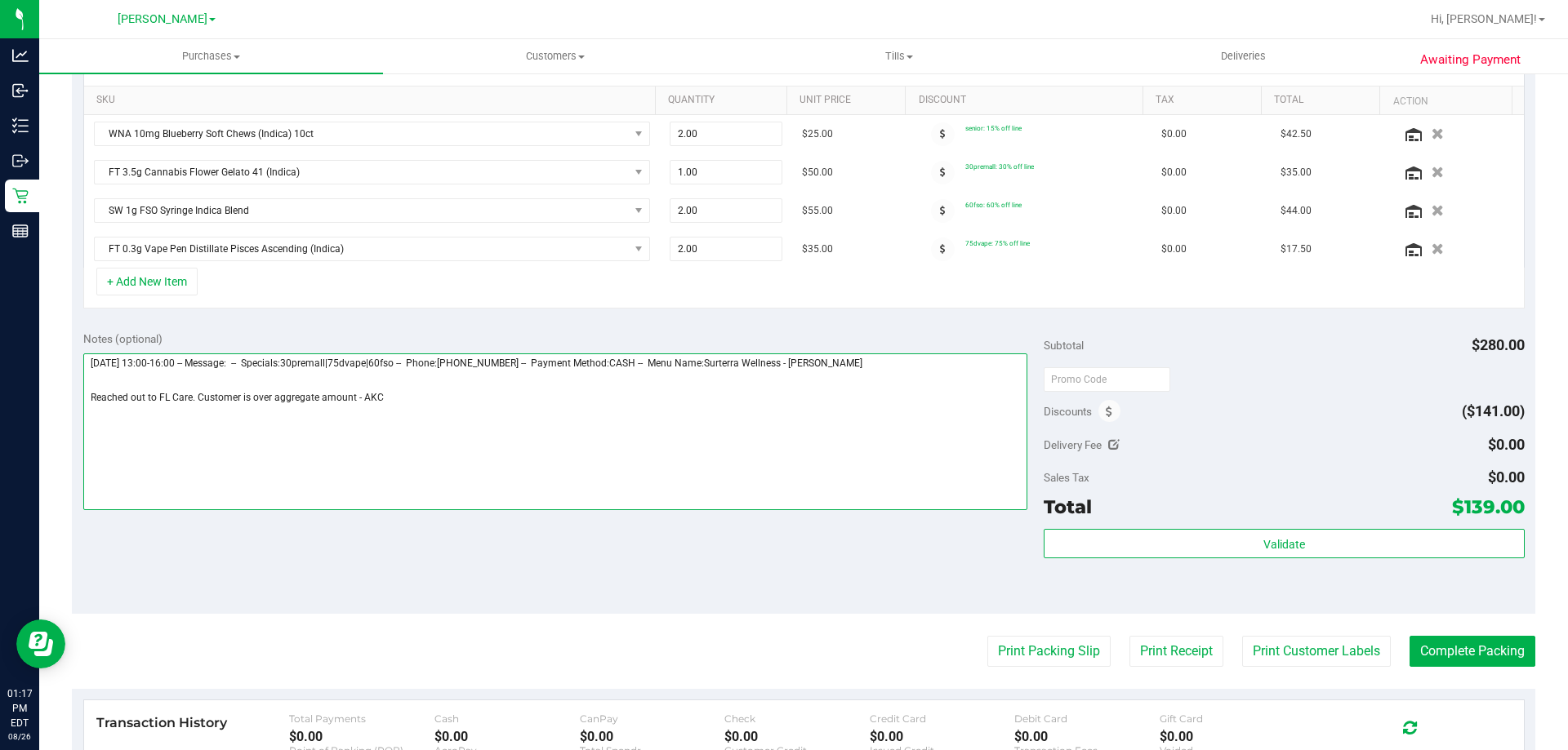
click at [527, 409] on textarea at bounding box center [555, 432] width 945 height 157
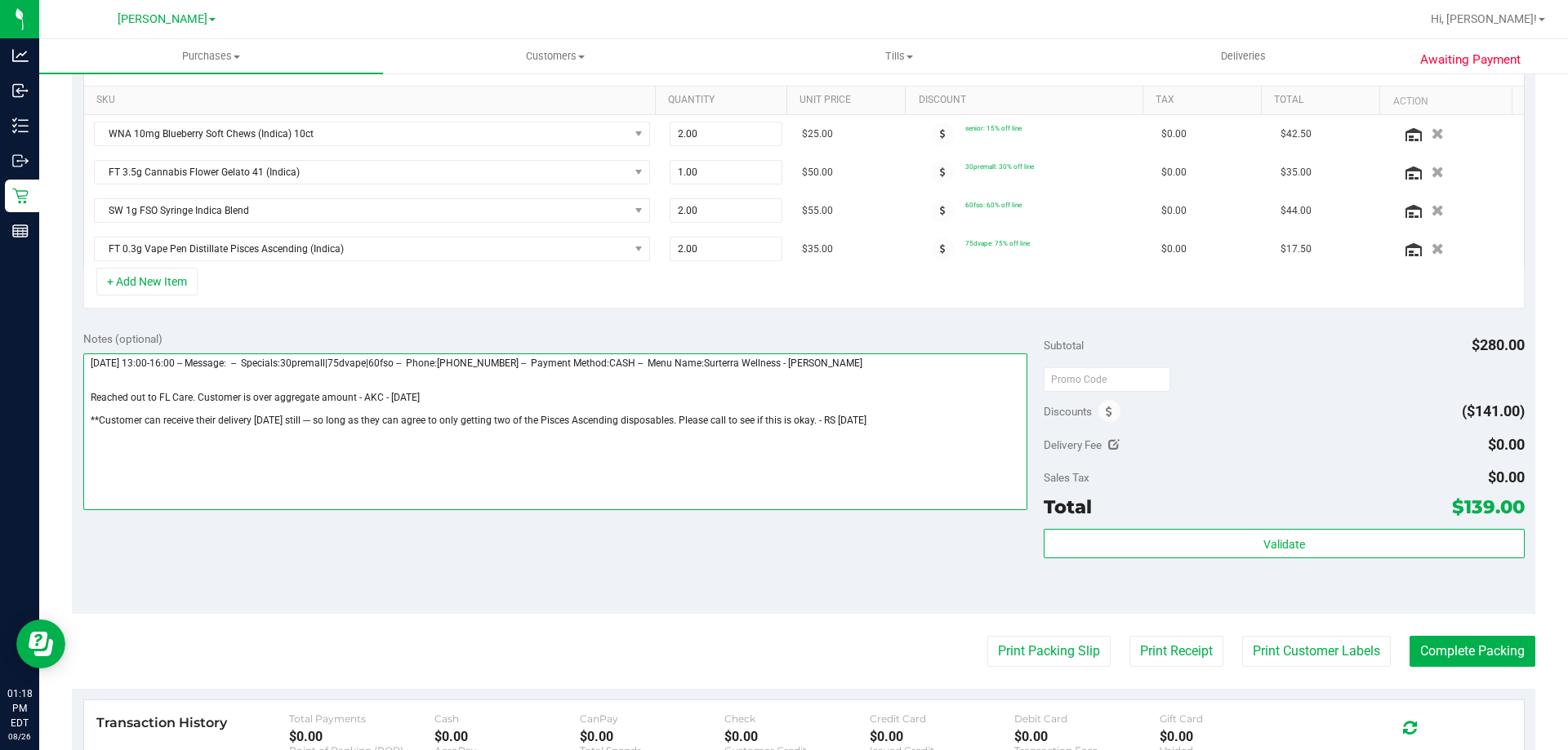
drag, startPoint x: 461, startPoint y: 398, endPoint x: 90, endPoint y: 396, distance: 371.0
click at [90, 396] on textarea at bounding box center [555, 432] width 945 height 157
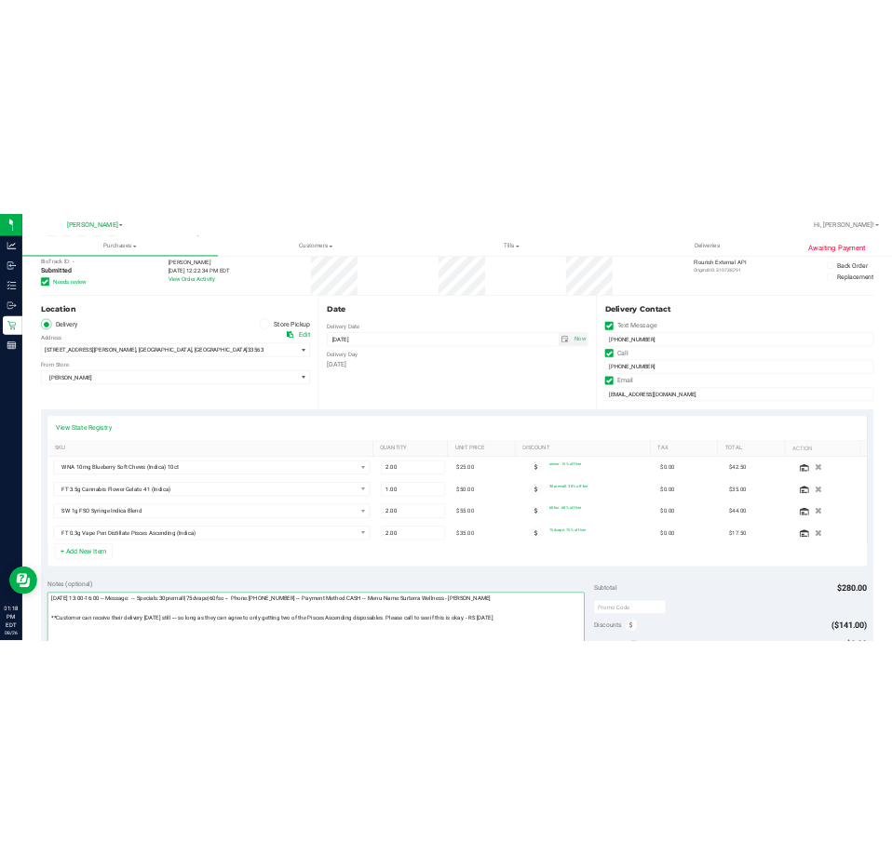
scroll to position [0, 0]
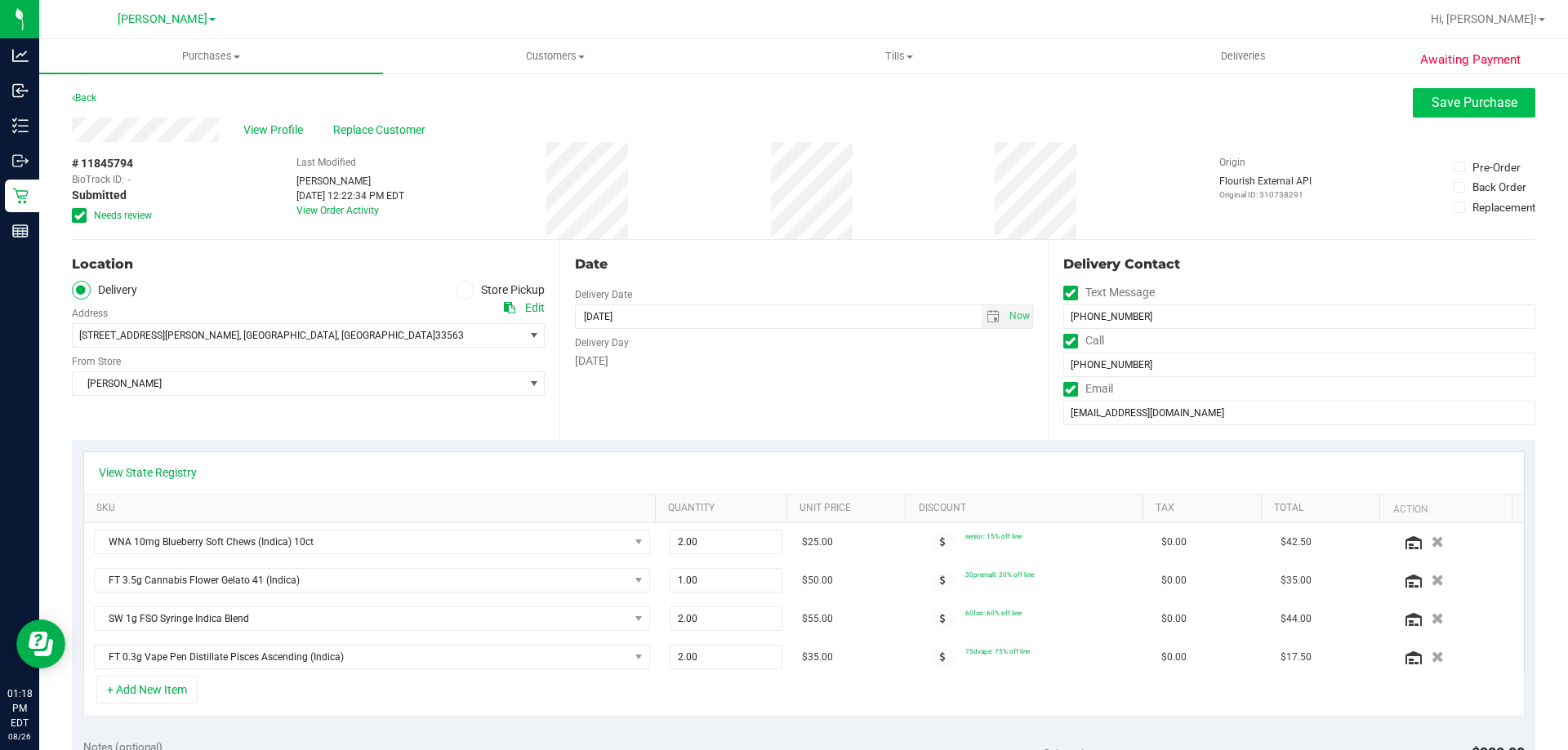
type textarea "[DATE] 13:00-16:00 -- Message: -- Specials:30premall|75dvape|60fso -- Phone:[PH…"
click at [1432, 104] on span "Save Purchase" at bounding box center [1475, 103] width 86 height 16
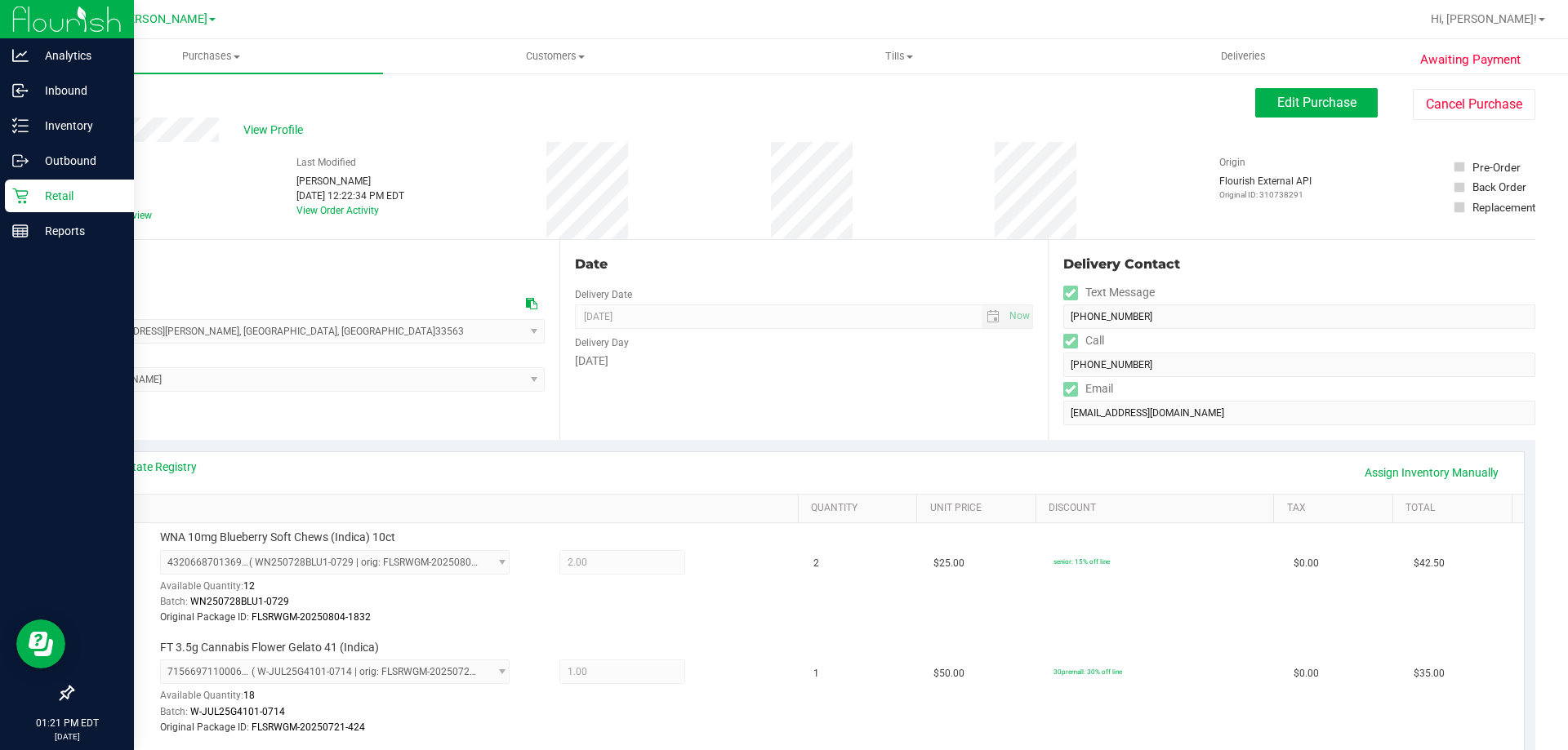
click at [38, 204] on p "Retail" at bounding box center [78, 196] width 98 height 19
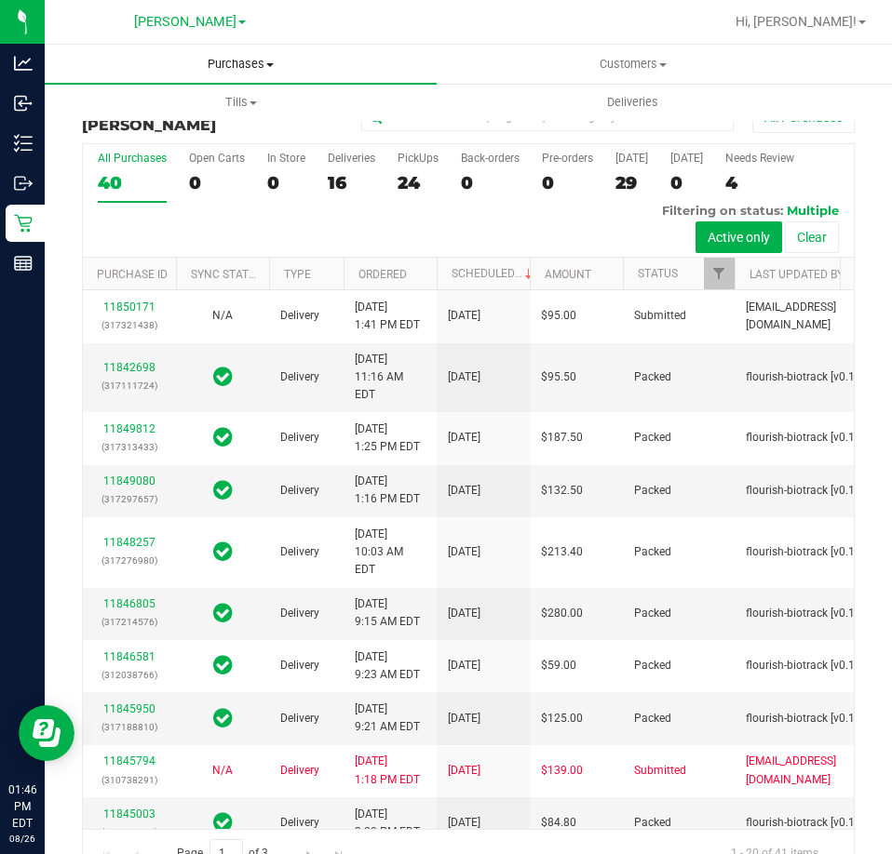
click at [251, 59] on span "Purchases" at bounding box center [241, 64] width 392 height 17
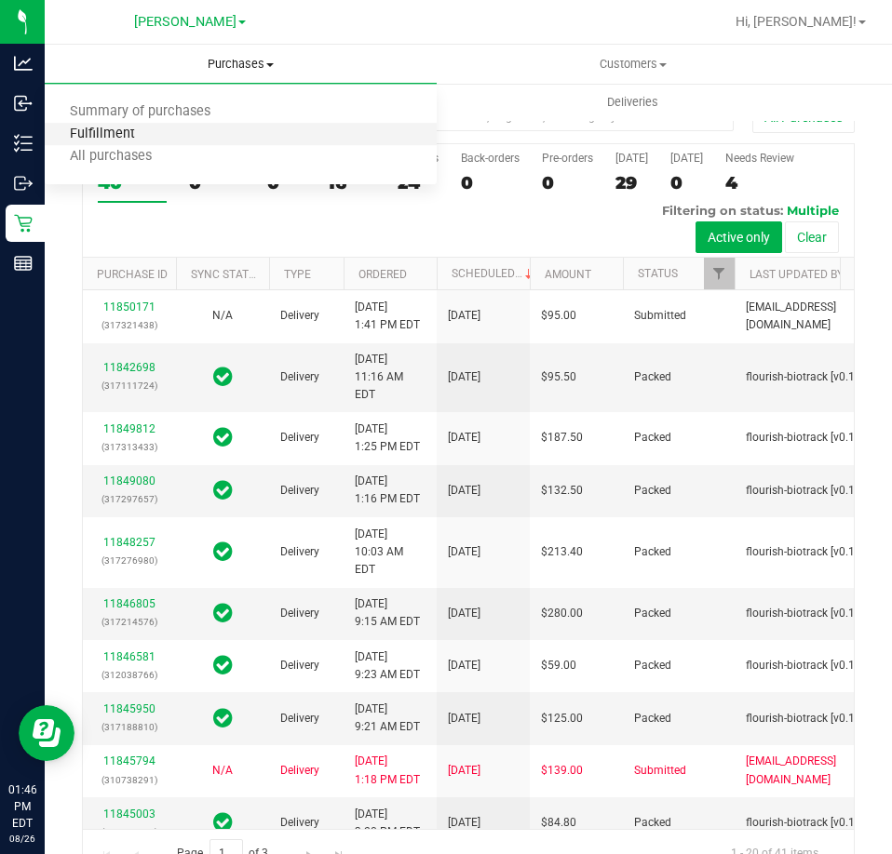
click at [137, 141] on span "Fulfillment" at bounding box center [102, 135] width 115 height 16
